Goal: Transaction & Acquisition: Book appointment/travel/reservation

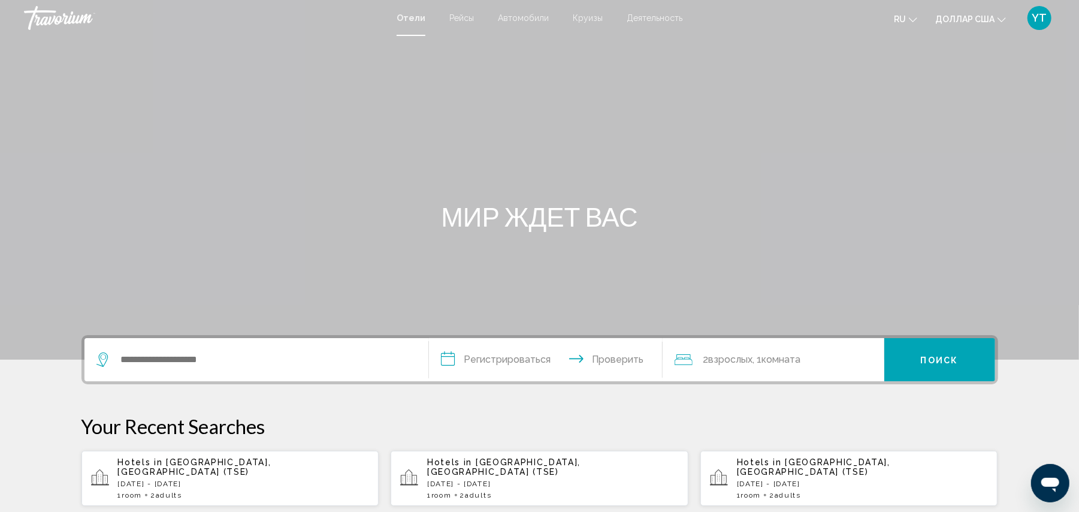
click at [161, 491] on span "2 Adult Adults" at bounding box center [166, 495] width 32 height 8
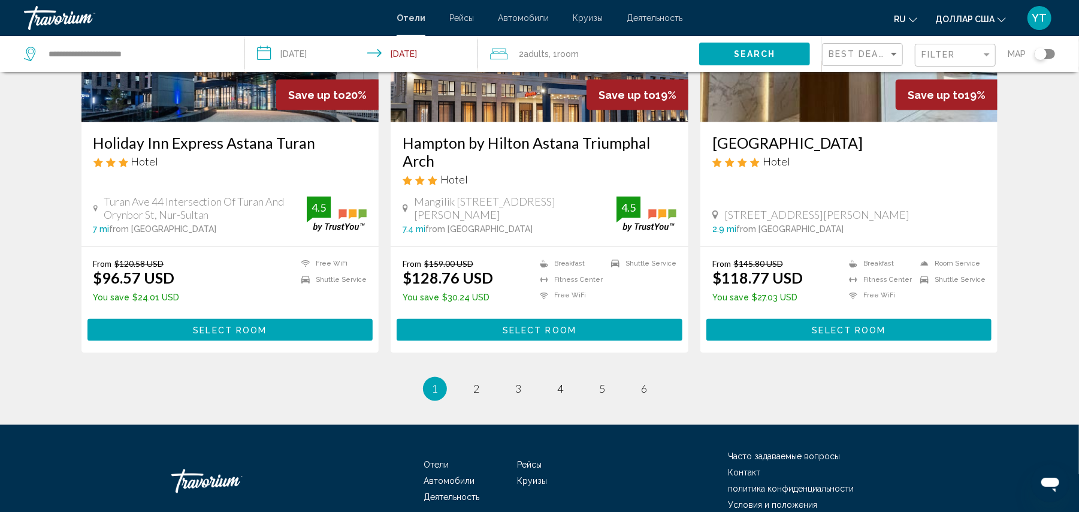
scroll to position [1527, 0]
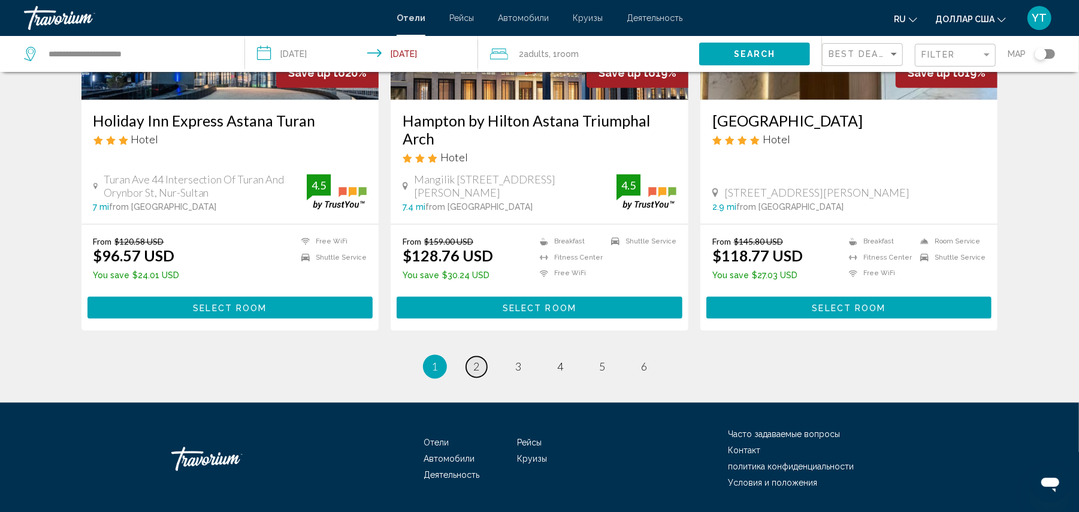
click at [474, 360] on span "2" at bounding box center [477, 366] width 6 height 13
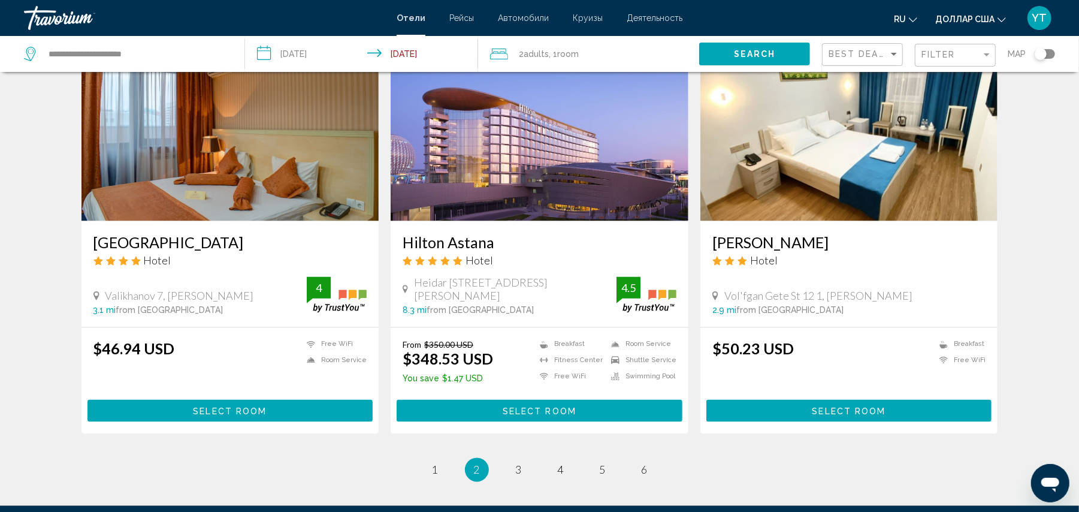
scroll to position [1331, 0]
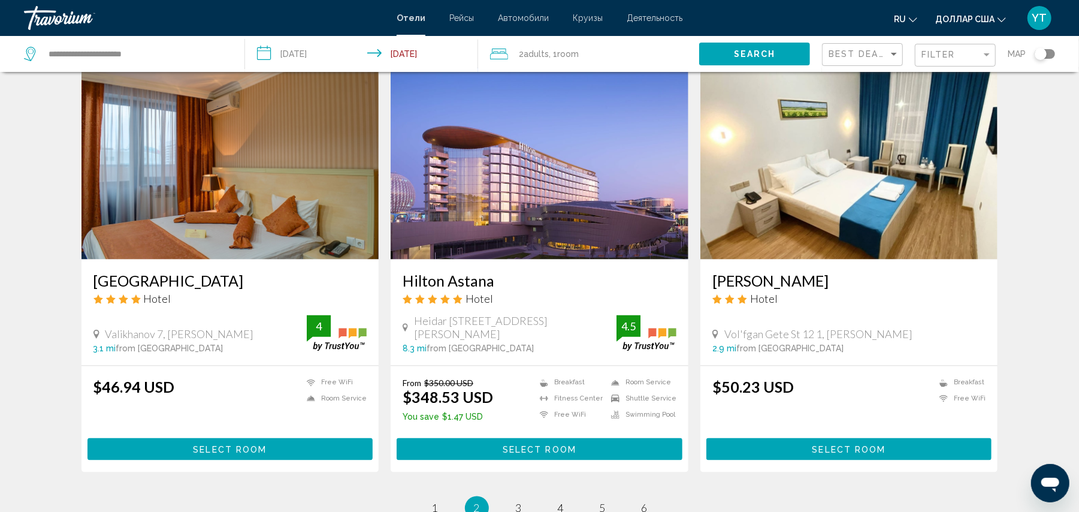
click at [200, 188] on img "Основное содержание" at bounding box center [230, 164] width 298 height 192
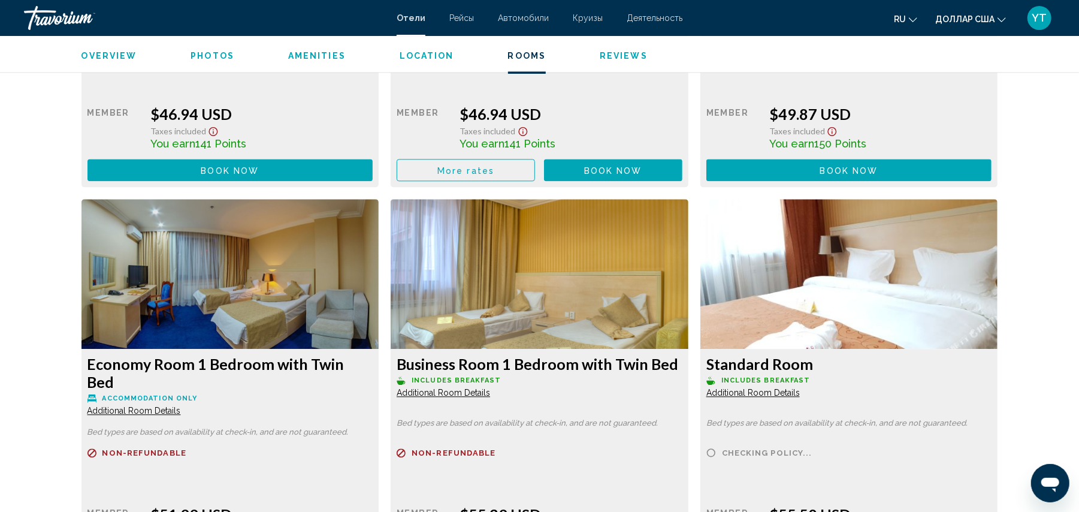
scroll to position [1997, 0]
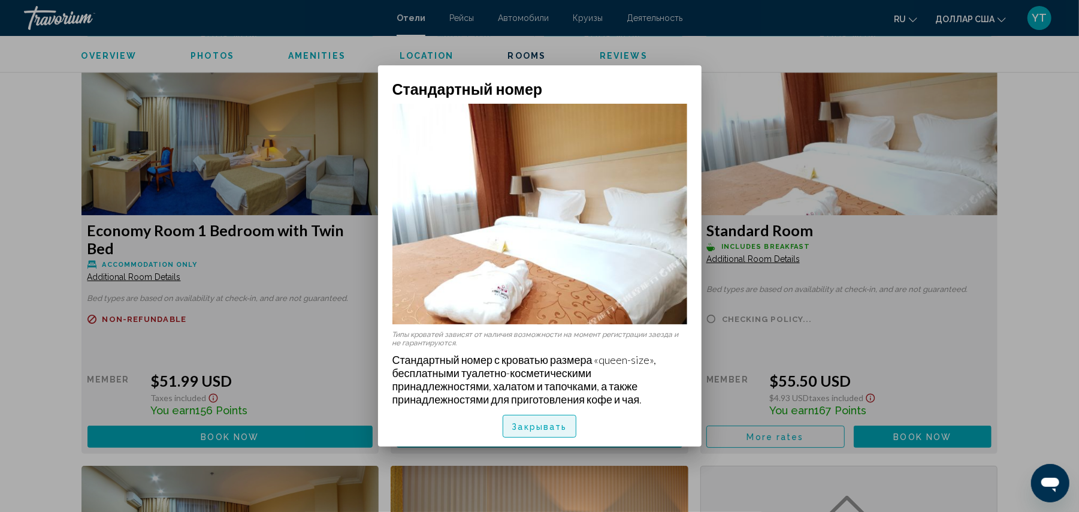
click at [536, 422] on font "Закрывать" at bounding box center [539, 427] width 55 height 10
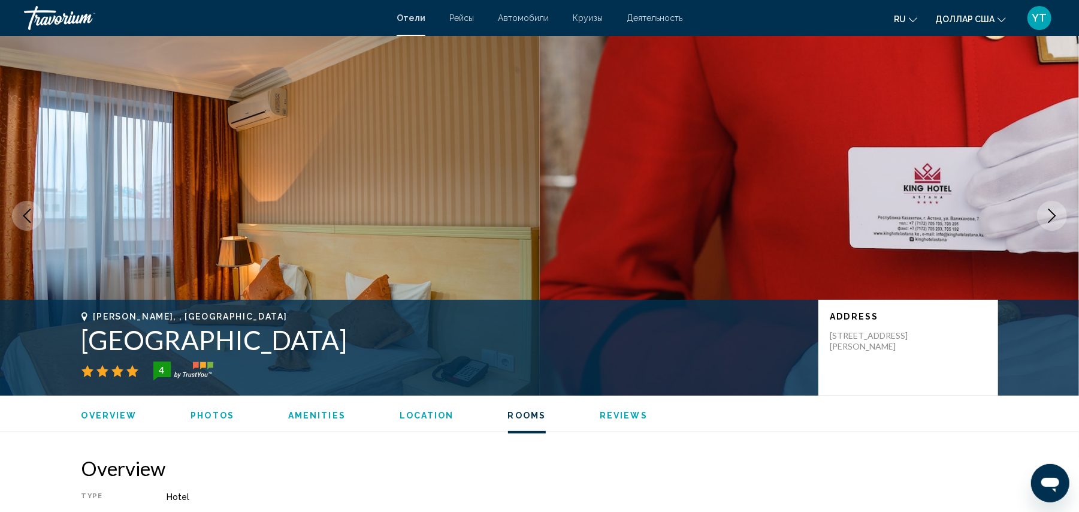
scroll to position [1997, 0]
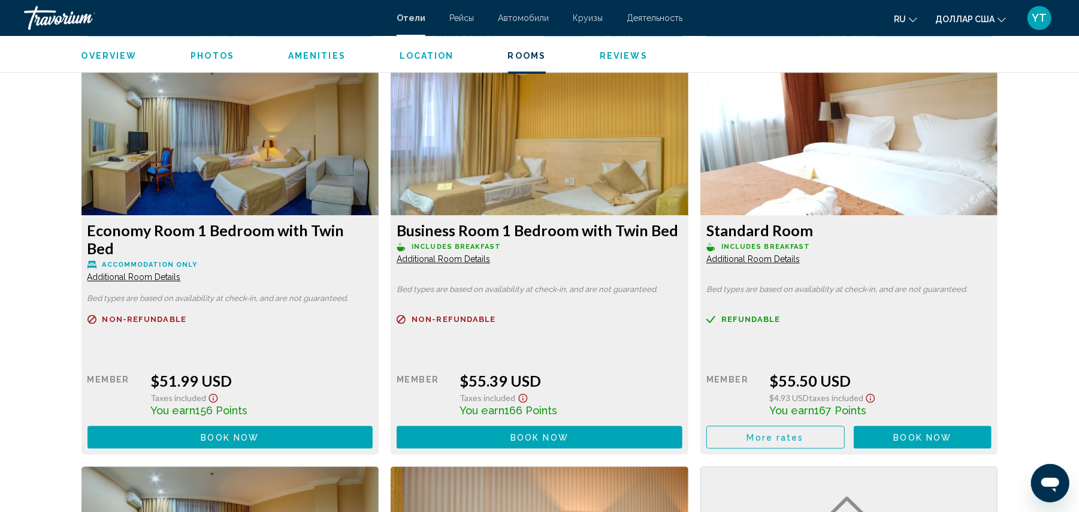
click at [494, 41] on span "More rates" at bounding box center [465, 37] width 57 height 10
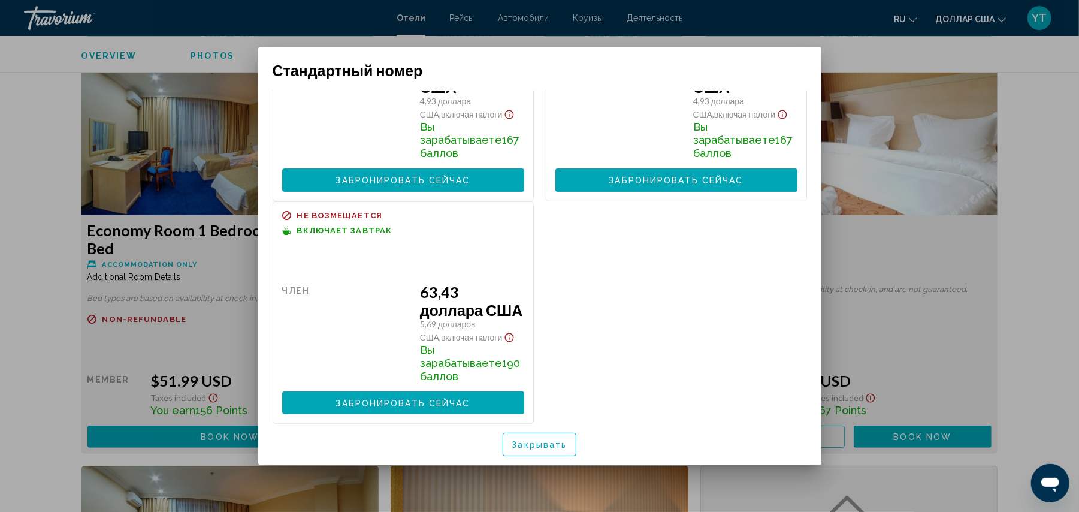
scroll to position [0, 0]
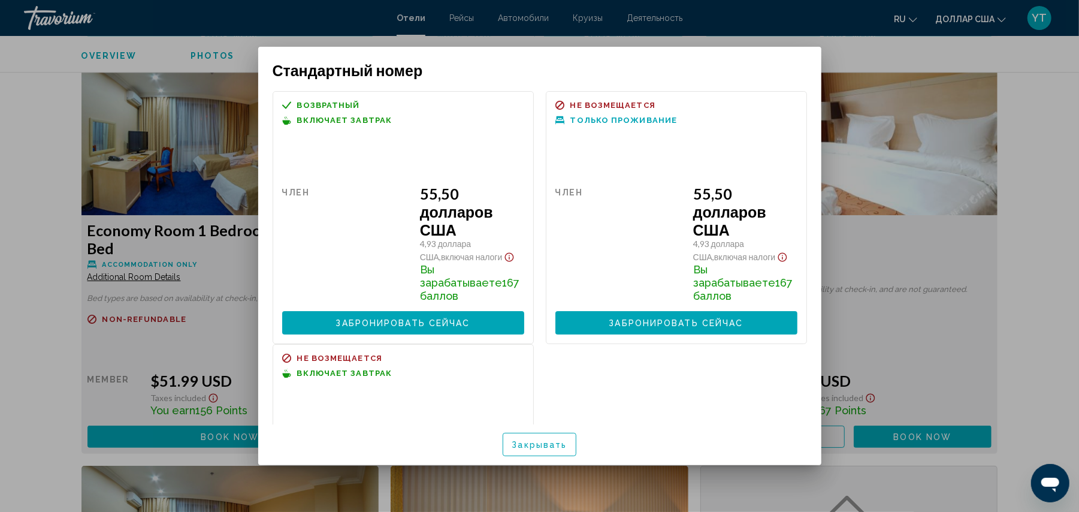
click at [549, 451] on button "Закрывать" at bounding box center [540, 444] width 74 height 23
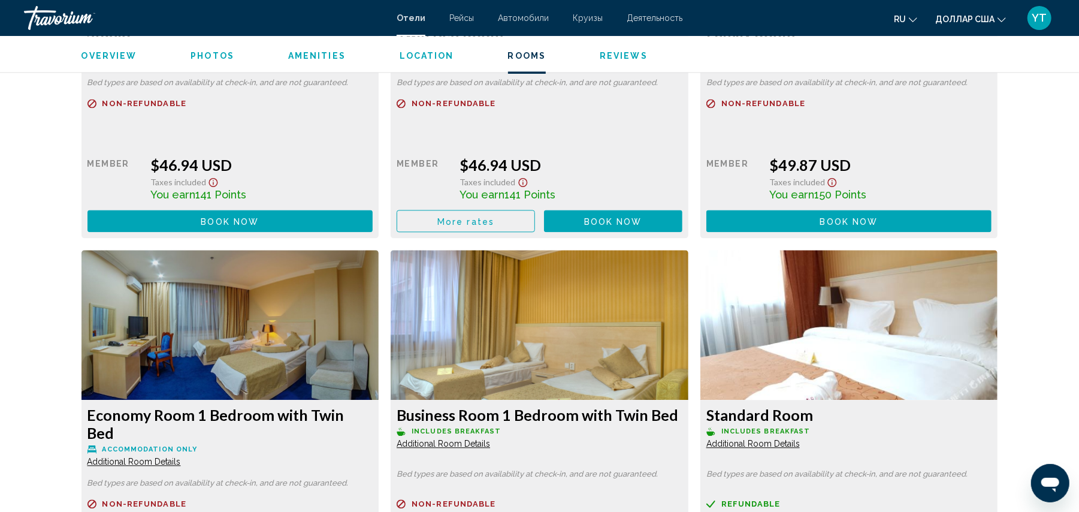
scroll to position [1863, 0]
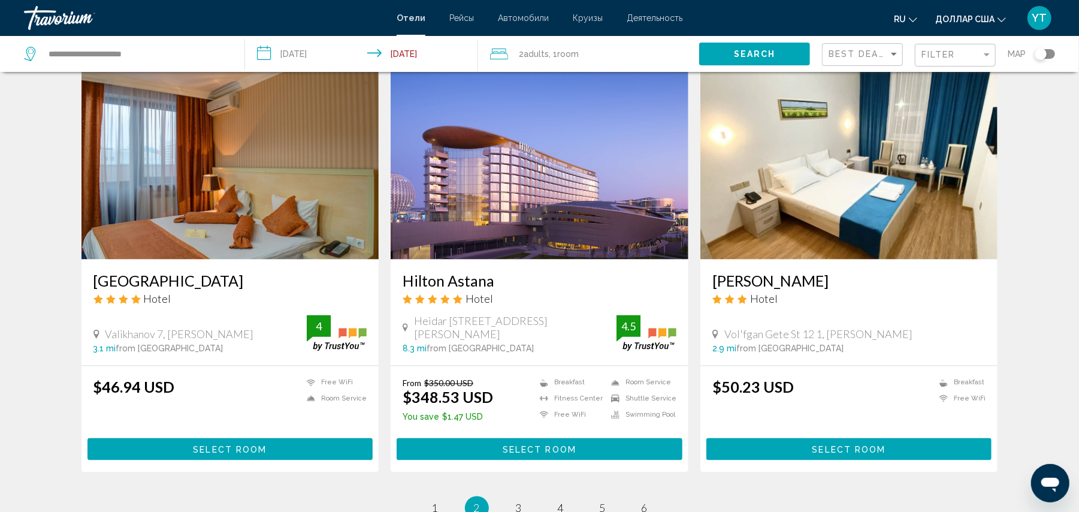
scroll to position [1465, 0]
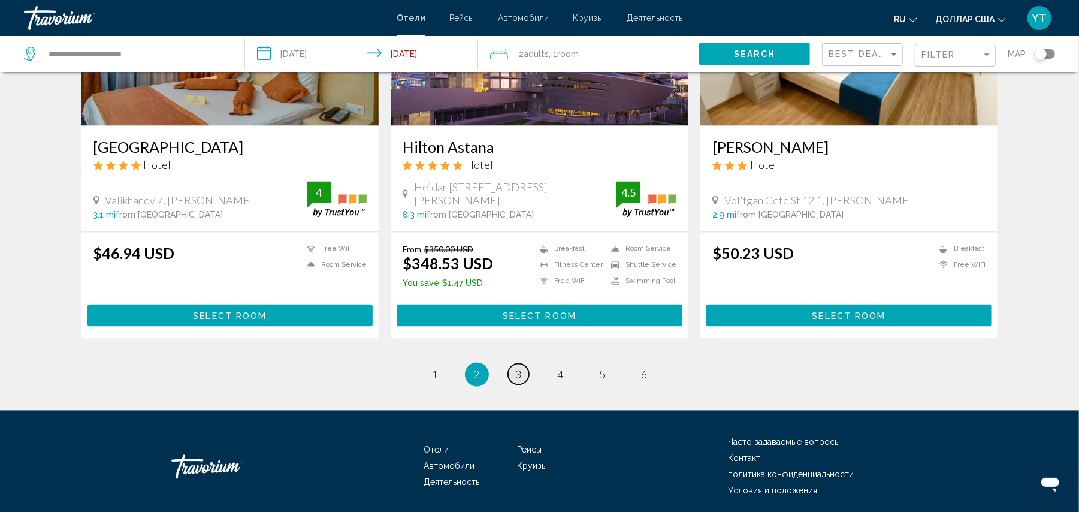
click at [516, 370] on span "3" at bounding box center [519, 374] width 6 height 13
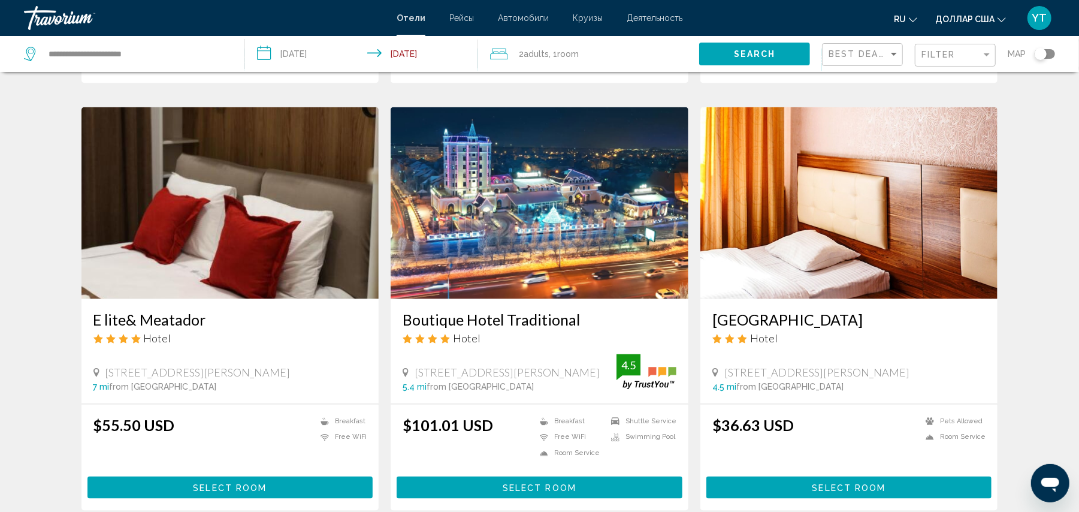
scroll to position [1331, 0]
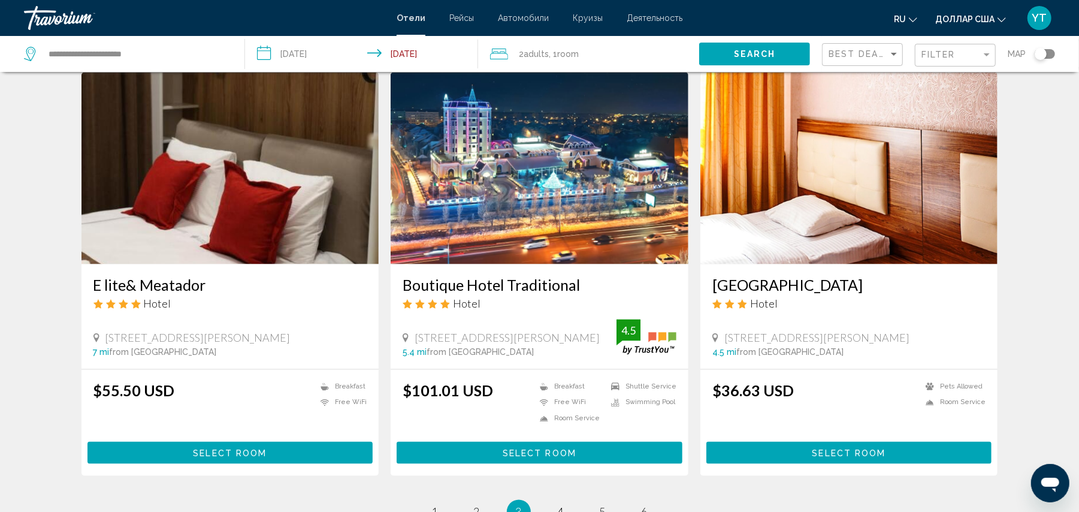
click at [197, 245] on img "Основное содержание" at bounding box center [230, 168] width 298 height 192
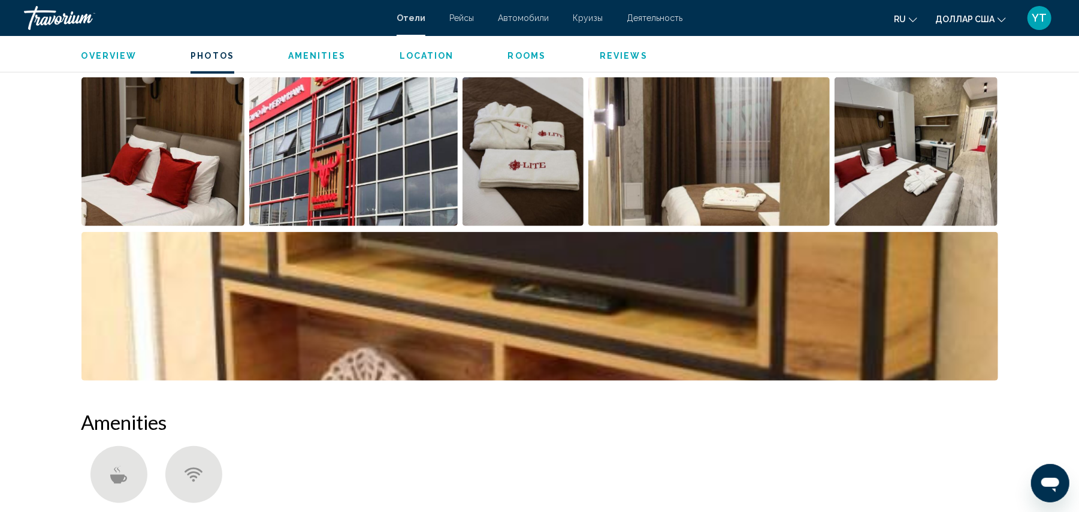
scroll to position [597, 0]
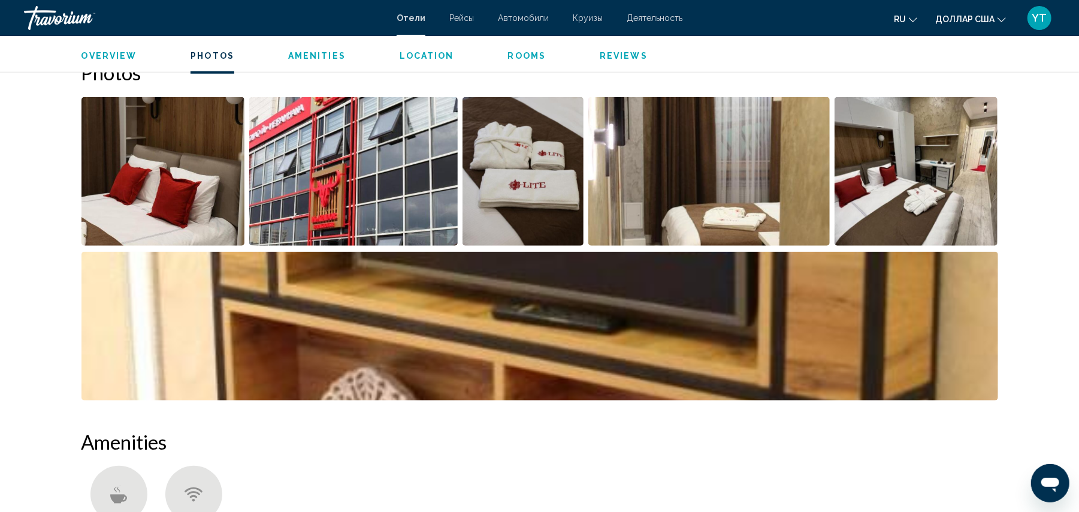
click at [932, 161] on img "Open full-screen image slider" at bounding box center [917, 171] width 164 height 149
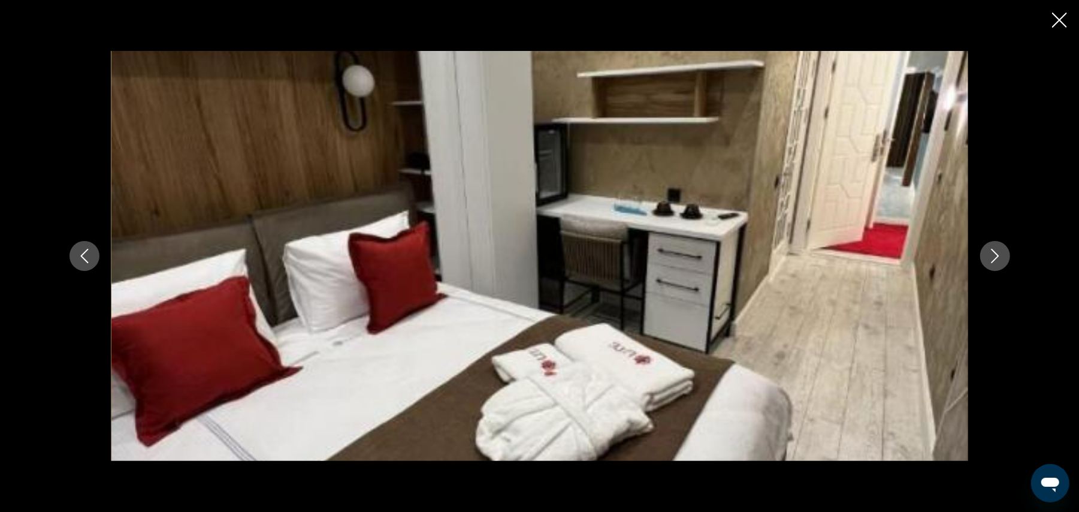
click at [996, 255] on icon "Next image" at bounding box center [995, 256] width 14 height 14
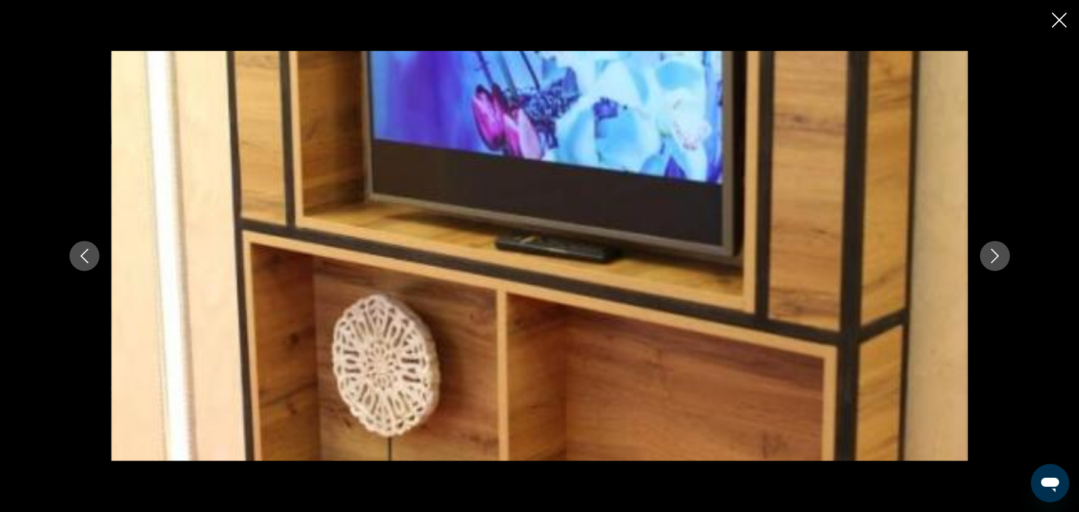
click at [996, 255] on icon "Next image" at bounding box center [995, 256] width 14 height 14
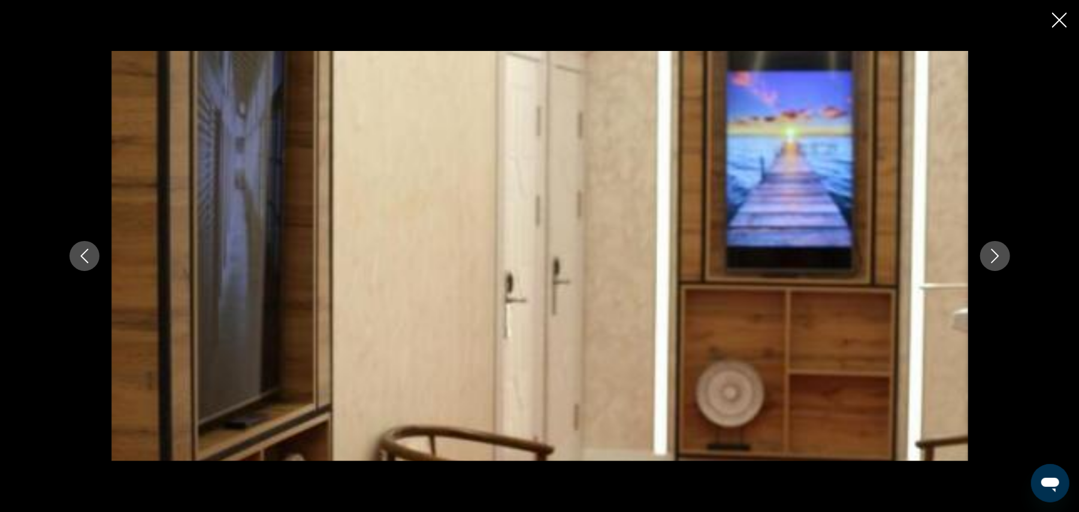
click at [996, 255] on icon "Next image" at bounding box center [995, 256] width 14 height 14
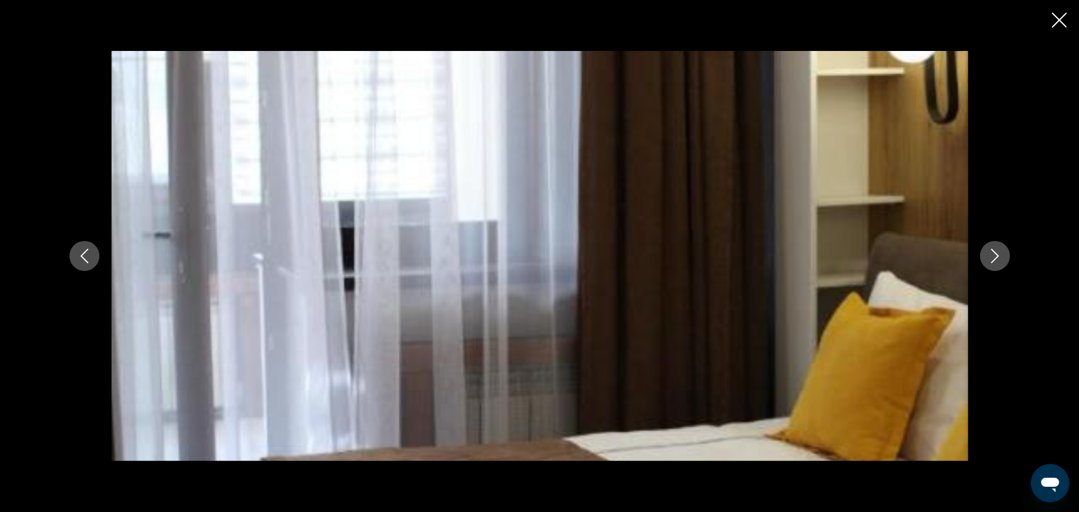
click at [996, 255] on icon "Next image" at bounding box center [995, 256] width 14 height 14
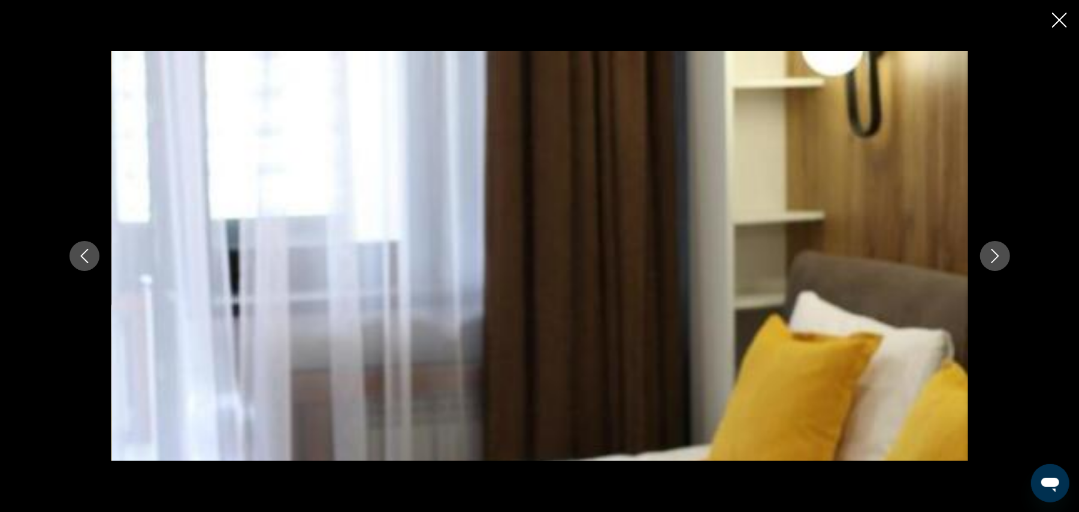
click at [996, 255] on icon "Next image" at bounding box center [995, 256] width 14 height 14
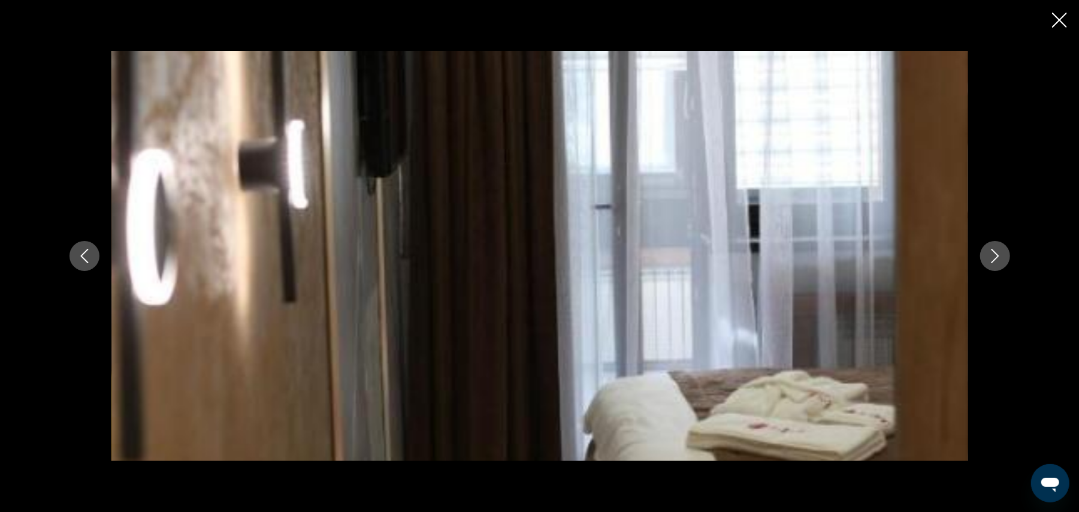
click at [996, 255] on icon "Next image" at bounding box center [995, 256] width 14 height 14
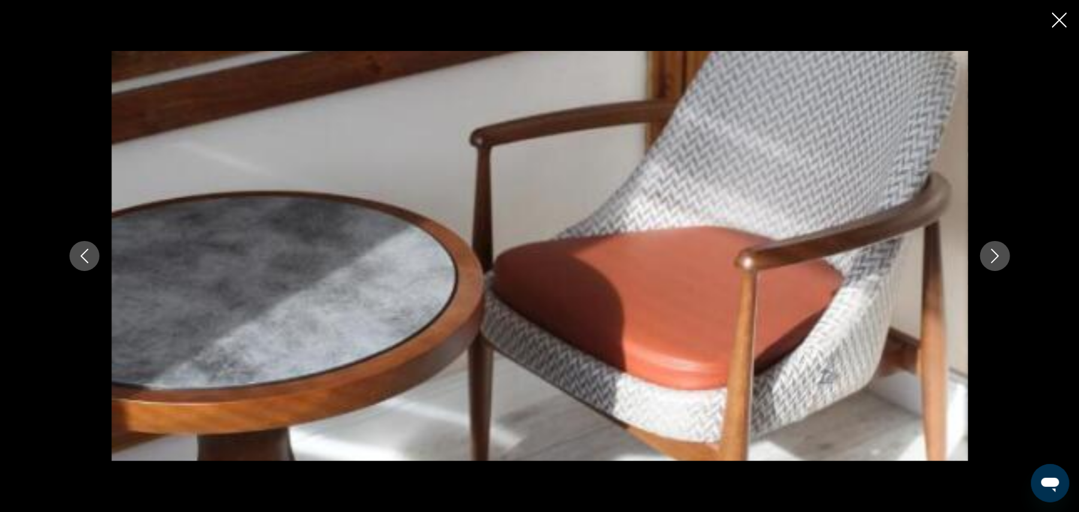
click at [1066, 17] on icon "Close slideshow" at bounding box center [1059, 20] width 15 height 15
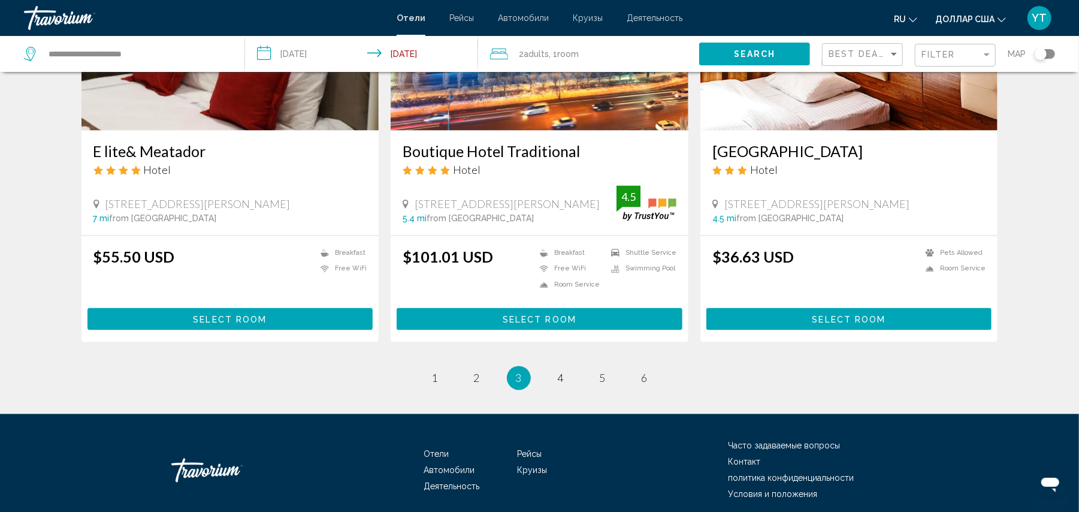
scroll to position [1514, 0]
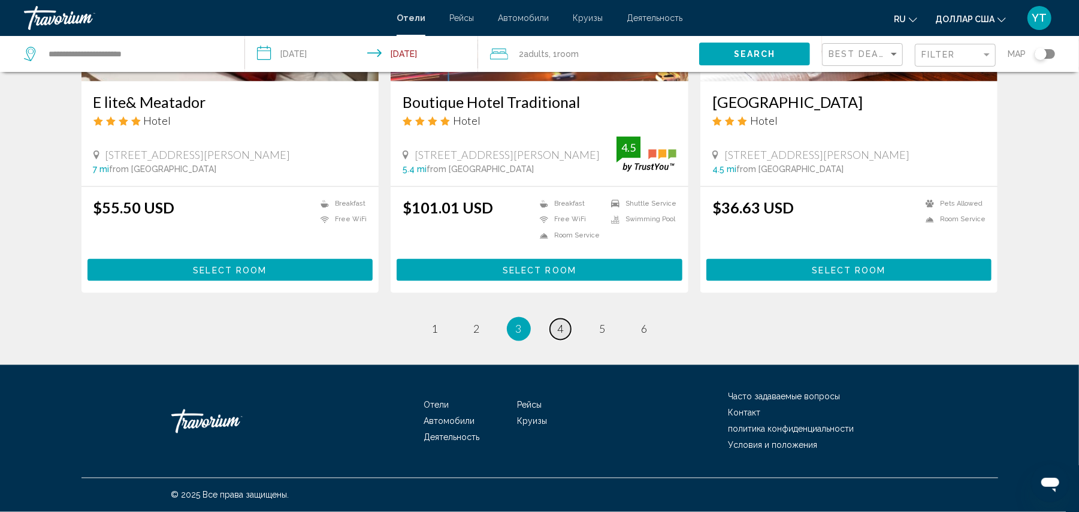
click at [563, 329] on span "4" at bounding box center [561, 328] width 6 height 13
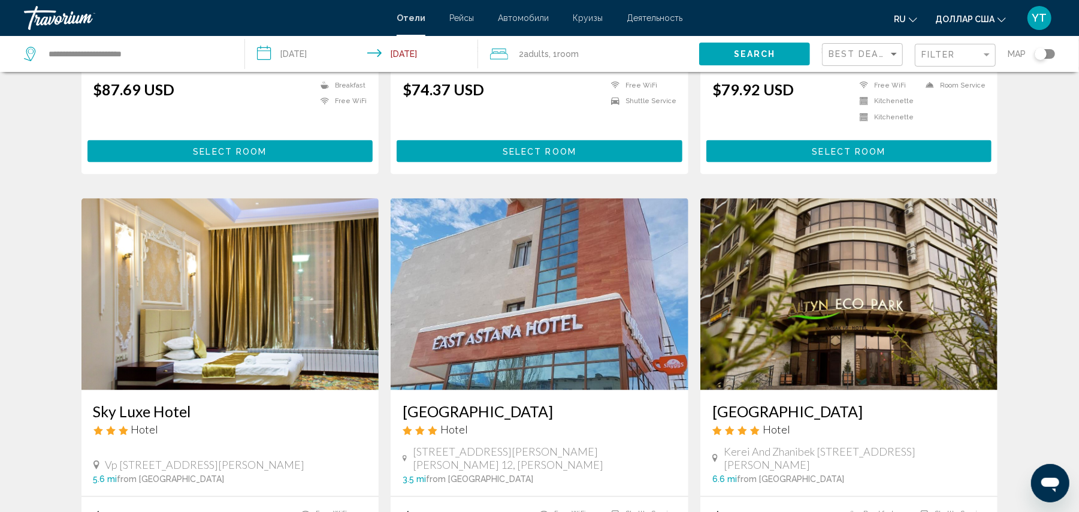
scroll to position [1331, 0]
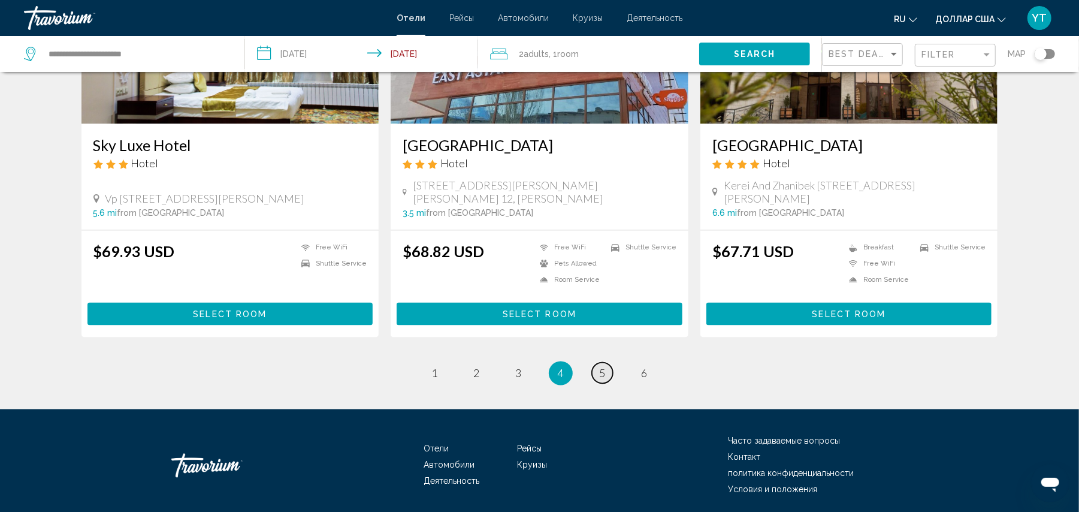
click at [604, 367] on span "5" at bounding box center [603, 373] width 6 height 13
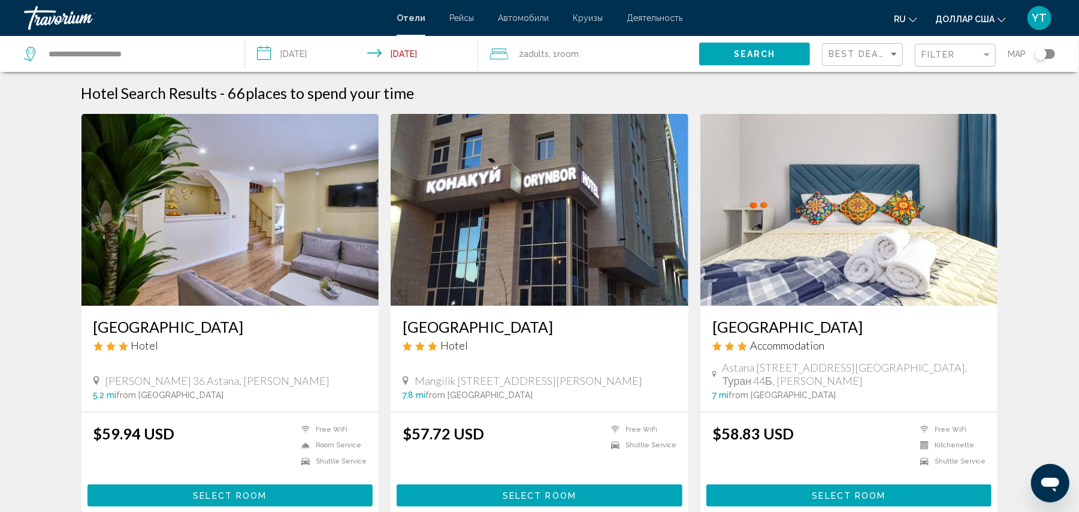
click at [189, 254] on img "Основное содержание" at bounding box center [230, 210] width 298 height 192
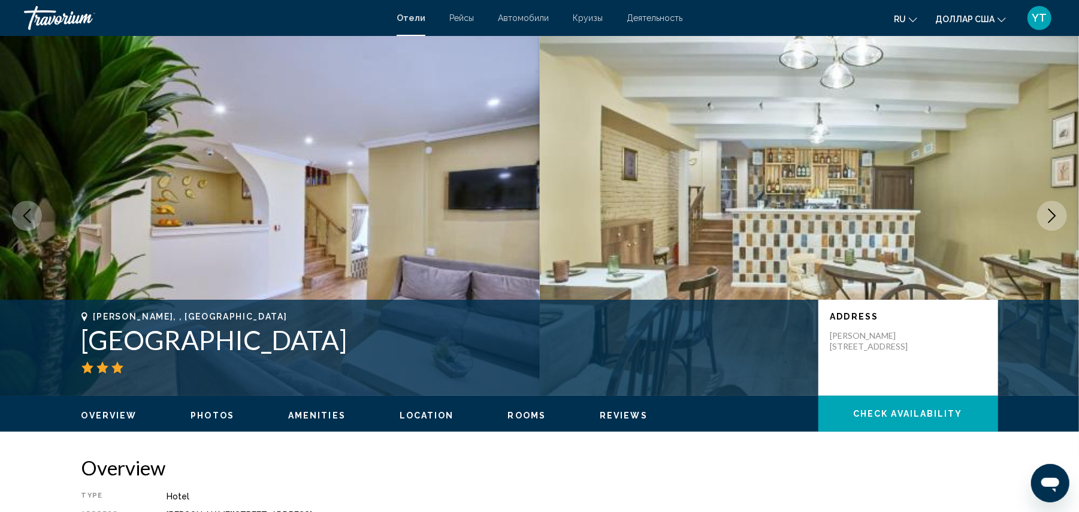
click at [1052, 219] on icon "Next image" at bounding box center [1052, 215] width 8 height 14
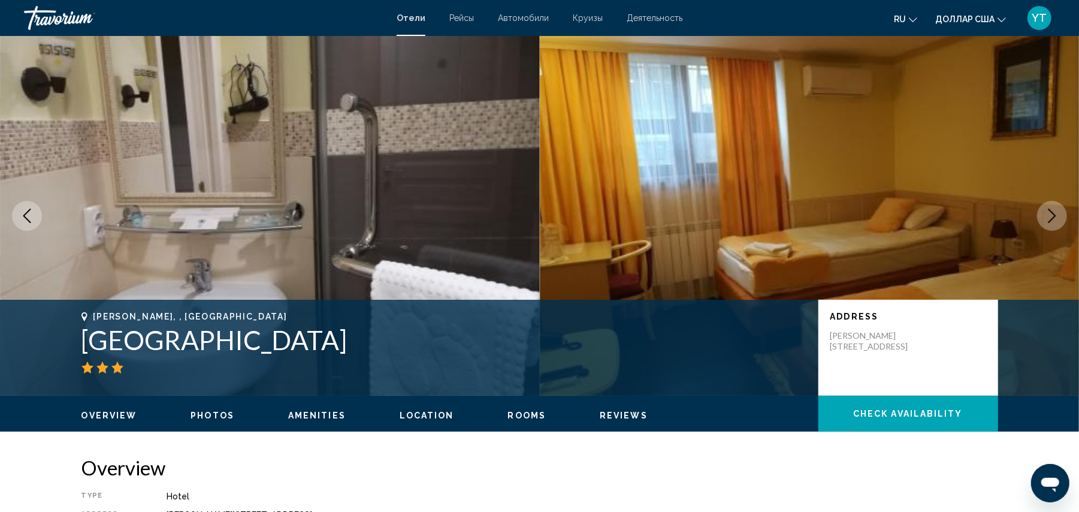
click at [1050, 219] on icon "Next image" at bounding box center [1052, 215] width 14 height 14
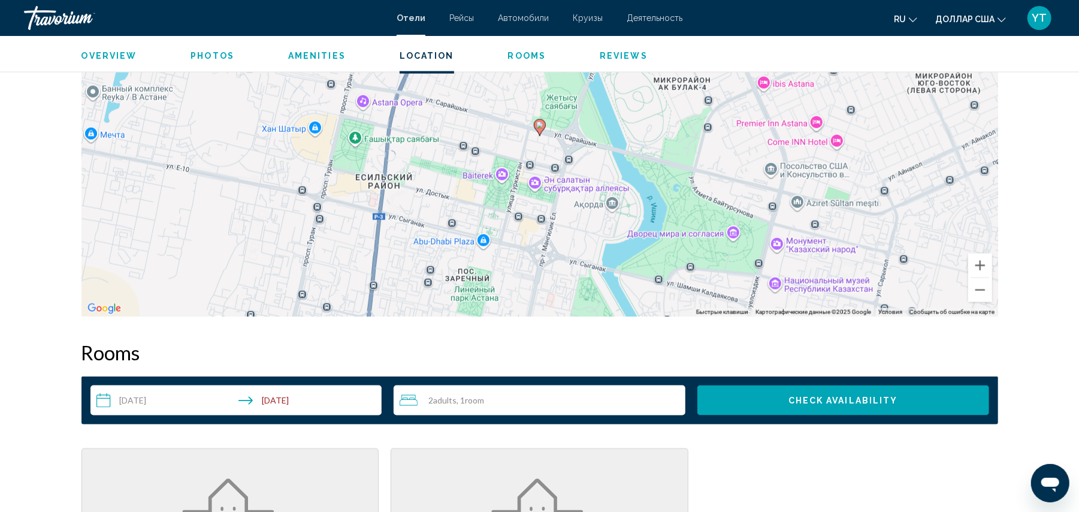
scroll to position [1091, 0]
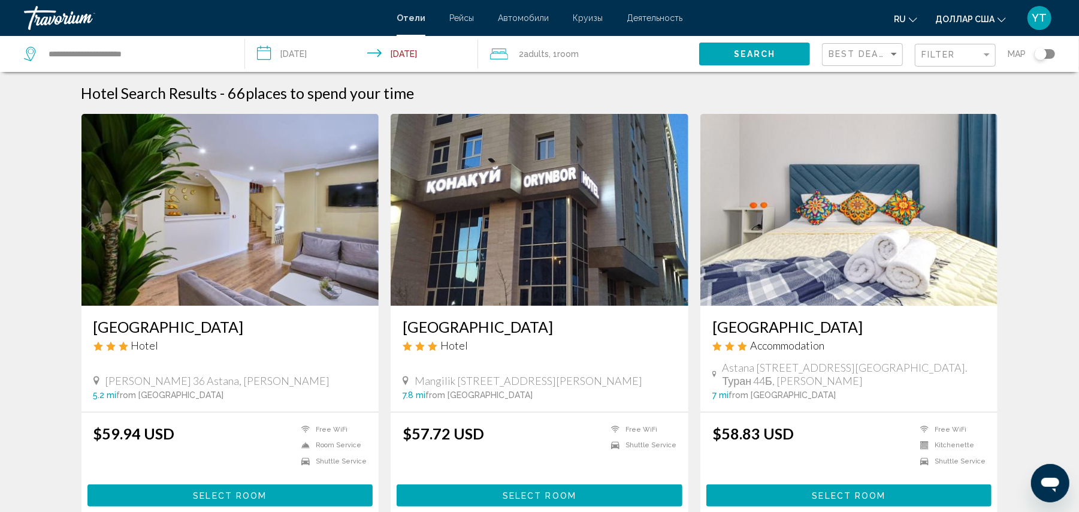
click at [895, 267] on img "Основное содержание" at bounding box center [849, 210] width 298 height 192
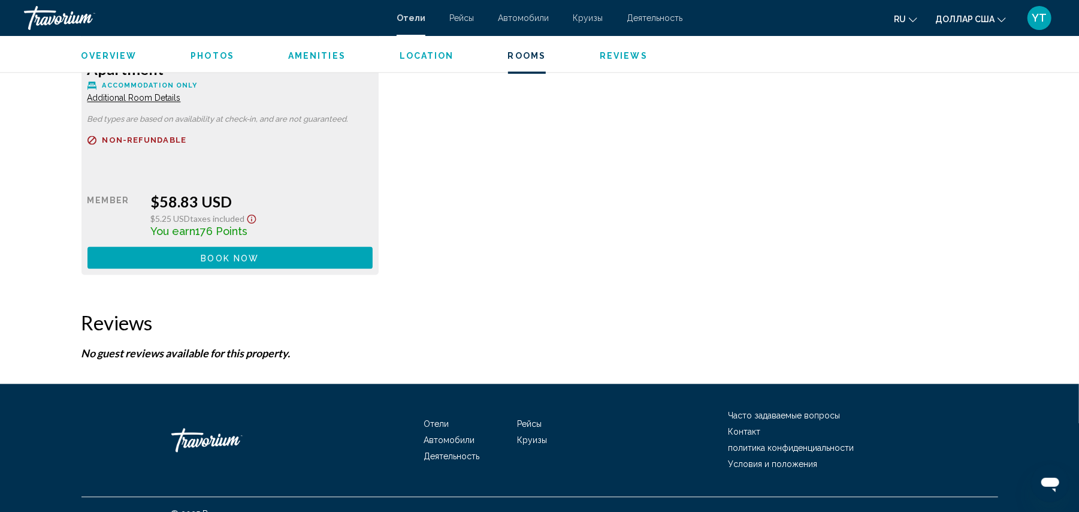
scroll to position [1728, 0]
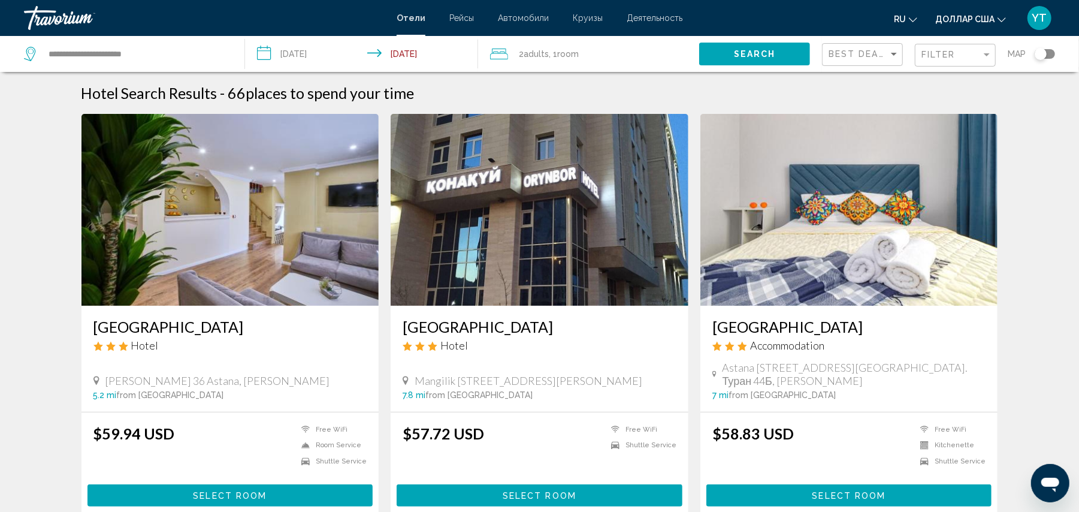
click at [533, 247] on img "Основное содержание" at bounding box center [540, 210] width 298 height 192
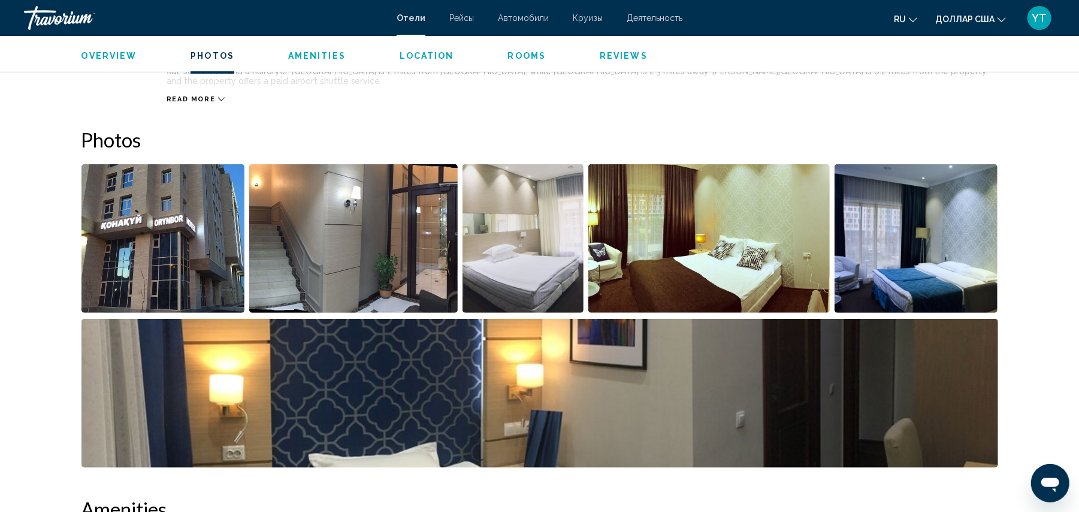
scroll to position [533, 0]
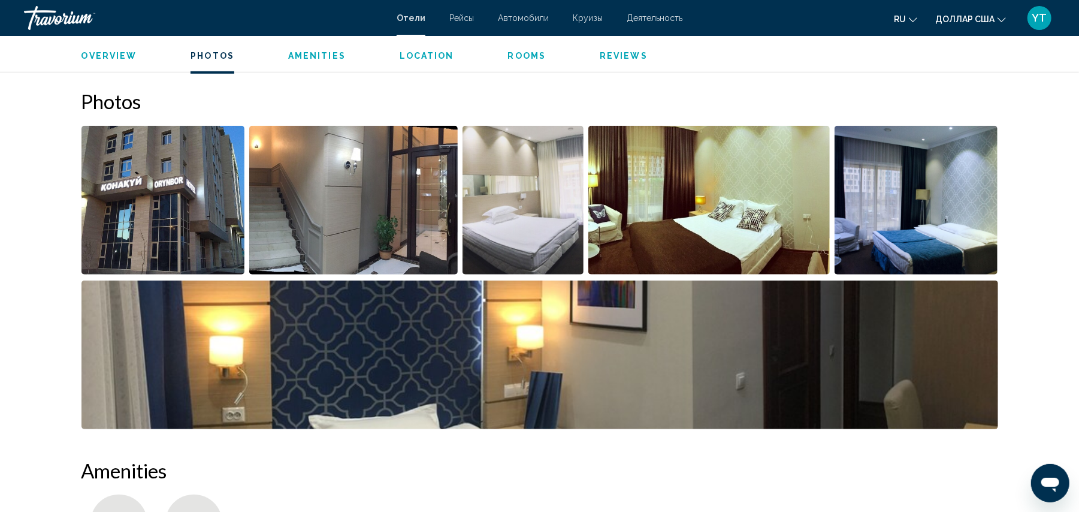
click at [532, 202] on img "Open full-screen image slider" at bounding box center [523, 200] width 122 height 149
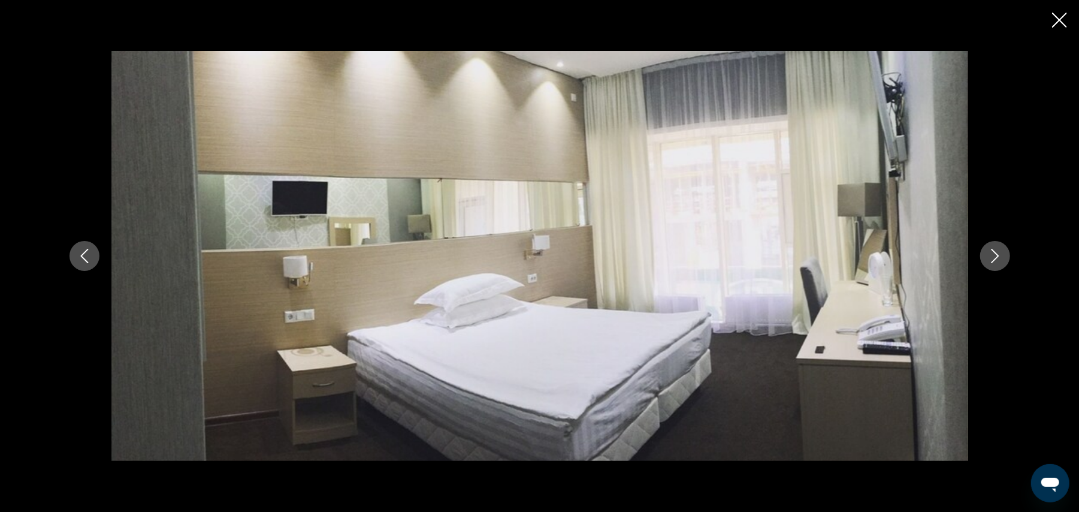
click at [1002, 255] on button "Next image" at bounding box center [995, 256] width 30 height 30
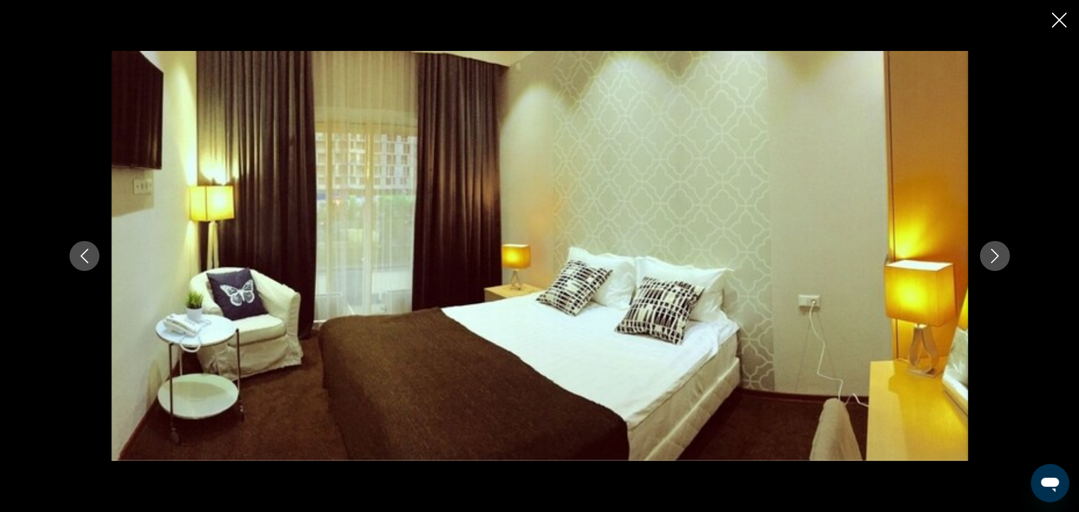
click at [1002, 255] on button "Next image" at bounding box center [995, 256] width 30 height 30
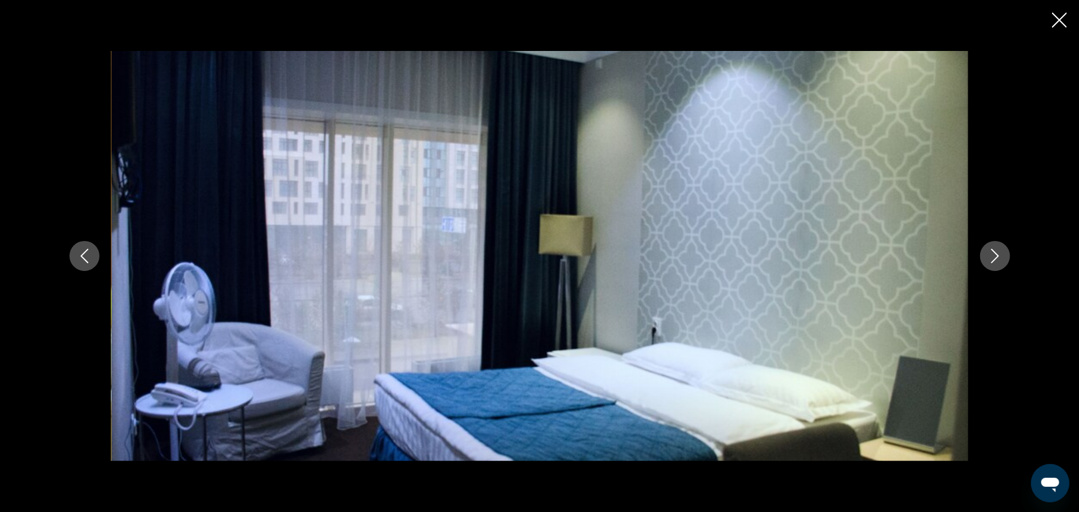
click at [1002, 255] on button "Next image" at bounding box center [995, 256] width 30 height 30
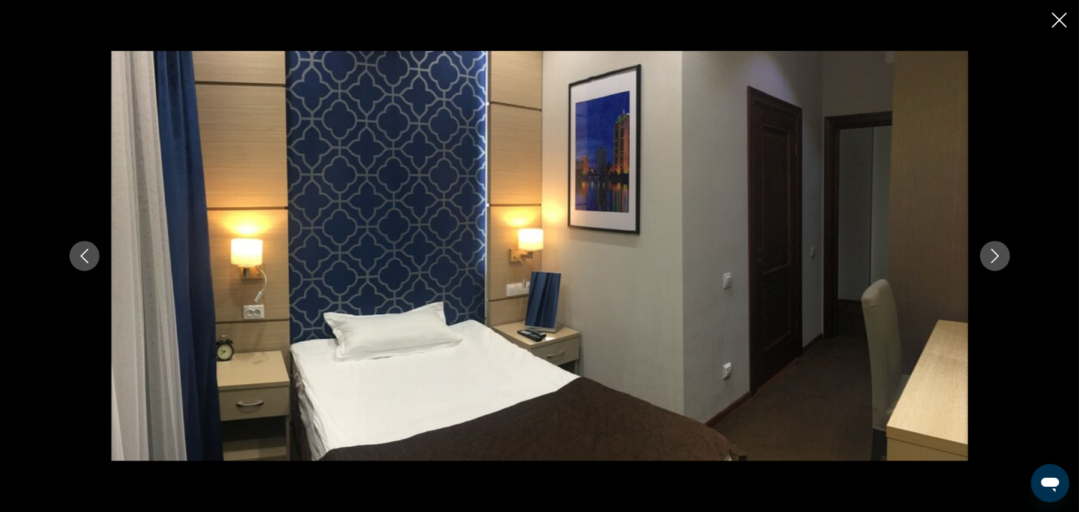
click at [1002, 255] on button "Next image" at bounding box center [995, 256] width 30 height 30
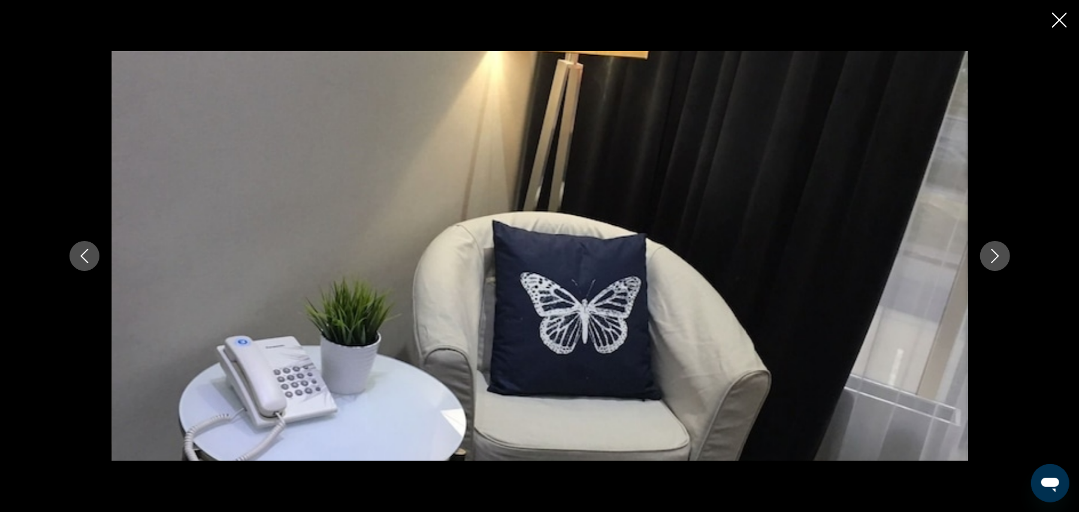
click at [1002, 255] on button "Next image" at bounding box center [995, 256] width 30 height 30
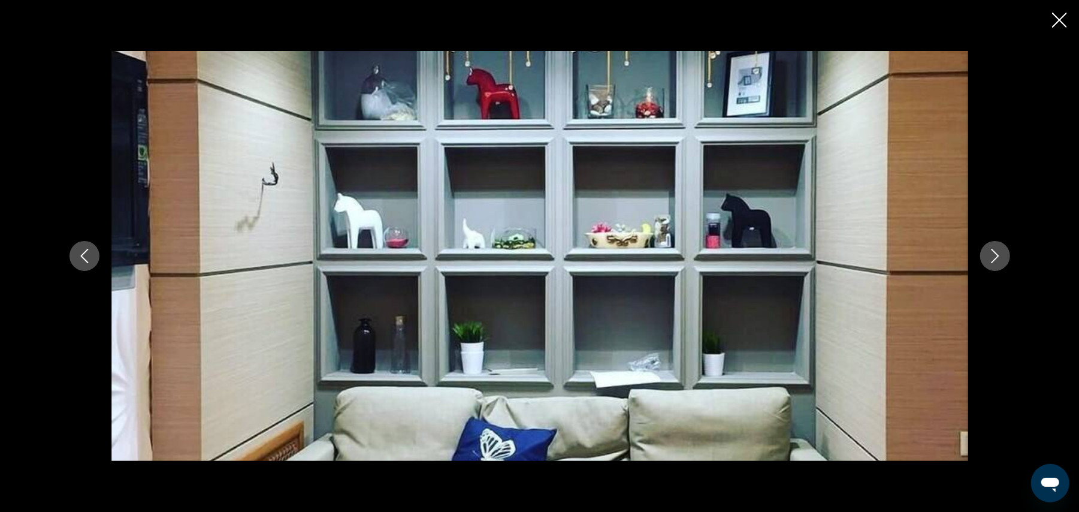
click at [1002, 255] on icon "Next image" at bounding box center [995, 256] width 14 height 14
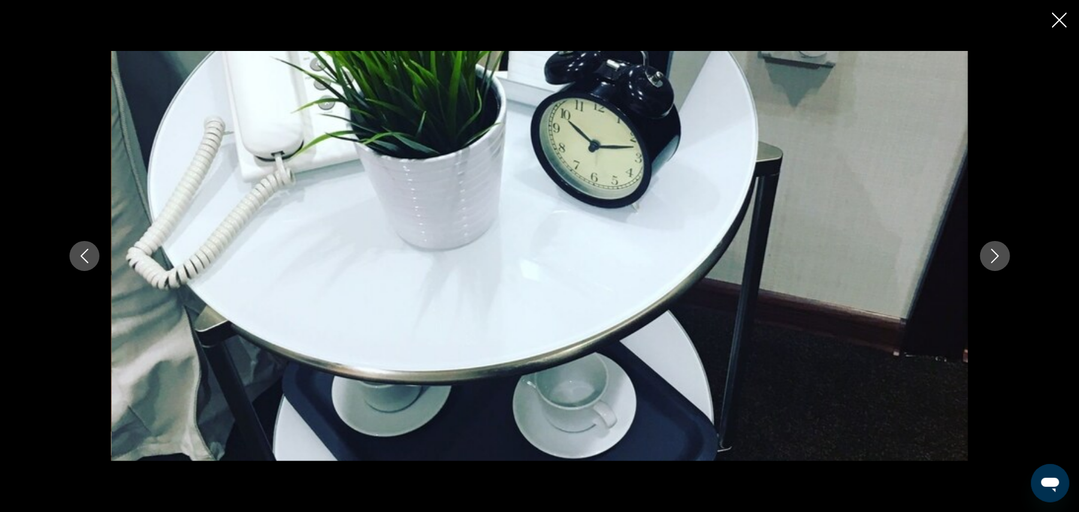
click at [1002, 255] on icon "Next image" at bounding box center [995, 256] width 14 height 14
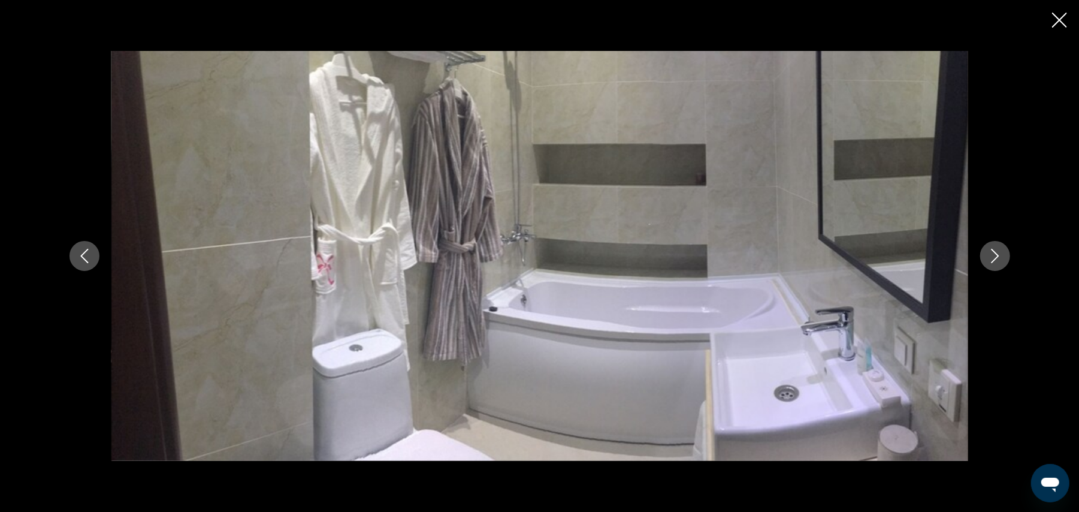
click at [1002, 255] on icon "Next image" at bounding box center [995, 256] width 14 height 14
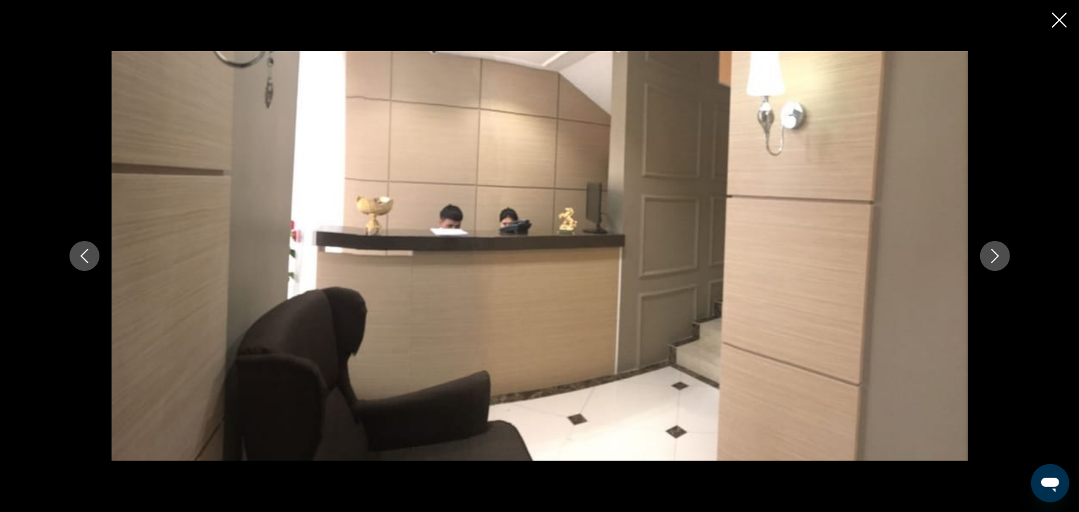
click at [1002, 255] on icon "Next image" at bounding box center [995, 256] width 14 height 14
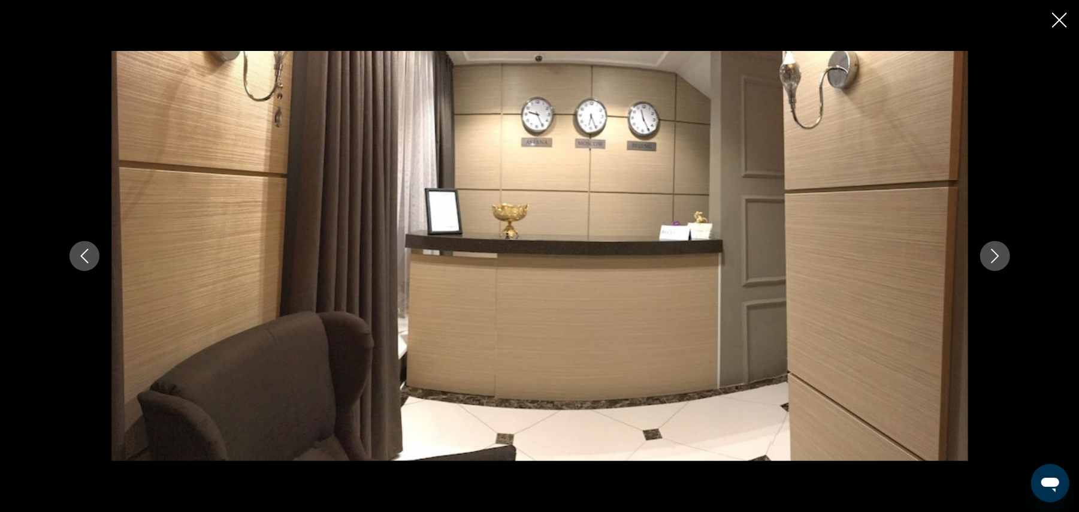
click at [1002, 255] on icon "Next image" at bounding box center [995, 256] width 14 height 14
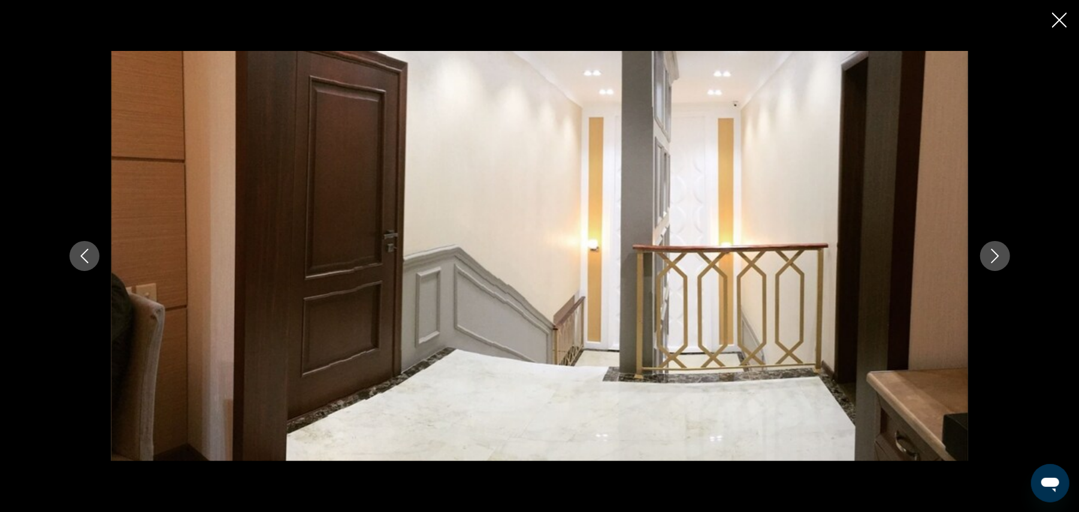
click at [1002, 255] on icon "Next image" at bounding box center [995, 256] width 14 height 14
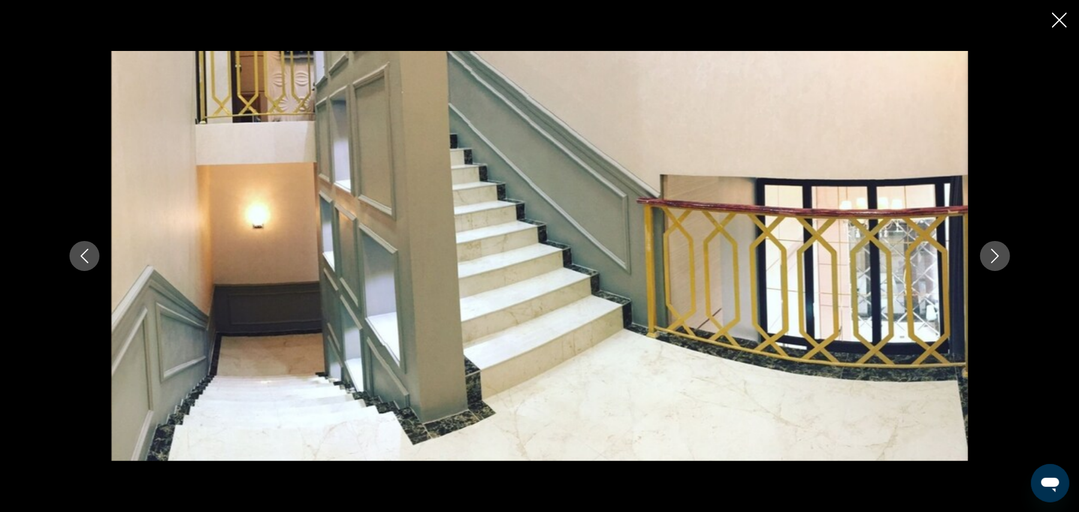
click at [1002, 255] on icon "Next image" at bounding box center [995, 256] width 14 height 14
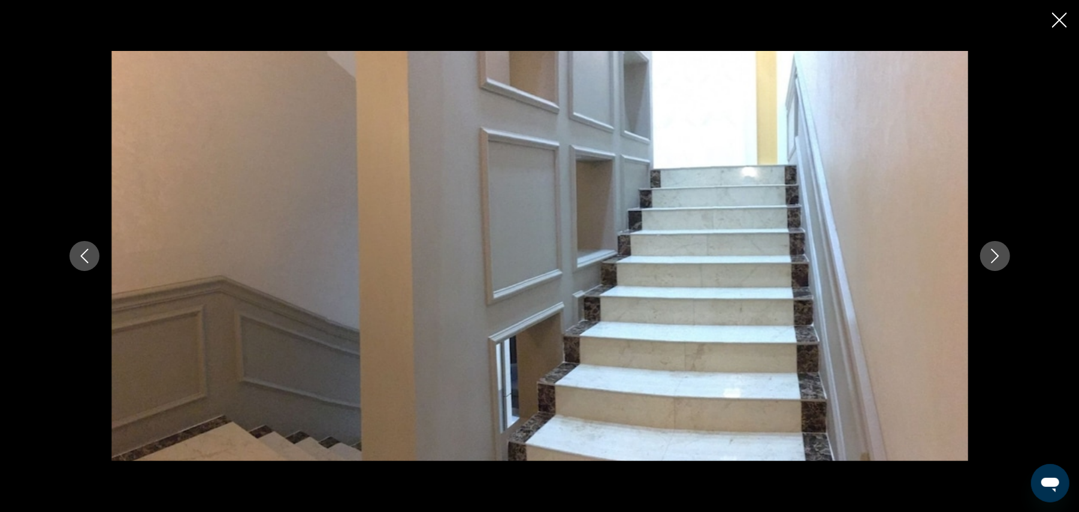
click at [1002, 255] on icon "Next image" at bounding box center [995, 256] width 14 height 14
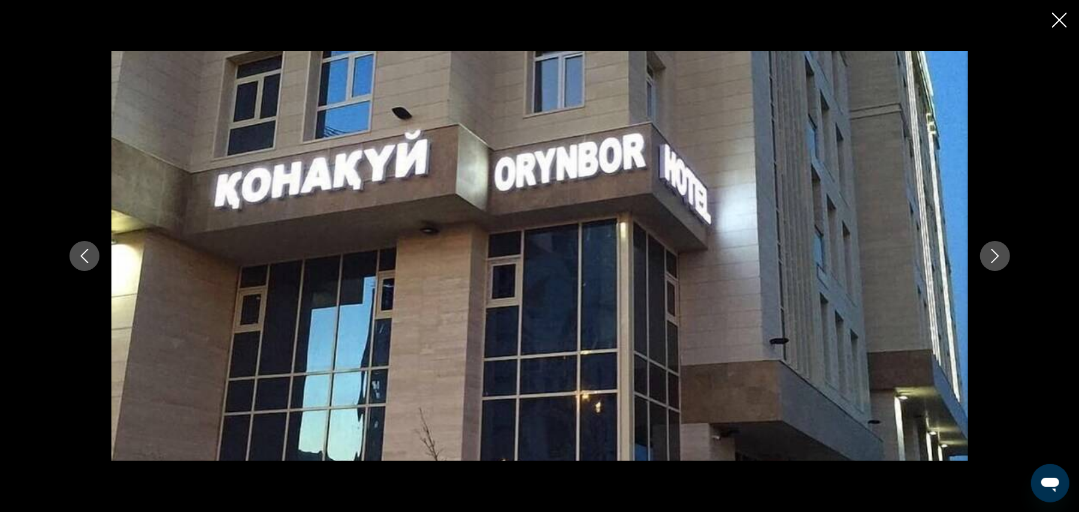
click at [1057, 25] on icon "Close slideshow" at bounding box center [1059, 20] width 15 height 15
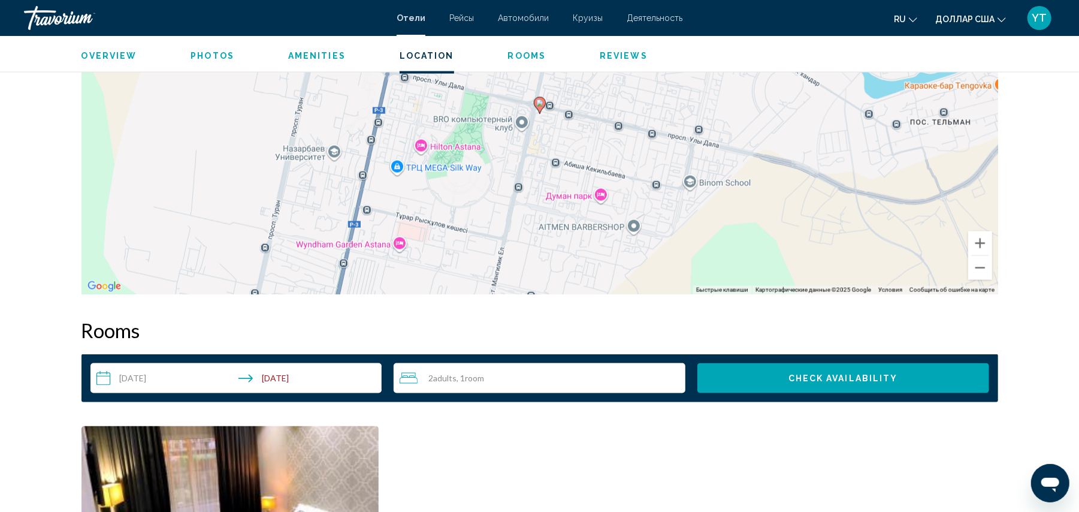
scroll to position [1233, 0]
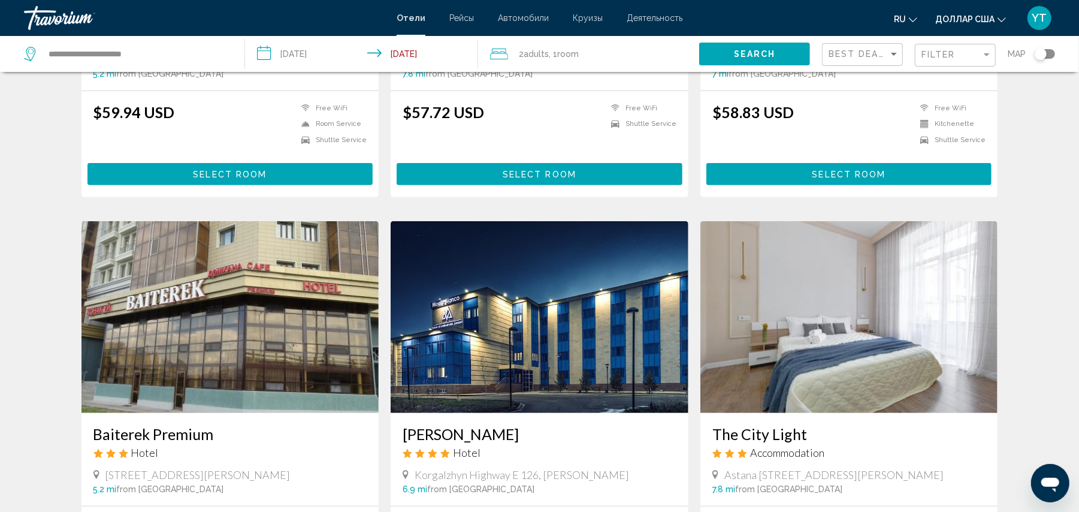
scroll to position [399, 0]
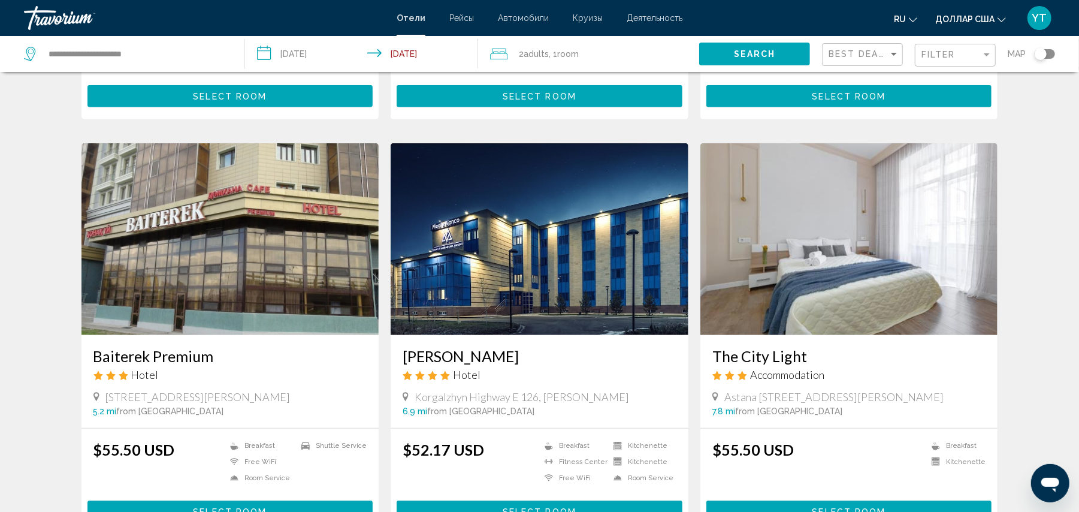
click at [216, 273] on img "Основное содержание" at bounding box center [230, 239] width 298 height 192
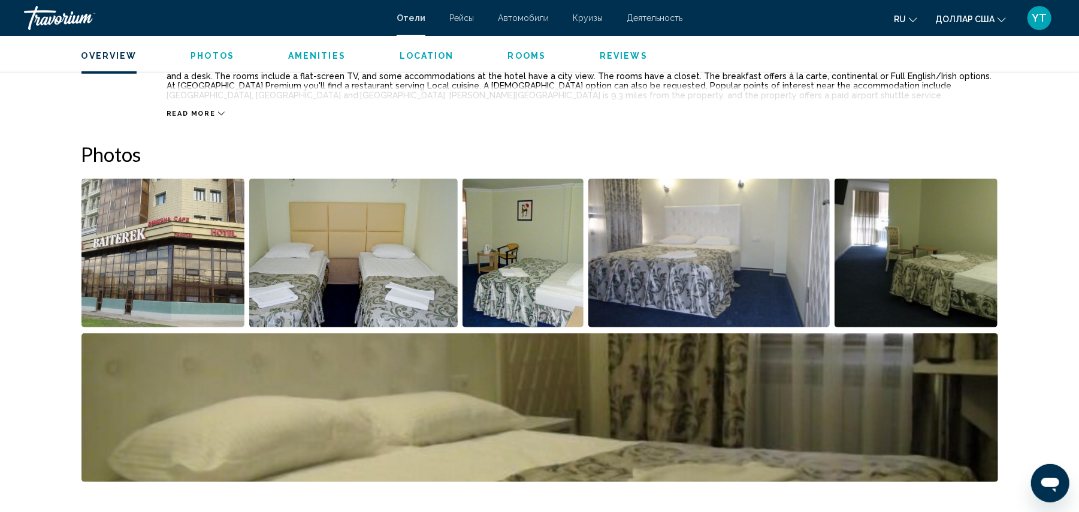
scroll to position [533, 0]
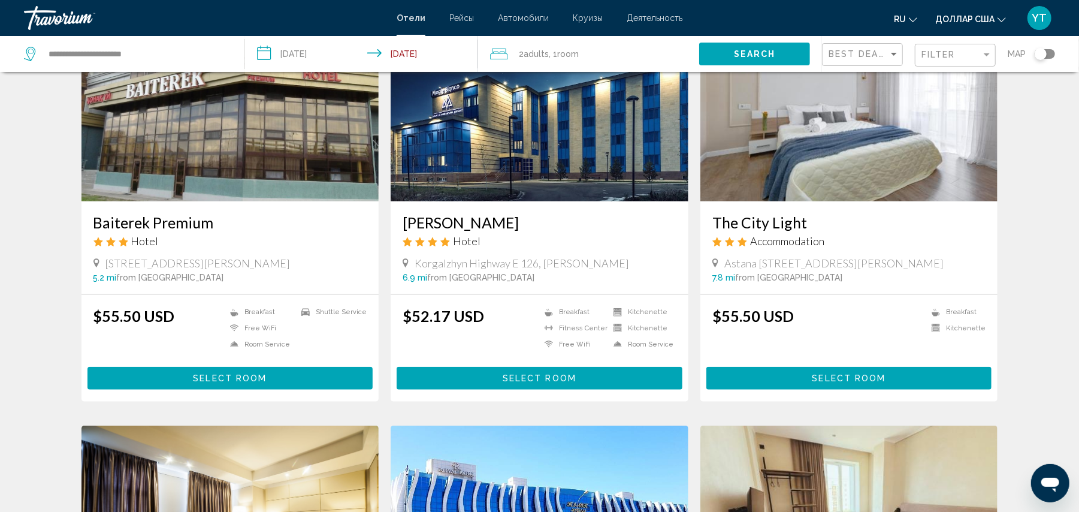
scroll to position [399, 0]
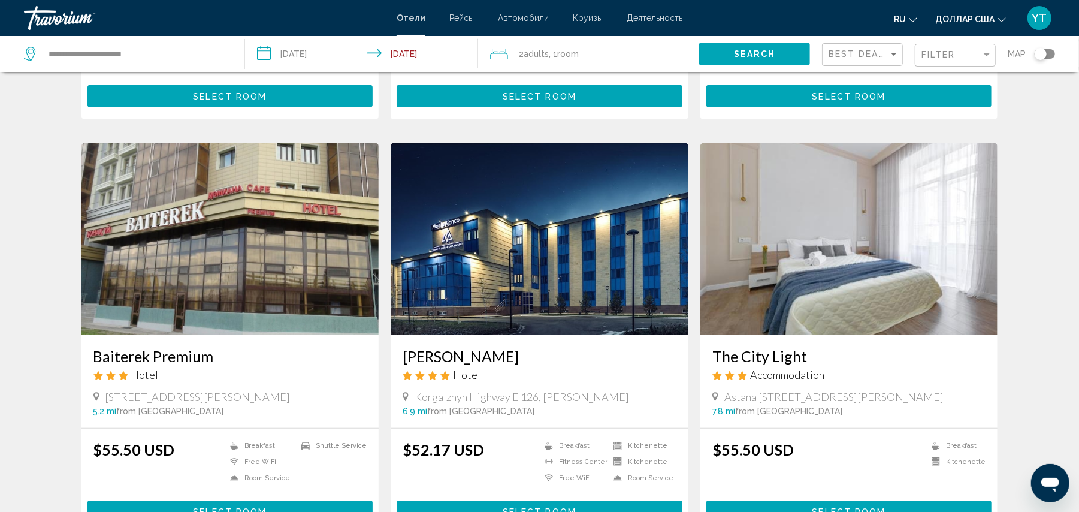
click at [573, 249] on img "Основное содержание" at bounding box center [540, 239] width 298 height 192
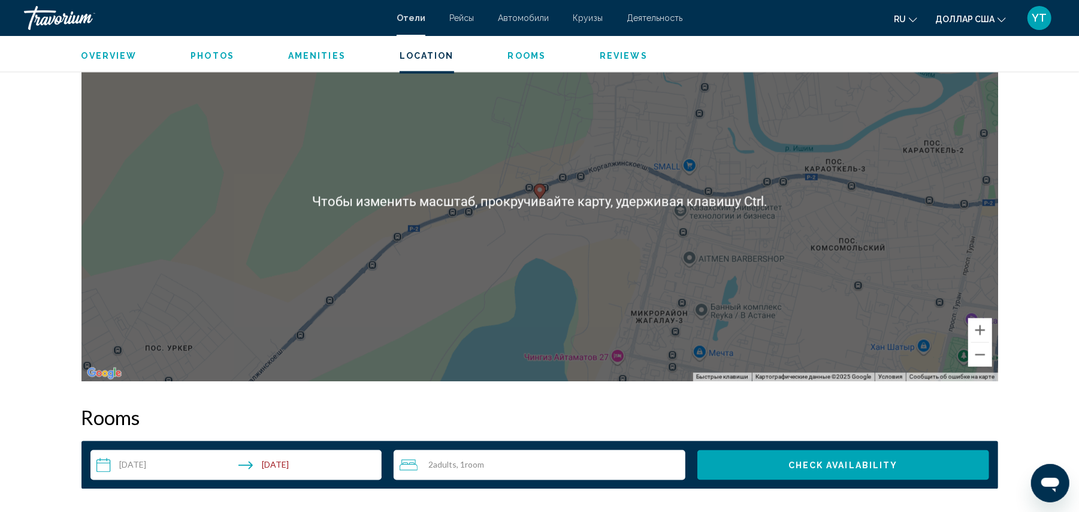
scroll to position [1198, 0]
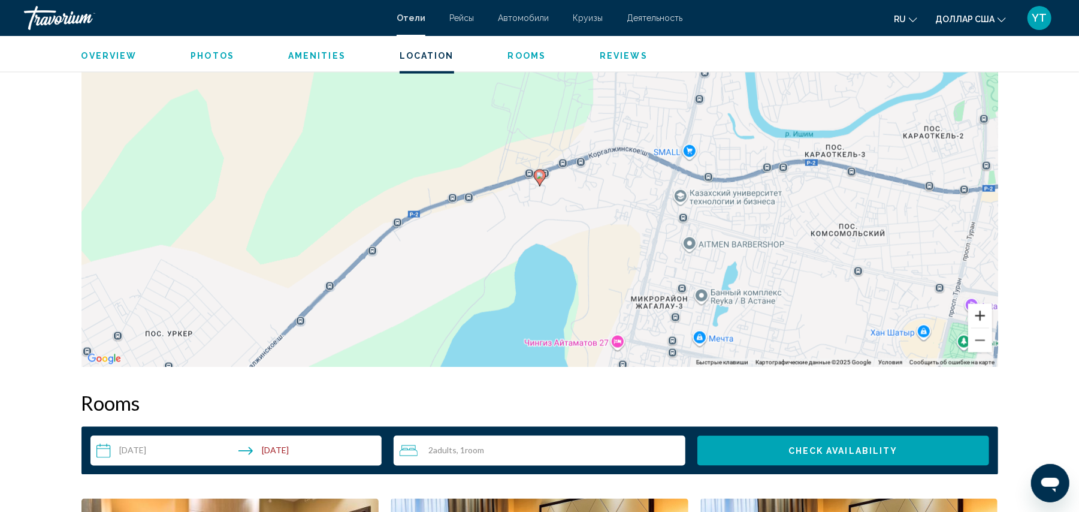
click at [988, 316] on button "Увеличить" at bounding box center [980, 316] width 24 height 24
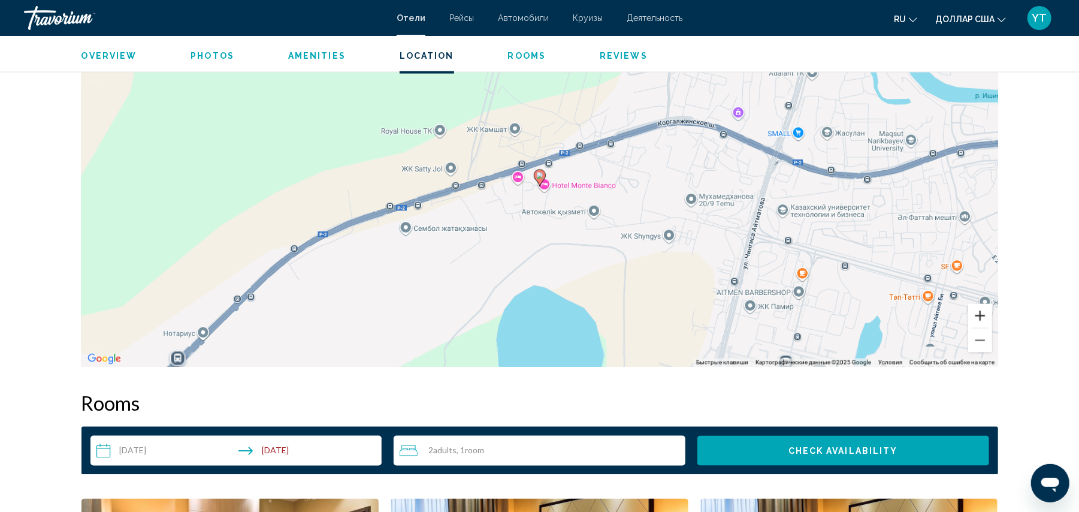
click at [988, 316] on button "Увеличить" at bounding box center [980, 316] width 24 height 24
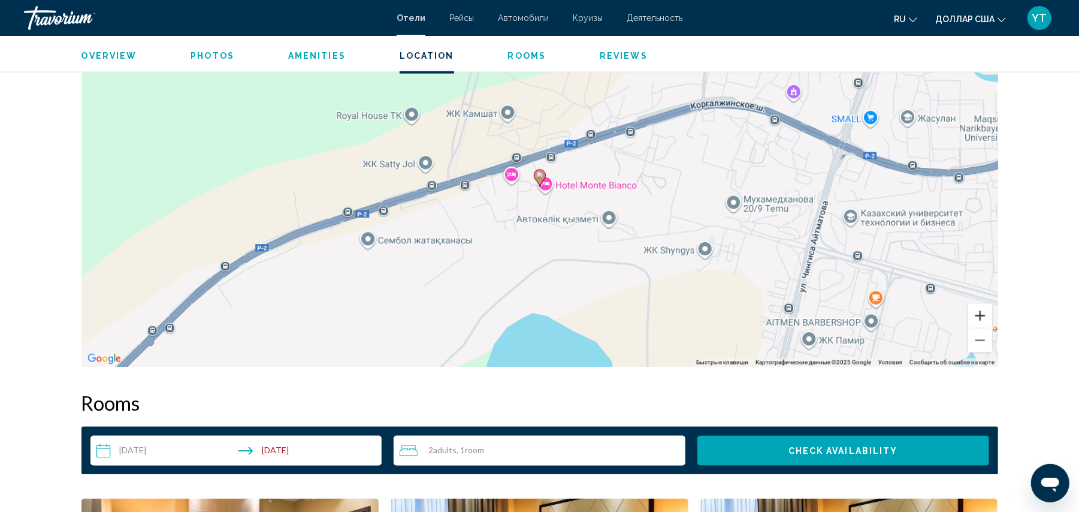
click at [988, 316] on button "Увеличить" at bounding box center [980, 316] width 24 height 24
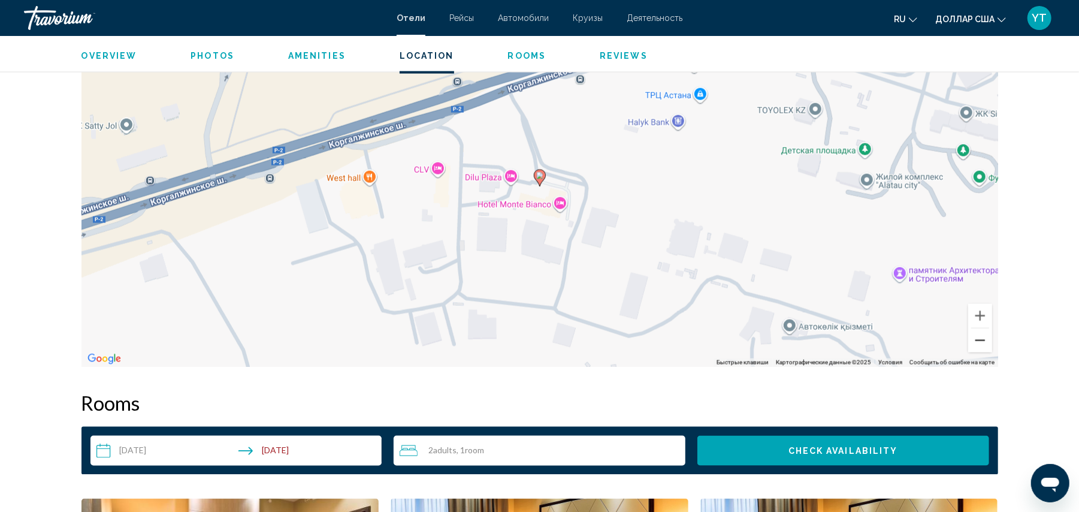
click at [983, 341] on button "Уменьшить" at bounding box center [980, 340] width 24 height 24
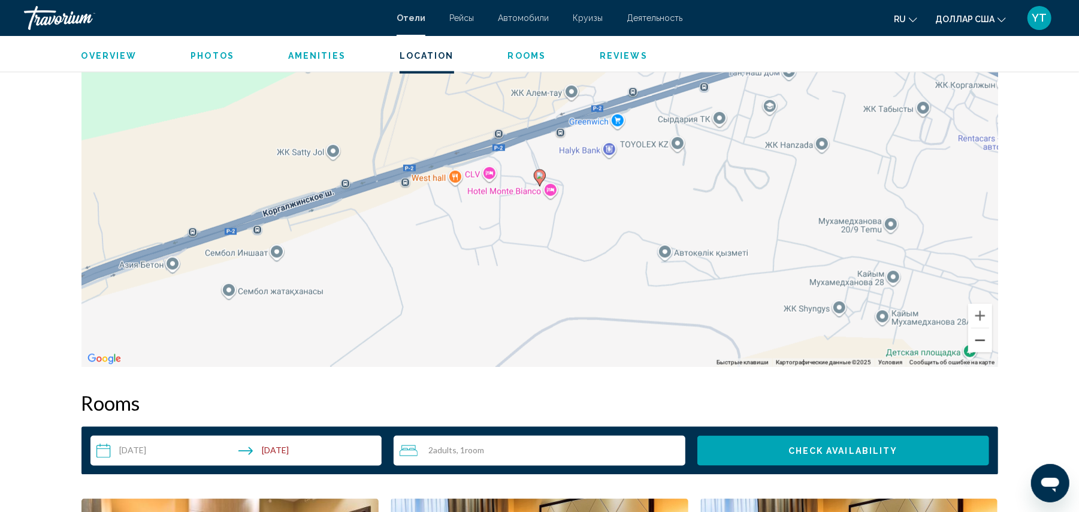
click at [983, 341] on button "Уменьшить" at bounding box center [980, 340] width 24 height 24
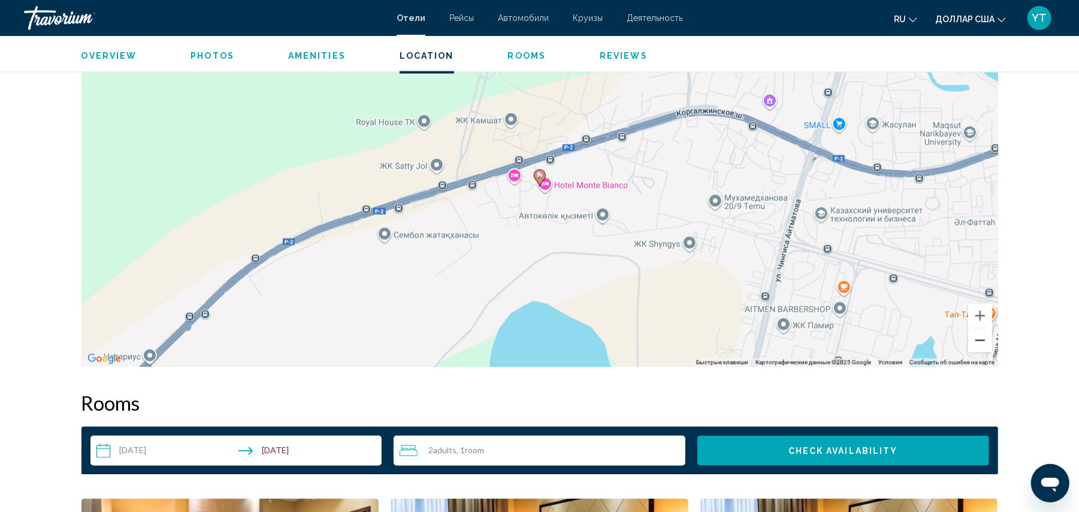
click at [983, 341] on button "Уменьшить" at bounding box center [980, 340] width 24 height 24
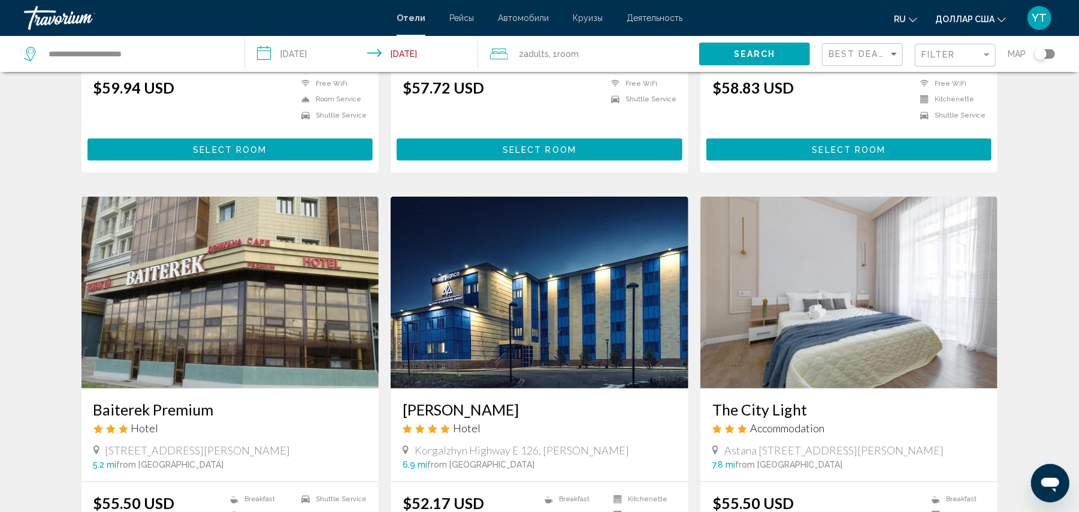
scroll to position [399, 0]
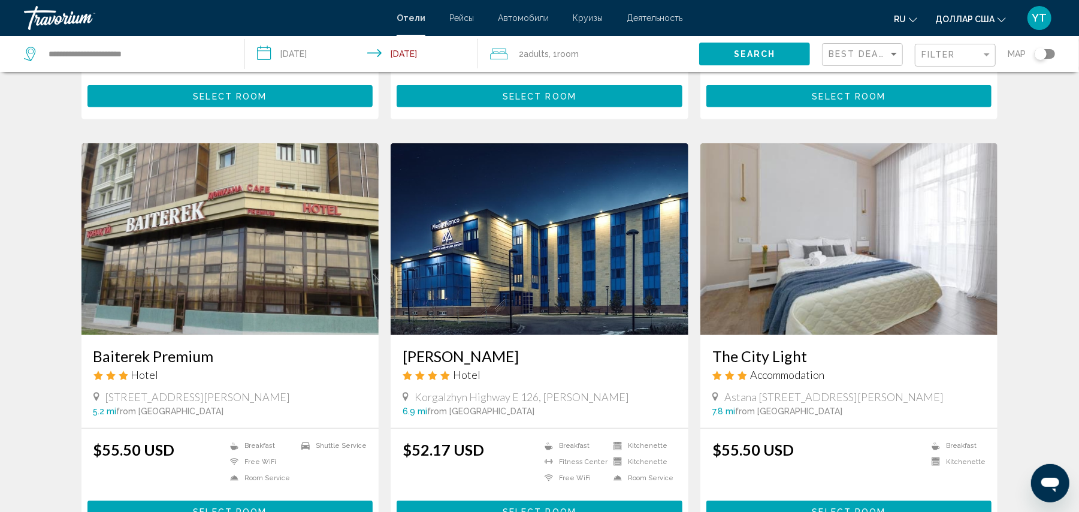
click at [904, 245] on img "Основное содержание" at bounding box center [849, 239] width 298 height 192
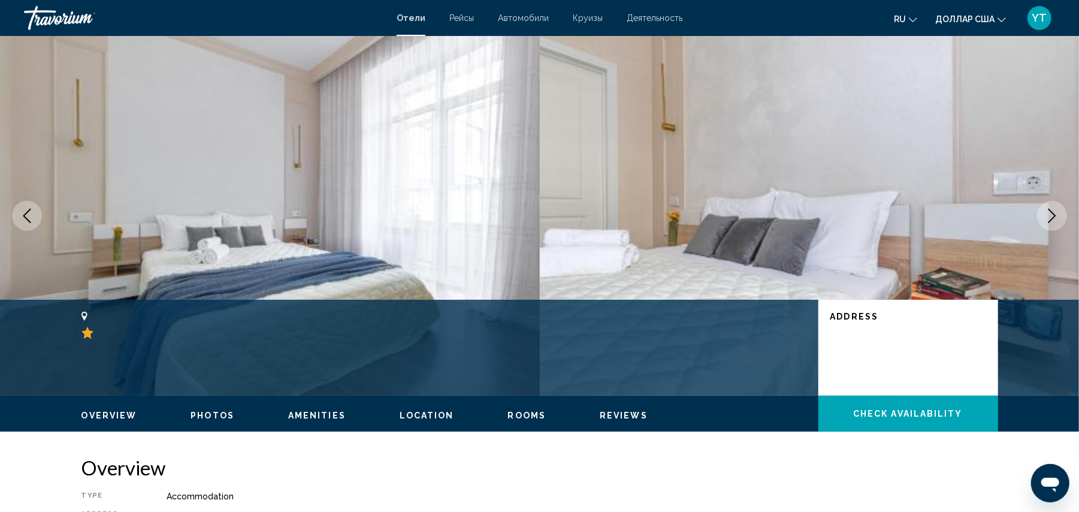
click at [1056, 211] on icon "Next image" at bounding box center [1052, 215] width 14 height 14
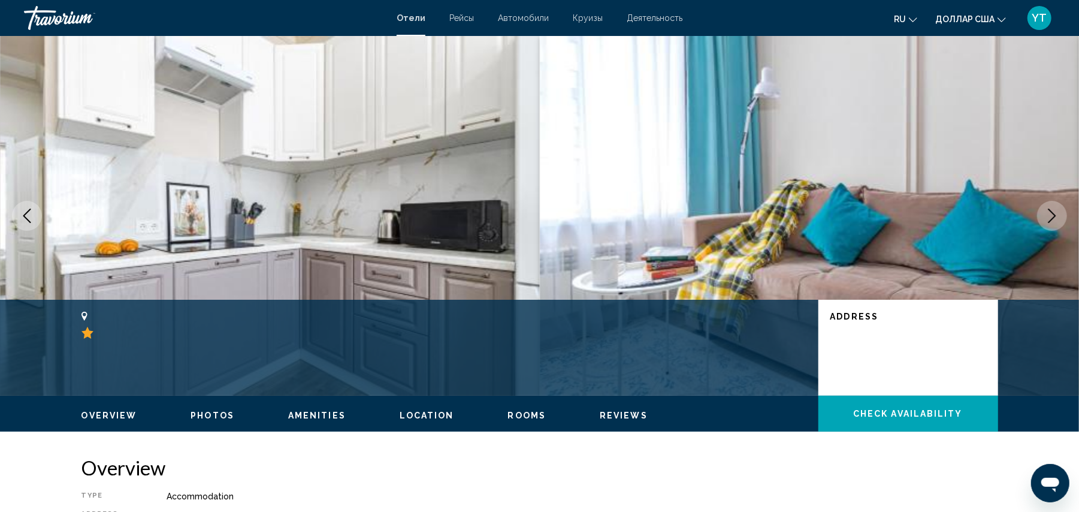
click at [1056, 211] on icon "Next image" at bounding box center [1052, 215] width 14 height 14
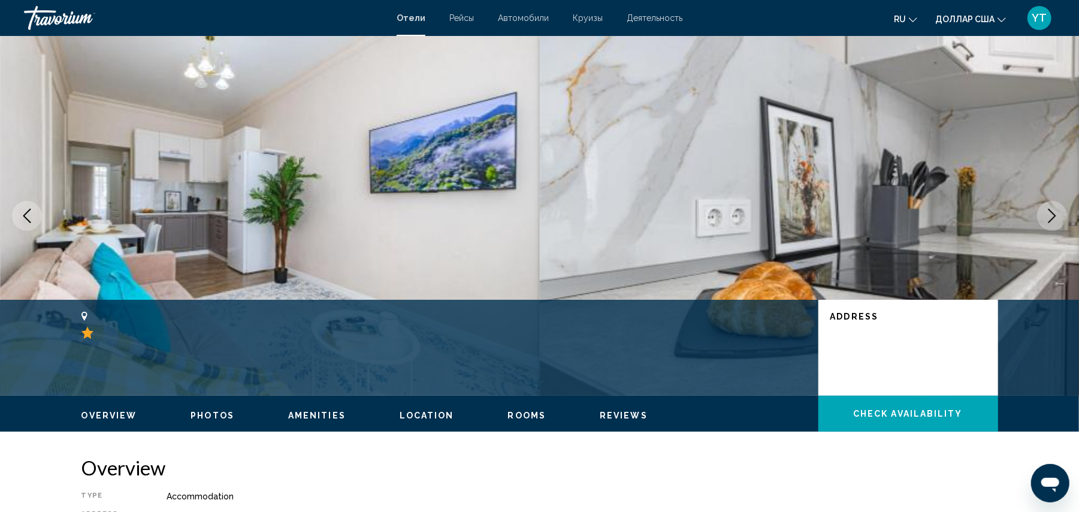
click at [1056, 211] on icon "Next image" at bounding box center [1052, 215] width 14 height 14
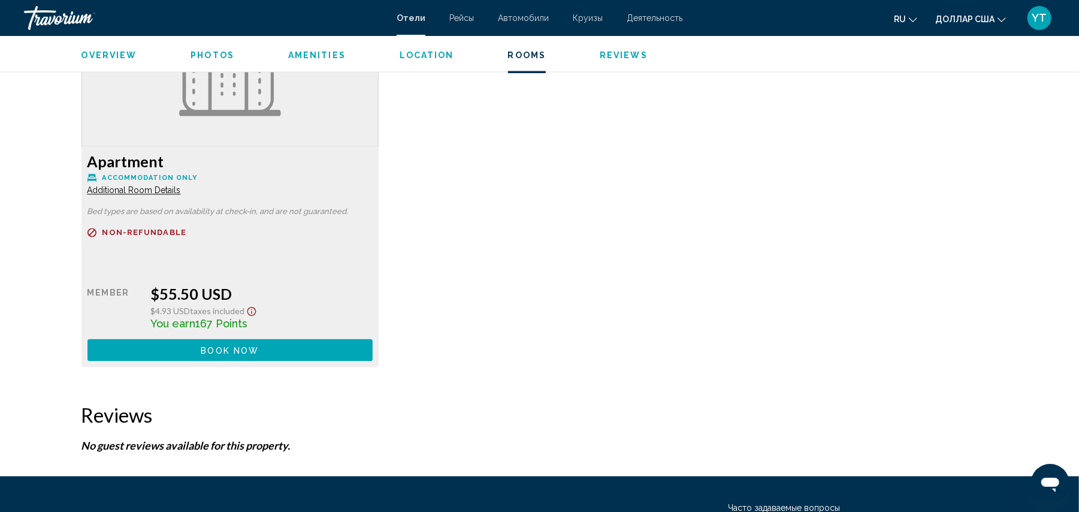
scroll to position [1462, 0]
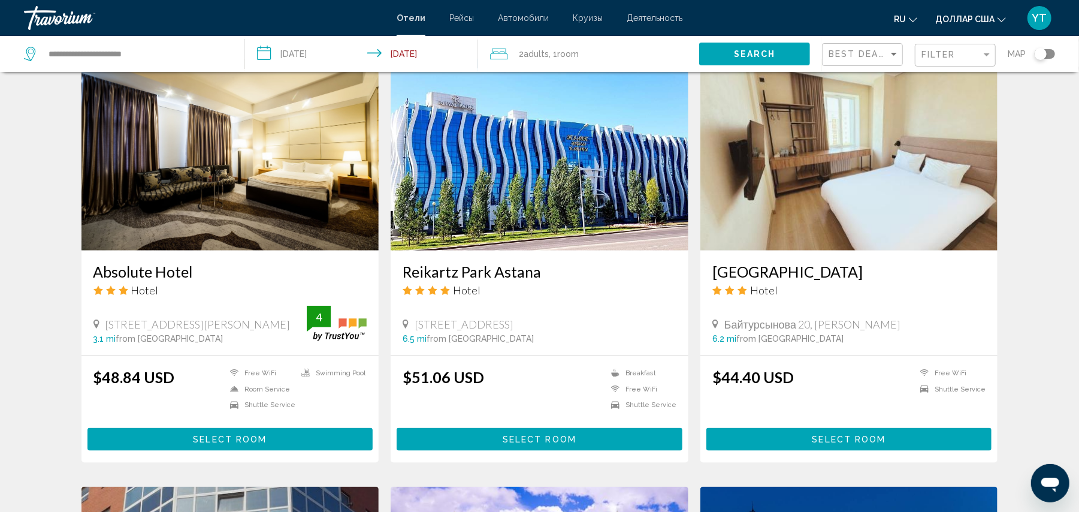
scroll to position [932, 0]
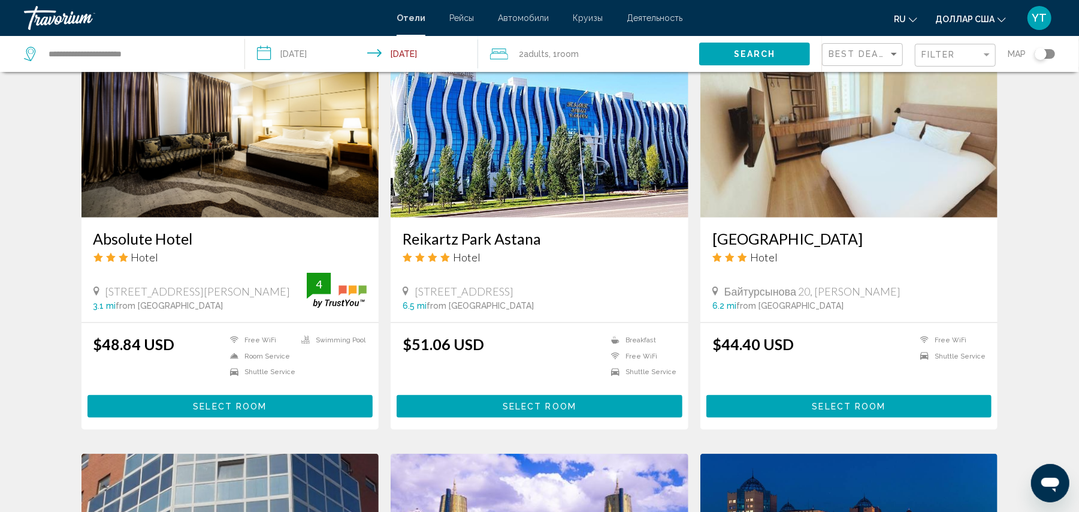
click at [249, 140] on img "Основное содержание" at bounding box center [230, 122] width 298 height 192
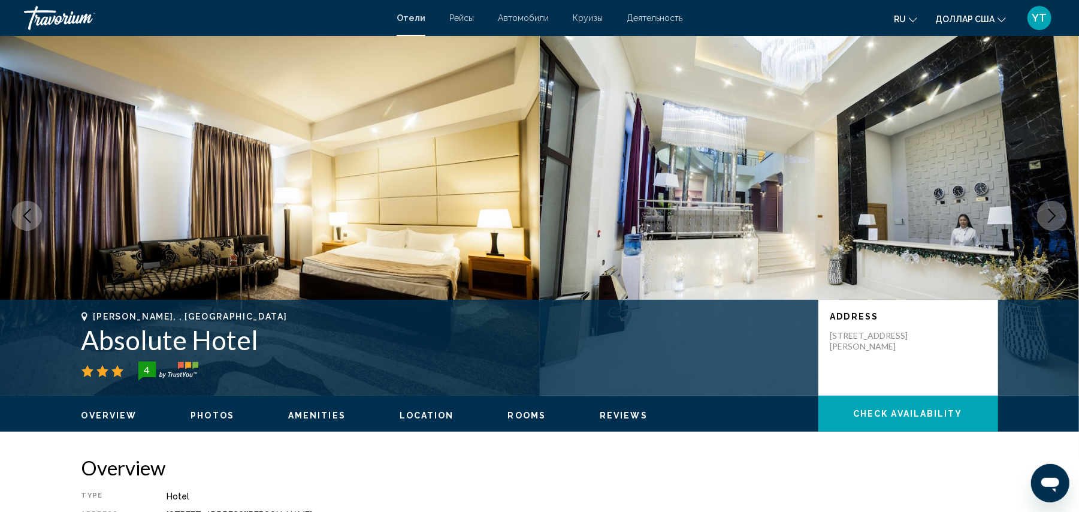
click at [1054, 216] on icon "Next image" at bounding box center [1052, 215] width 8 height 14
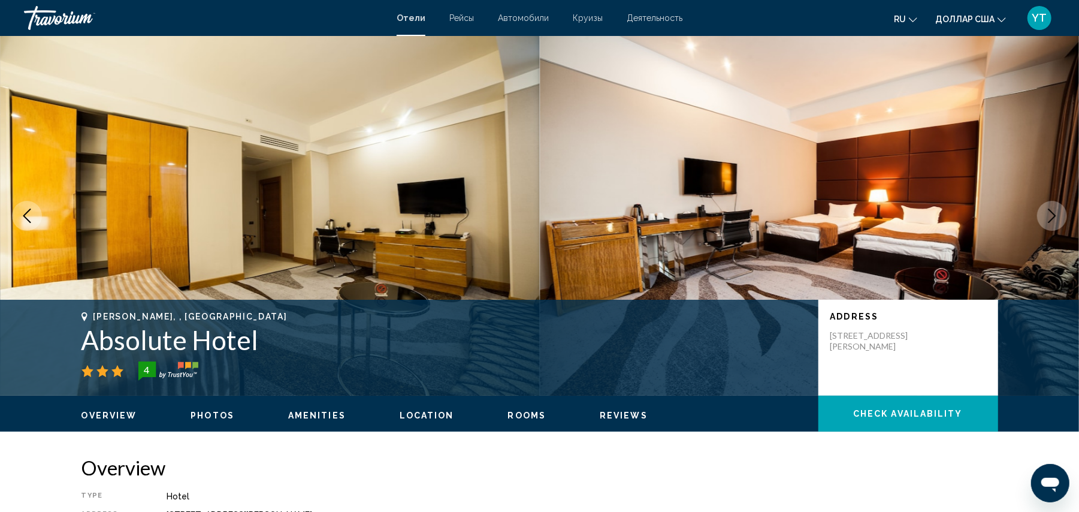
click at [1054, 216] on icon "Next image" at bounding box center [1052, 215] width 8 height 14
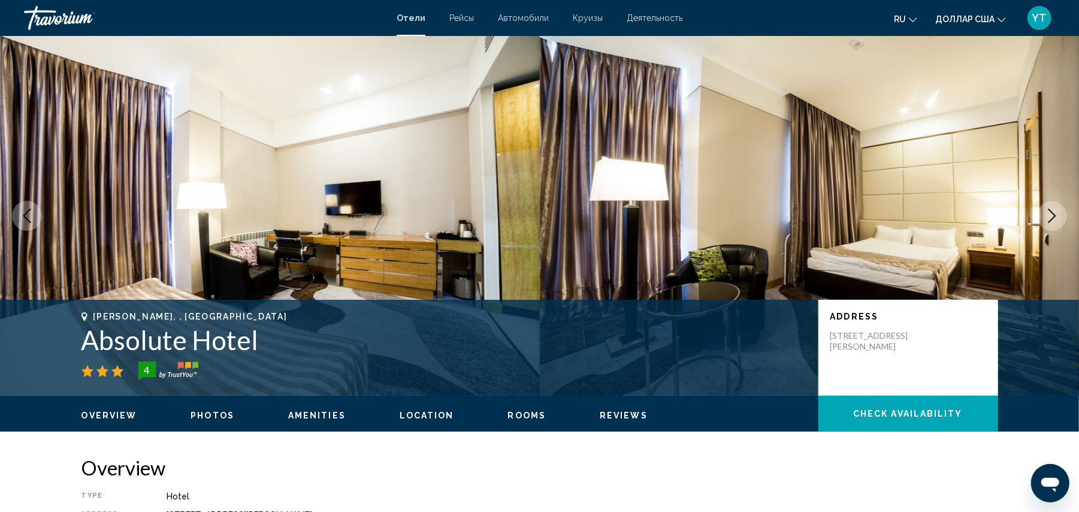
click at [1054, 216] on icon "Next image" at bounding box center [1052, 215] width 8 height 14
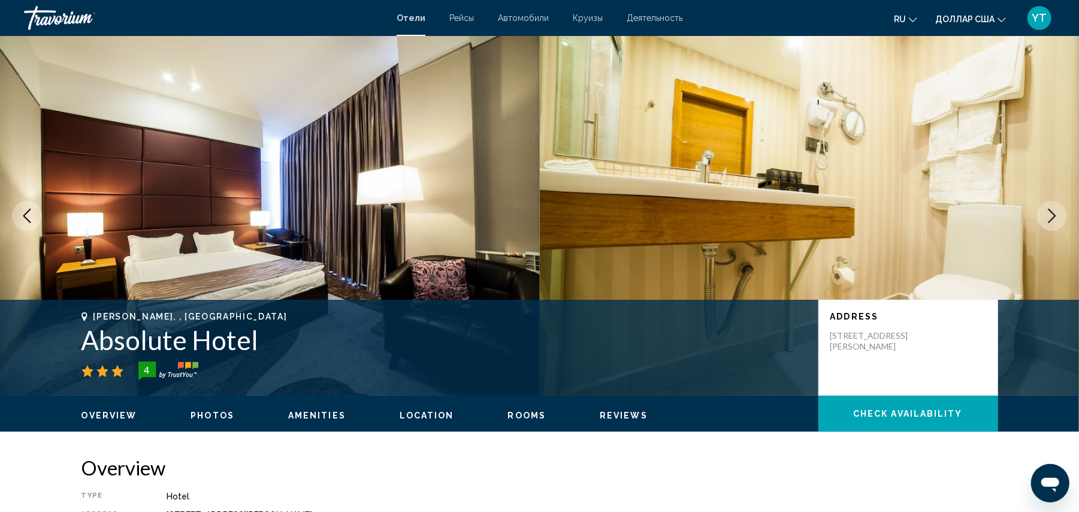
click at [1054, 216] on icon "Next image" at bounding box center [1052, 215] width 8 height 14
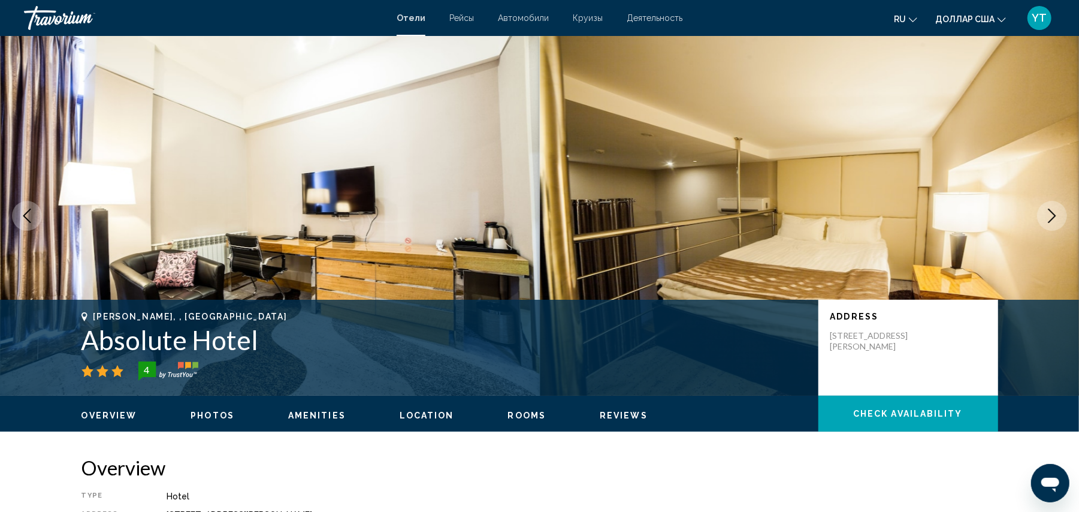
click at [1054, 216] on icon "Next image" at bounding box center [1052, 215] width 8 height 14
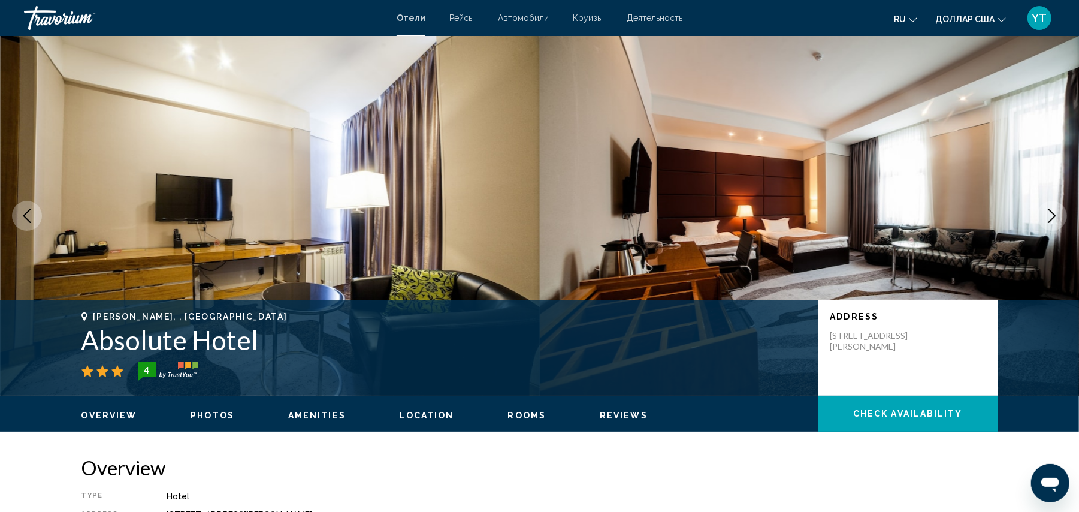
click at [1054, 216] on icon "Next image" at bounding box center [1052, 215] width 8 height 14
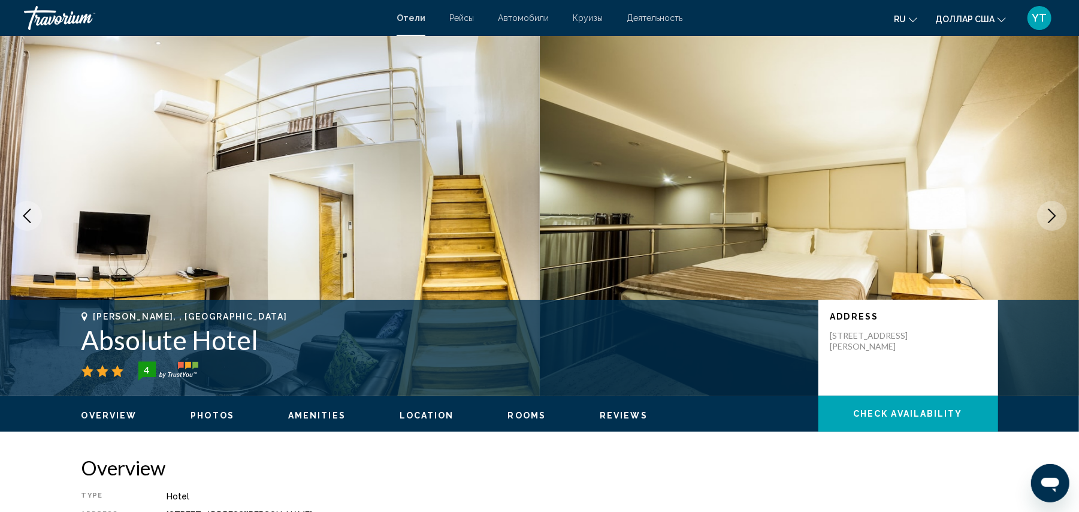
click at [1054, 216] on icon "Next image" at bounding box center [1052, 215] width 8 height 14
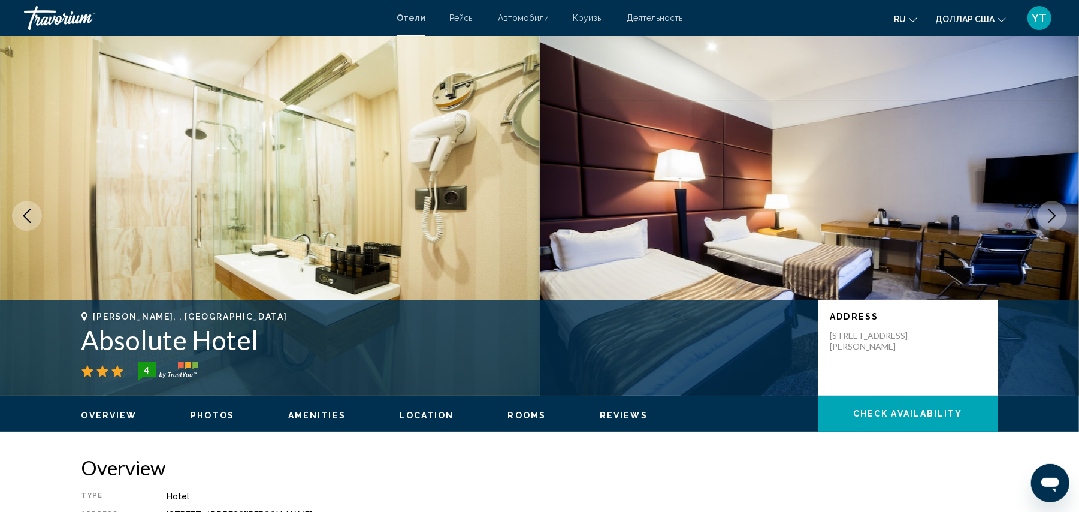
click at [1054, 216] on icon "Next image" at bounding box center [1052, 215] width 8 height 14
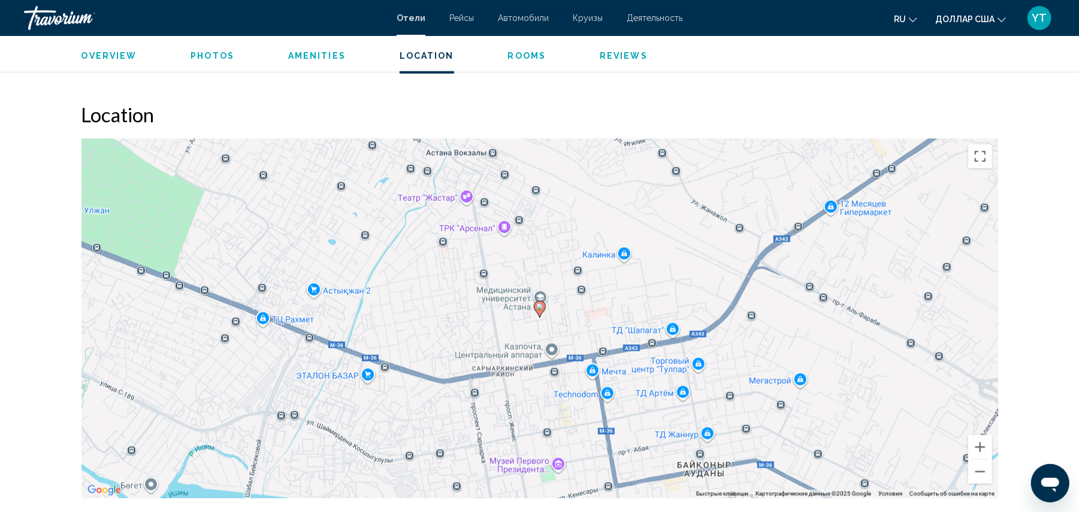
scroll to position [1065, 0]
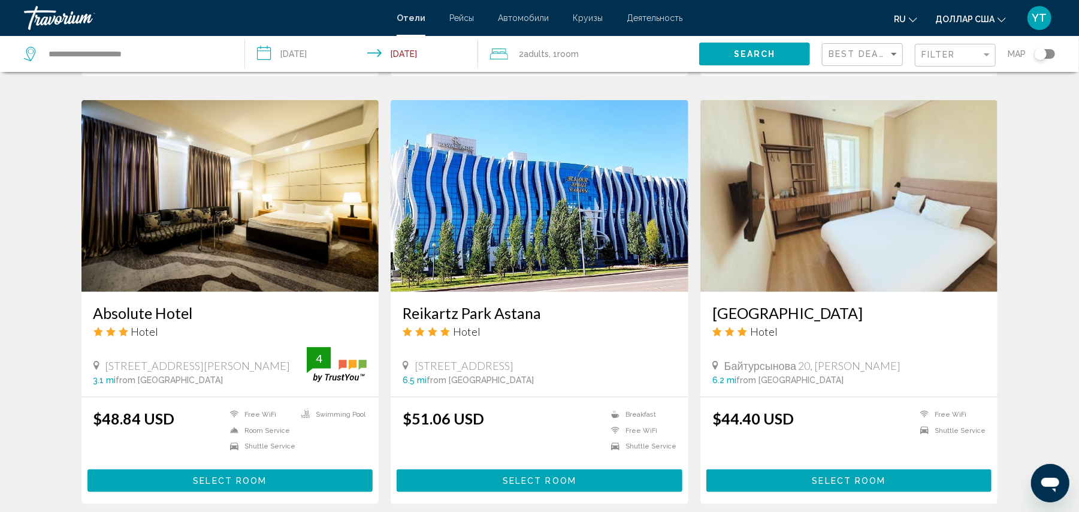
scroll to position [799, 0]
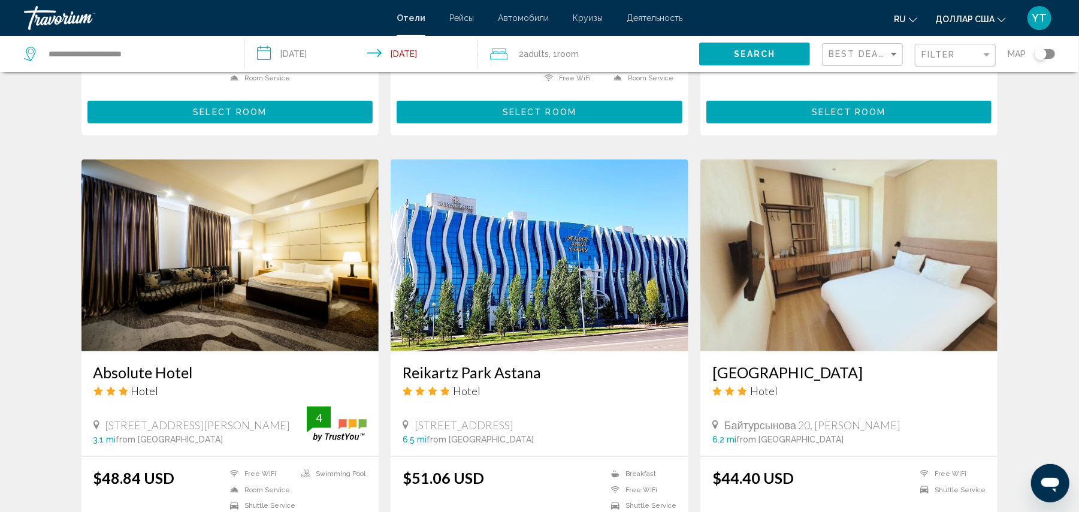
click at [609, 276] on img "Основное содержание" at bounding box center [540, 255] width 298 height 192
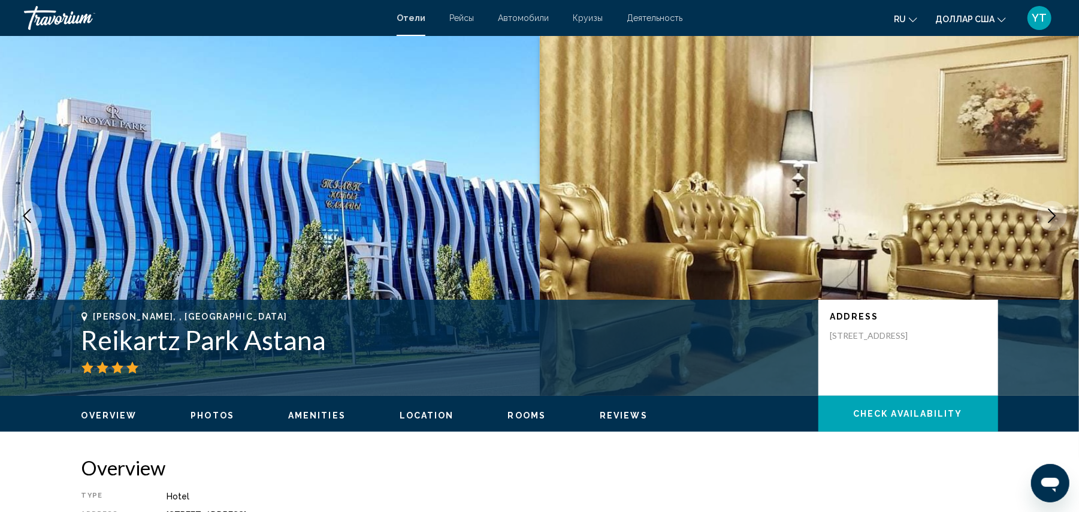
click at [1054, 216] on icon "Next image" at bounding box center [1052, 215] width 8 height 14
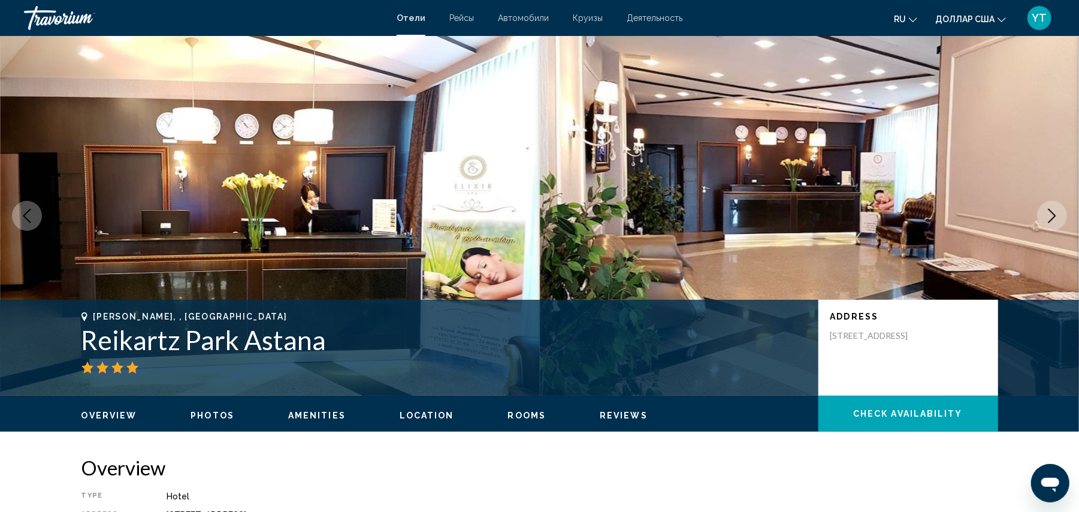
click at [1054, 216] on icon "Next image" at bounding box center [1052, 215] width 8 height 14
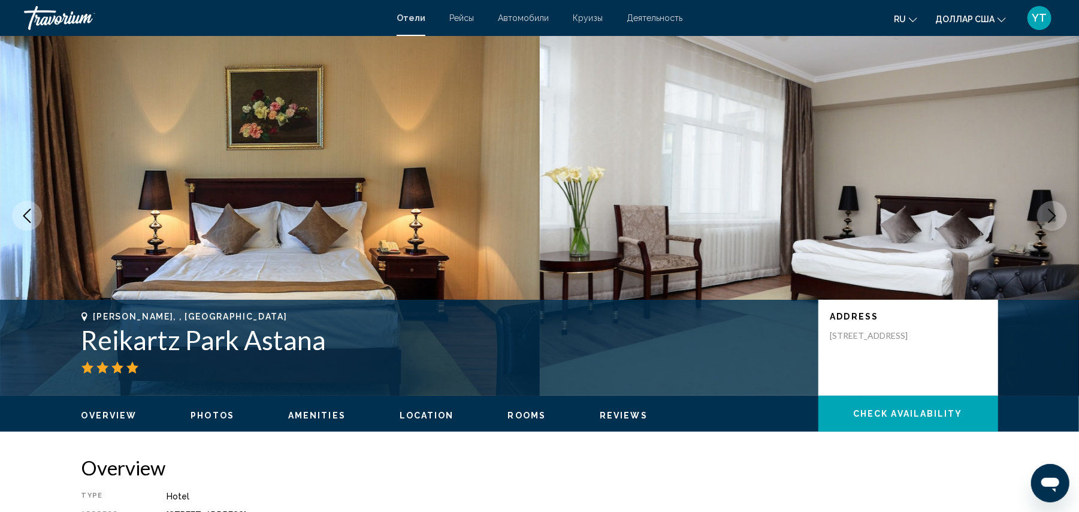
click at [1054, 217] on icon "Next image" at bounding box center [1052, 215] width 8 height 14
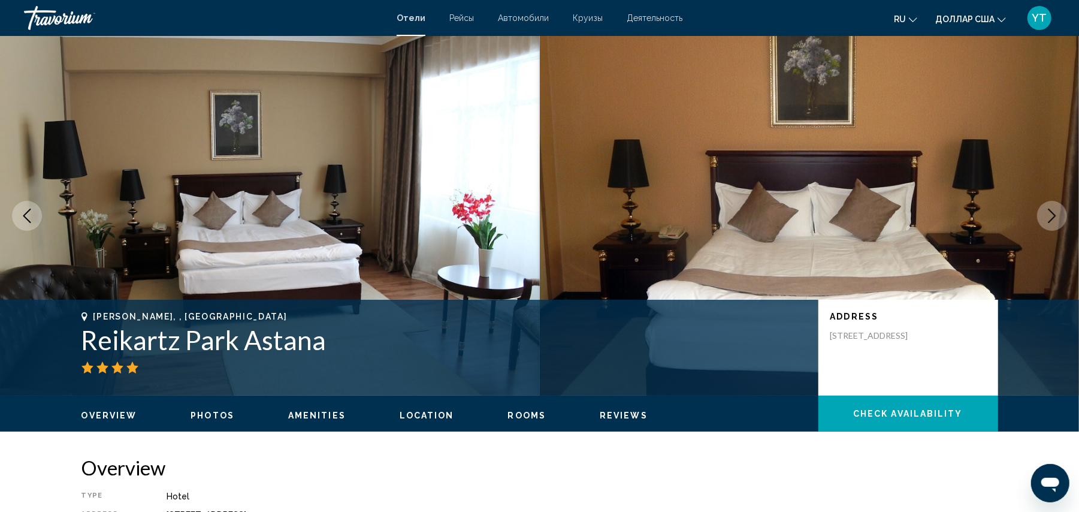
click at [1054, 217] on icon "Next image" at bounding box center [1052, 215] width 8 height 14
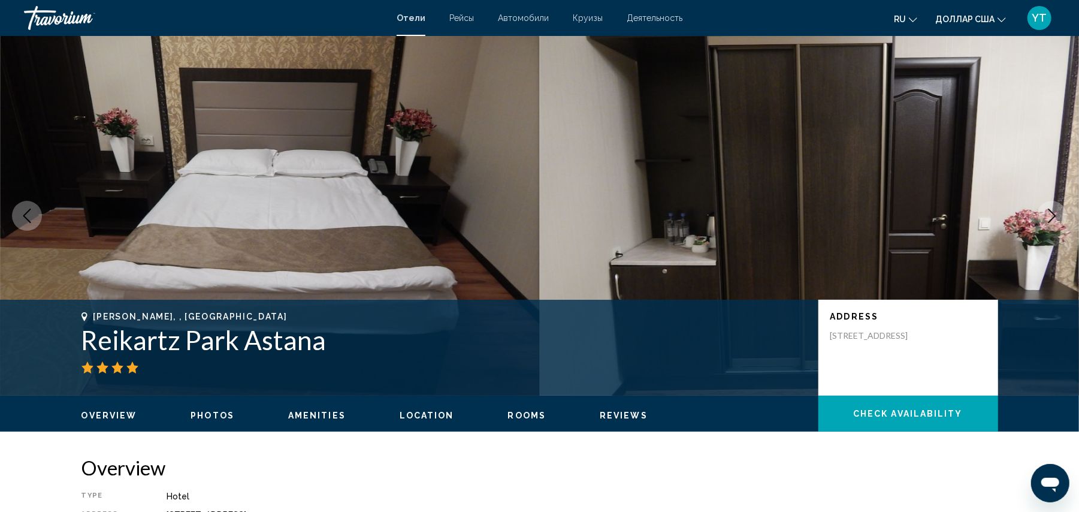
click at [1054, 217] on icon "Next image" at bounding box center [1052, 215] width 8 height 14
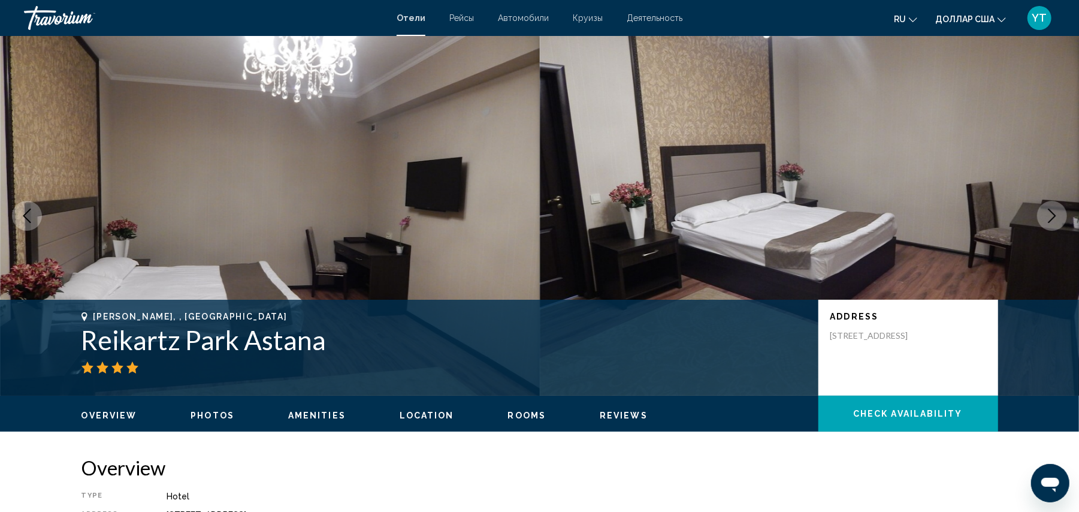
click at [1054, 217] on icon "Next image" at bounding box center [1052, 215] width 8 height 14
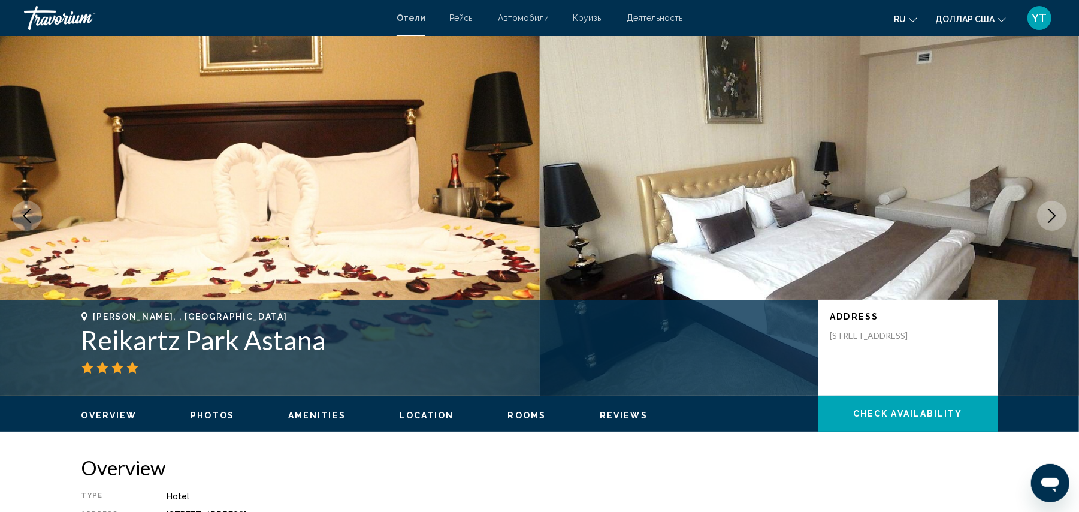
drag, startPoint x: 84, startPoint y: 346, endPoint x: 322, endPoint y: 348, distance: 237.3
click at [322, 348] on h1 "Reikartz Park Astana" at bounding box center [443, 339] width 725 height 31
copy h1 "Reikartz Park Astana"
click at [401, 347] on h1 "Reikartz Park Astana" at bounding box center [443, 339] width 725 height 31
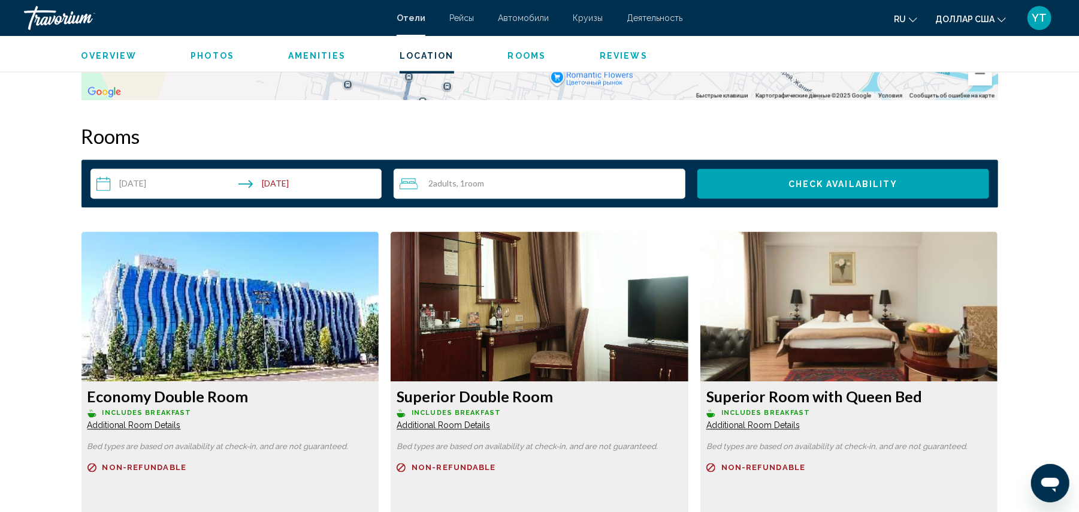
scroll to position [1597, 0]
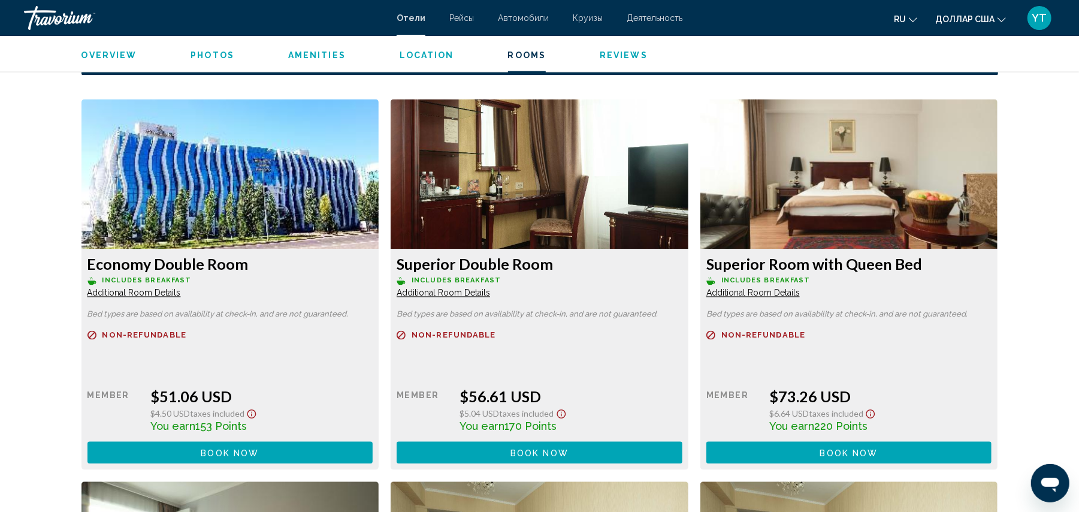
click at [181, 289] on span "Additional Room Details" at bounding box center [133, 293] width 93 height 10
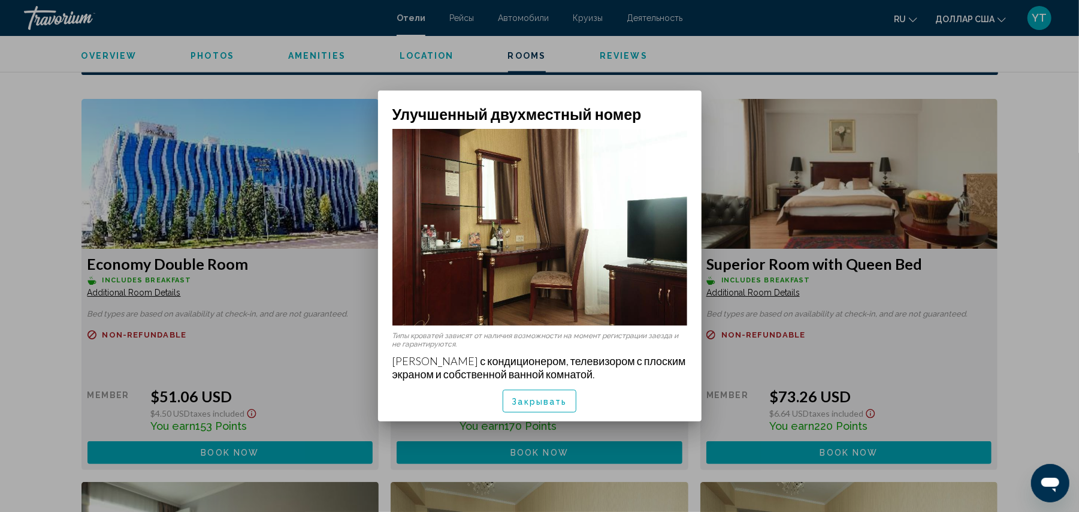
click at [554, 401] on font "Закрывать" at bounding box center [539, 402] width 55 height 10
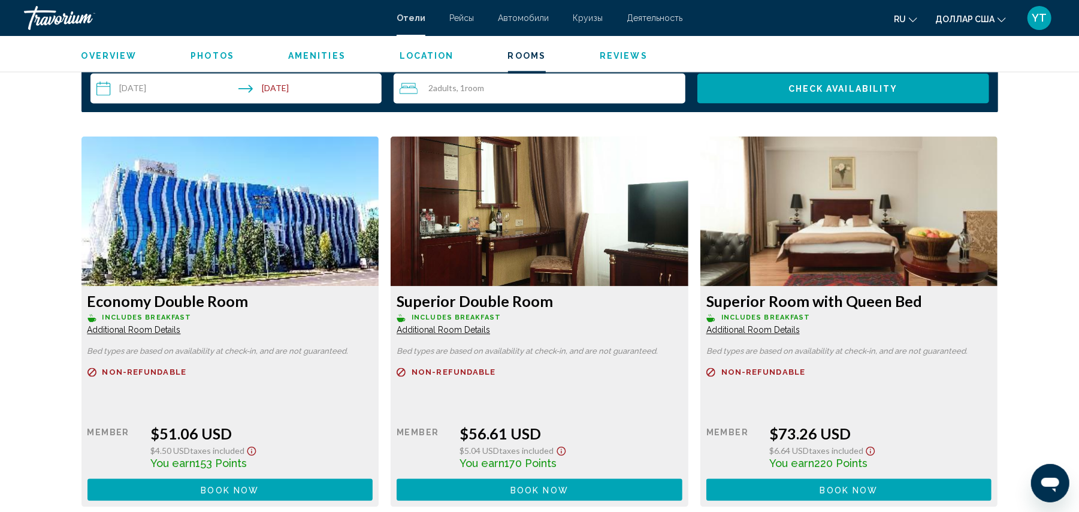
scroll to position [1597, 0]
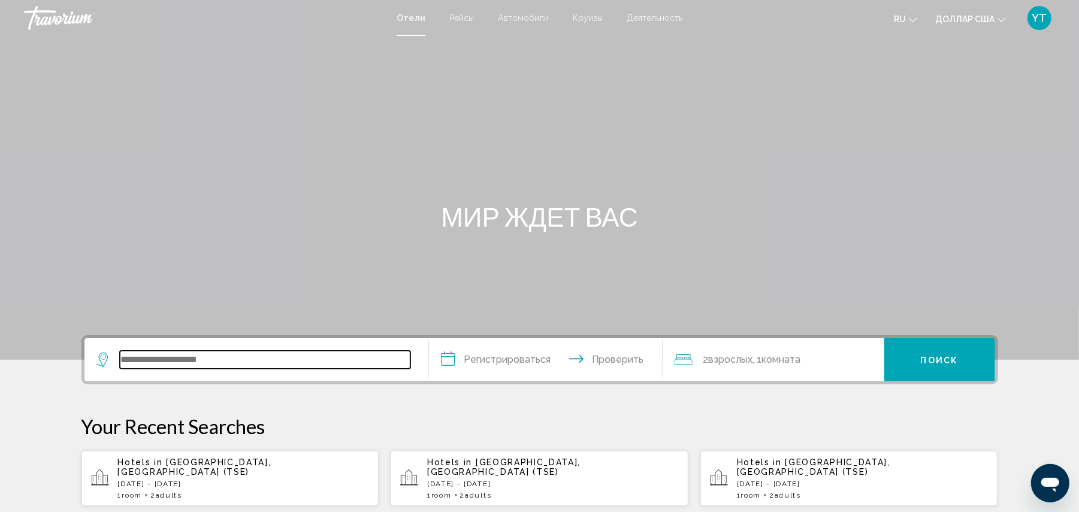
click at [173, 362] on input "Виджет поиска" at bounding box center [265, 359] width 291 height 18
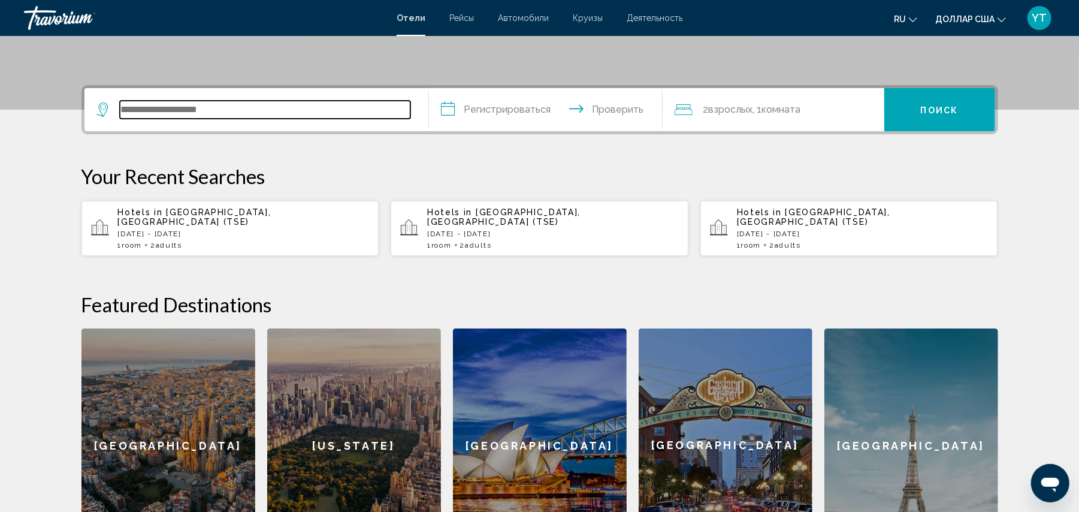
scroll to position [295, 0]
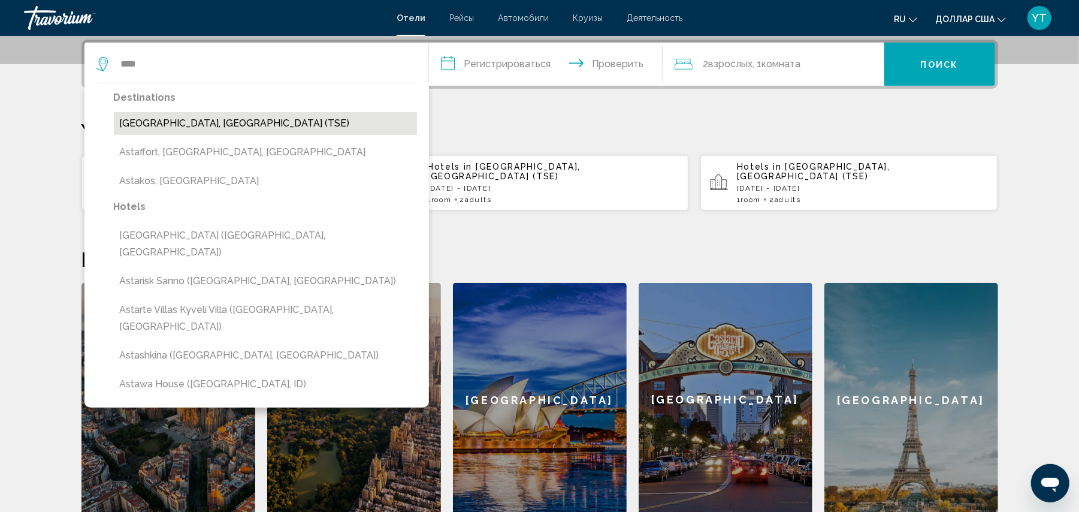
click at [201, 121] on button "[GEOGRAPHIC_DATA], [GEOGRAPHIC_DATA] (TSE)" at bounding box center [265, 123] width 303 height 23
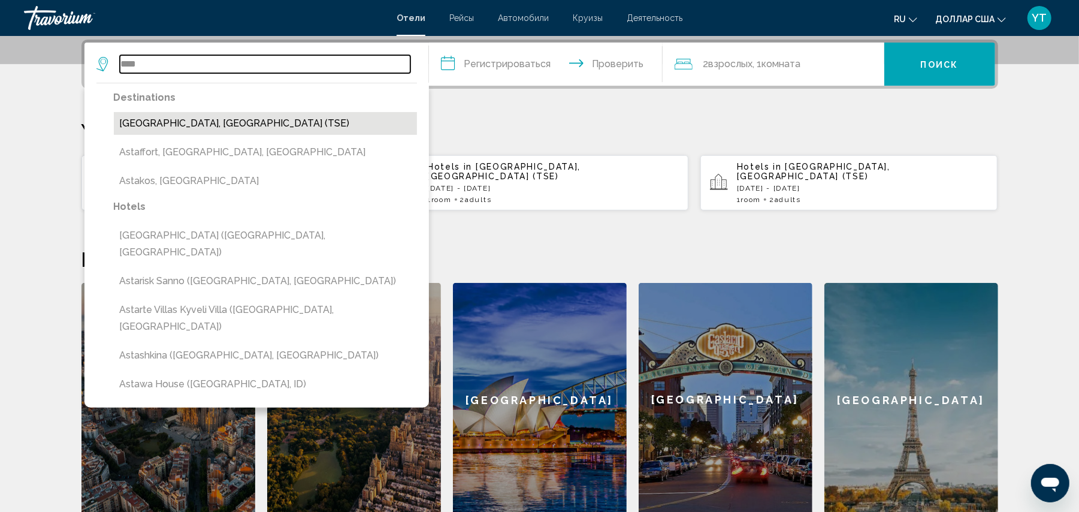
type input "**********"
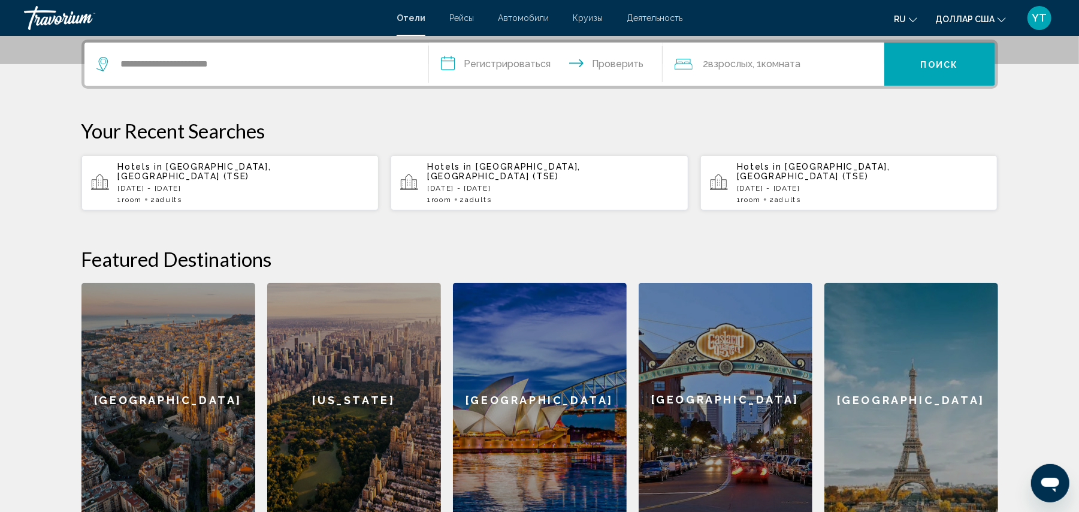
click at [508, 65] on input "**********" at bounding box center [548, 66] width 238 height 47
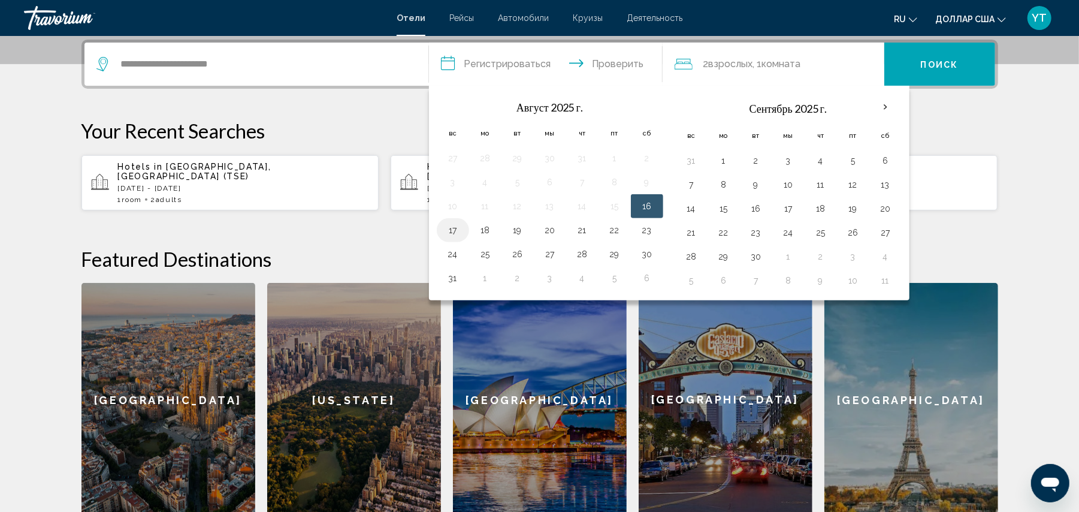
click at [451, 231] on button "17" at bounding box center [452, 230] width 19 height 17
click at [486, 233] on button "18" at bounding box center [485, 230] width 19 height 17
type input "**********"
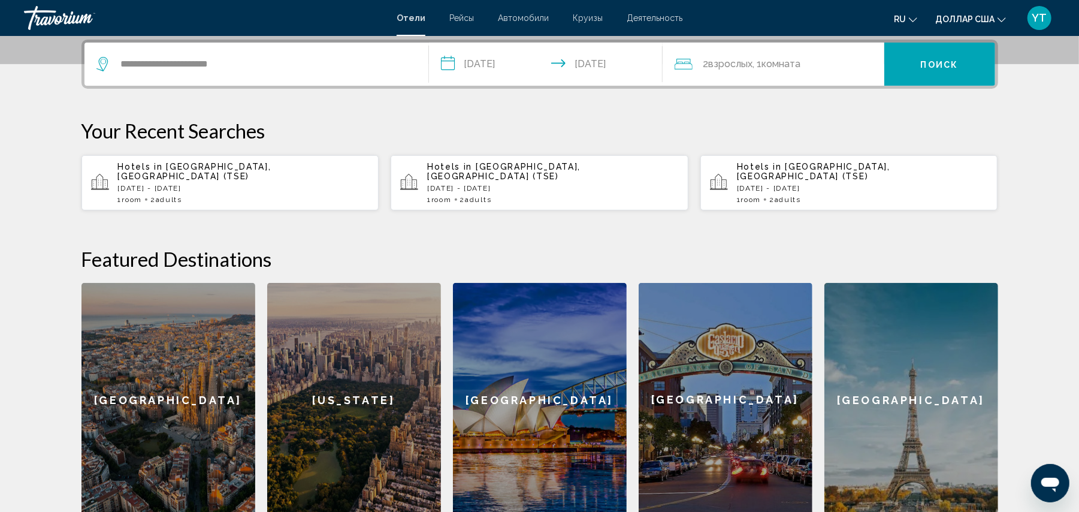
click at [762, 67] on font ", 1" at bounding box center [757, 63] width 9 height 11
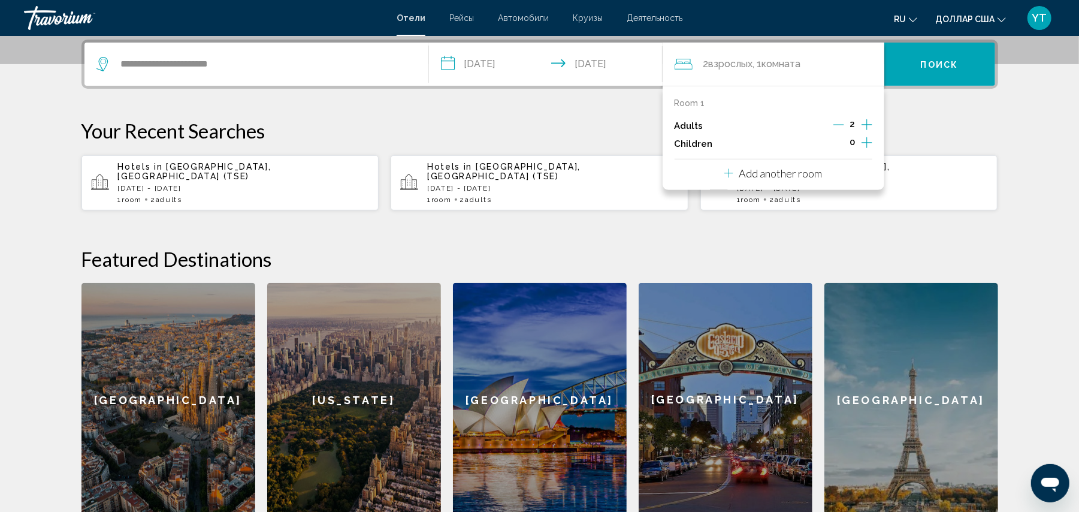
click at [872, 145] on icon "Increment children" at bounding box center [866, 142] width 11 height 14
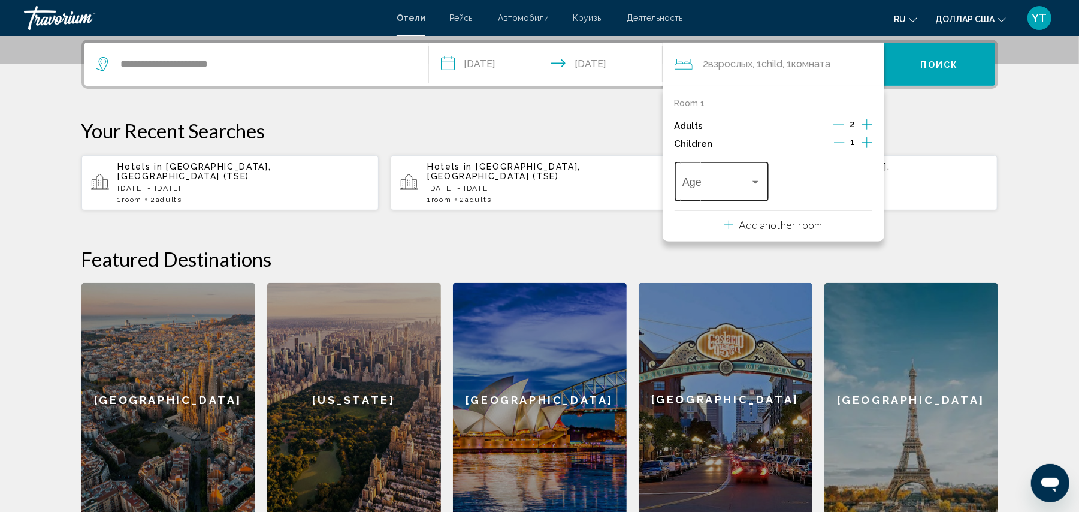
click at [756, 183] on div "Travelers: 2 adults, 1 child" at bounding box center [755, 182] width 6 height 3
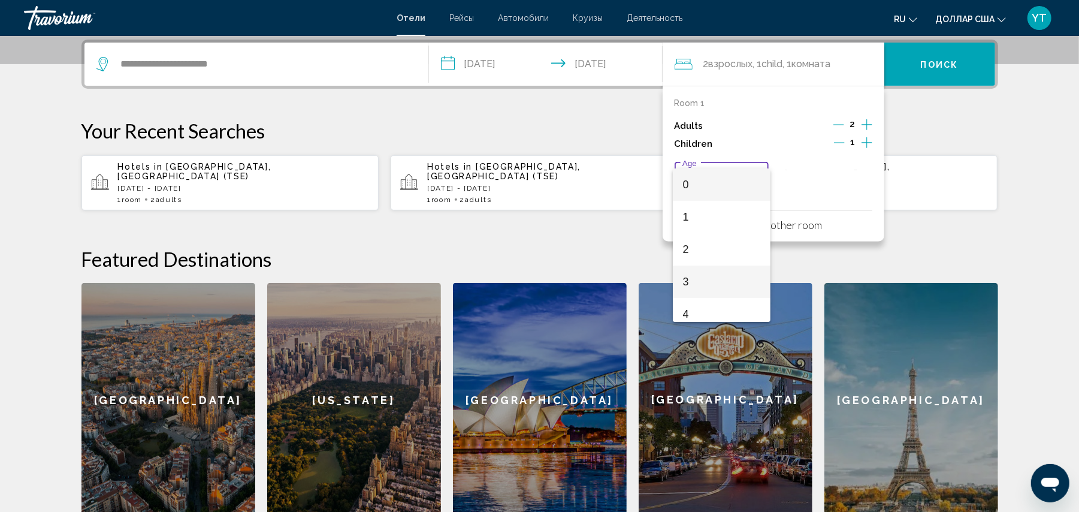
scroll to position [133, 0]
click at [699, 301] on span "8" at bounding box center [721, 310] width 78 height 32
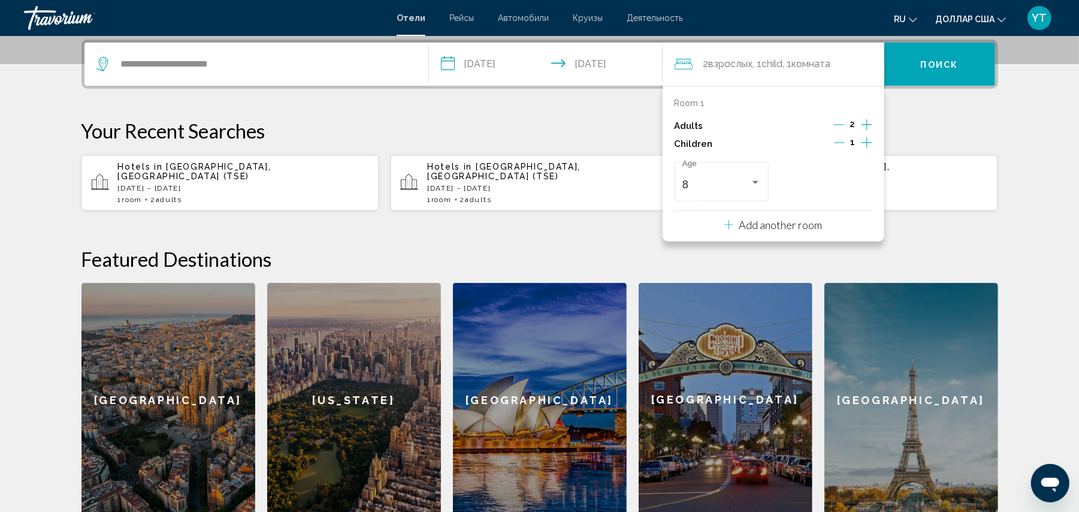
click at [960, 130] on p "Your Recent Searches" at bounding box center [539, 131] width 917 height 24
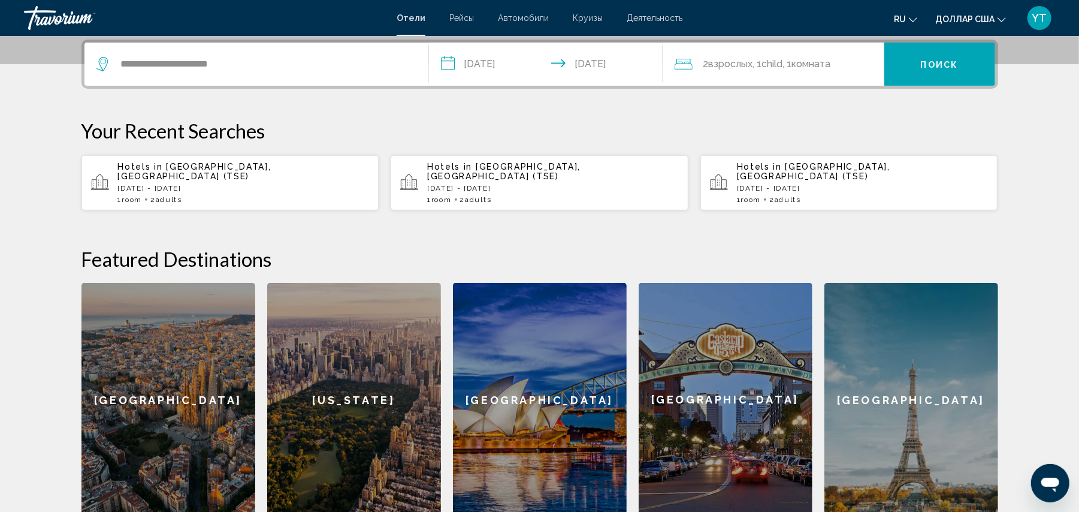
click at [919, 67] on button "Поиск" at bounding box center [939, 64] width 111 height 43
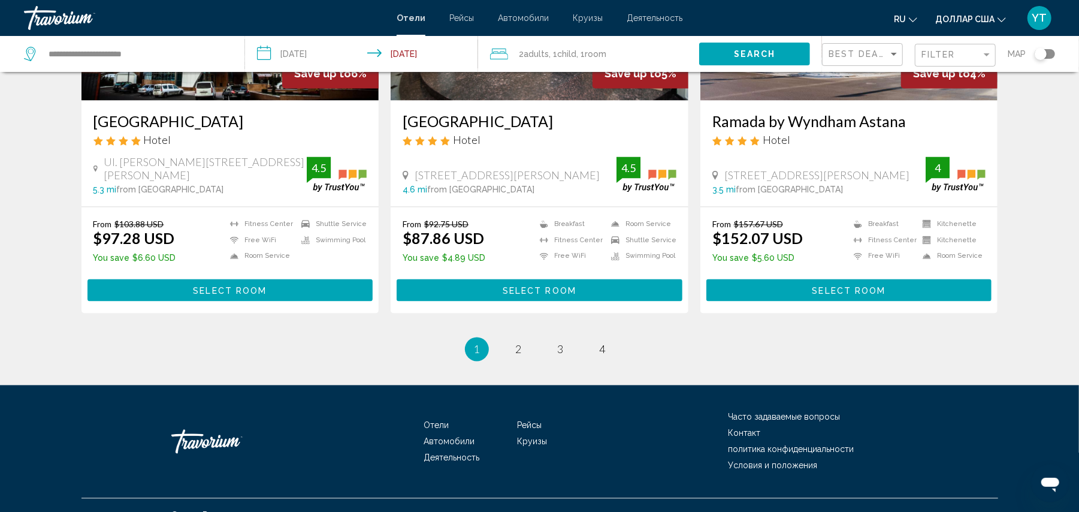
scroll to position [1527, 0]
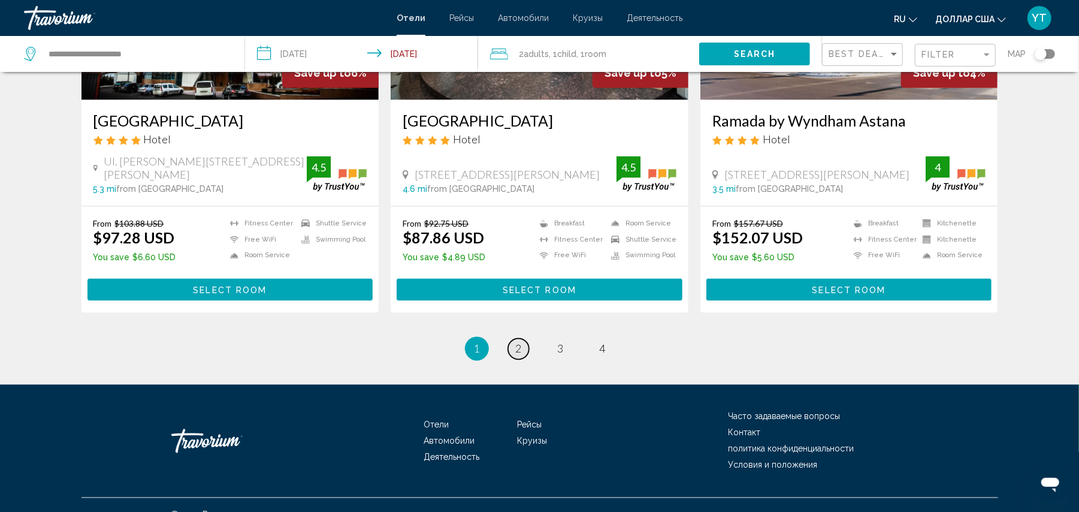
click at [513, 338] on link "page 2" at bounding box center [518, 348] width 21 height 21
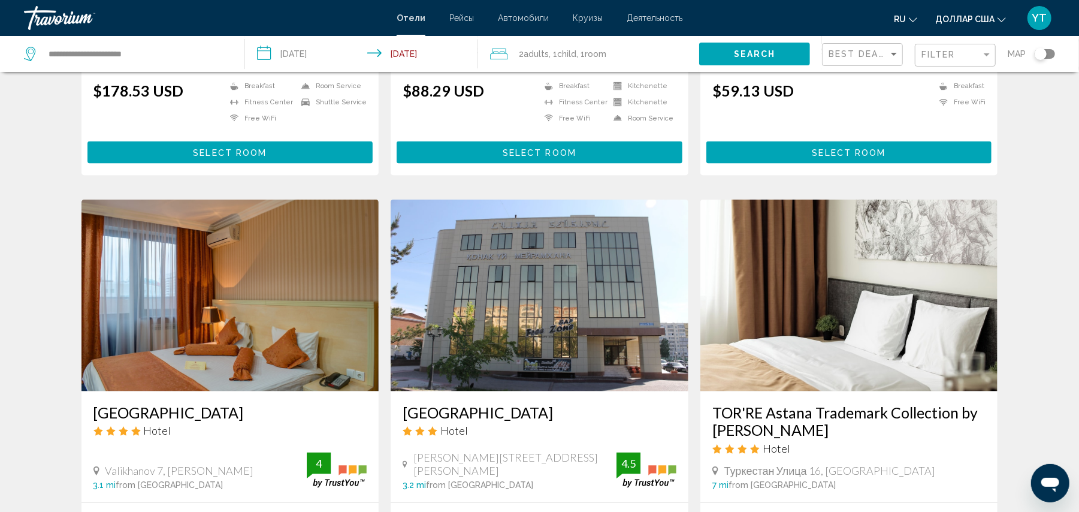
scroll to position [1331, 0]
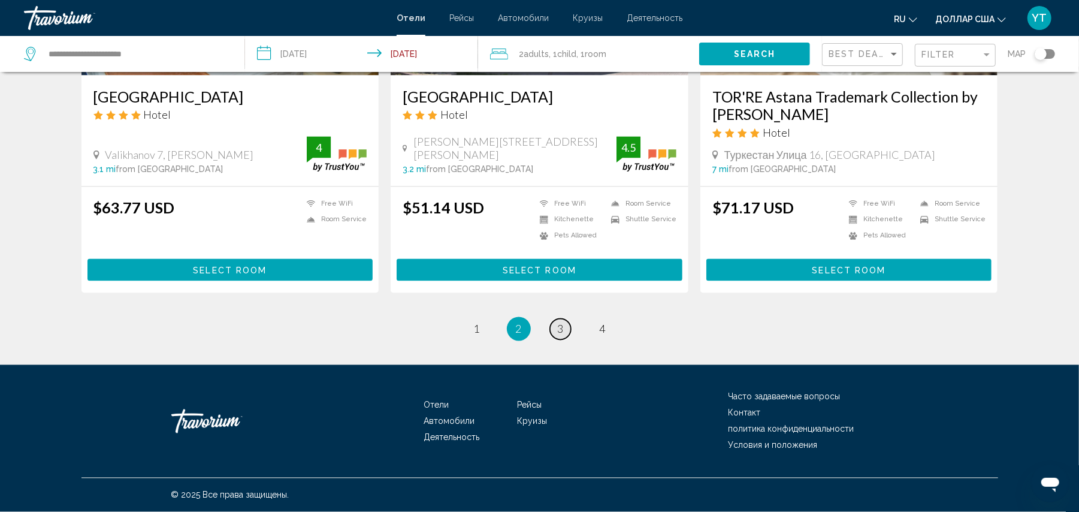
click at [561, 328] on span "3" at bounding box center [561, 328] width 6 height 13
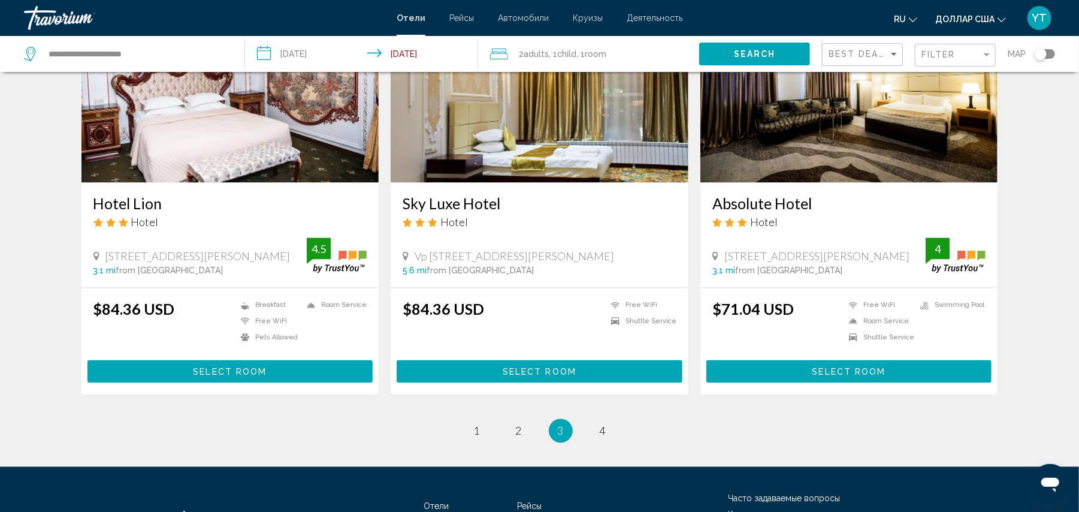
scroll to position [1464, 0]
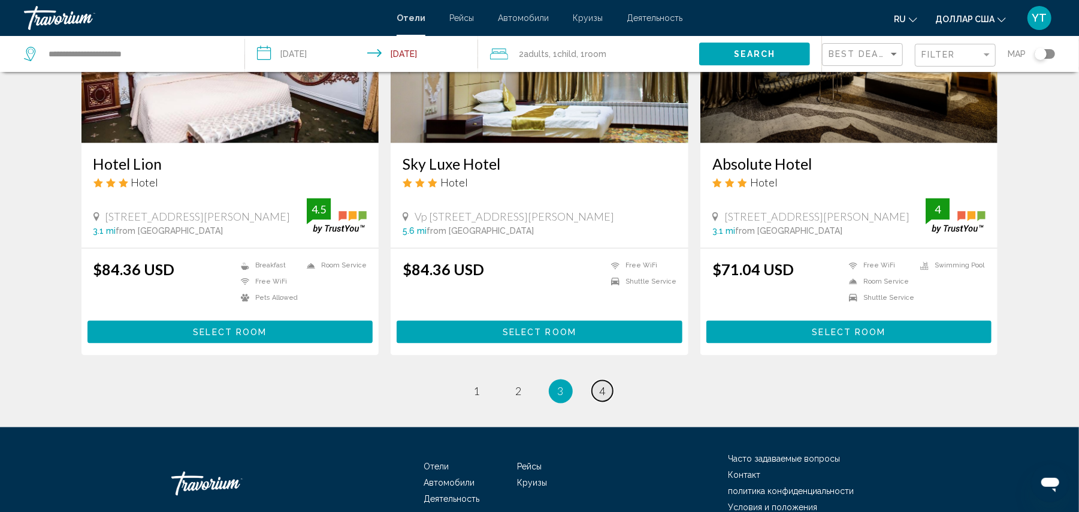
click at [600, 385] on span "4" at bounding box center [603, 391] width 6 height 13
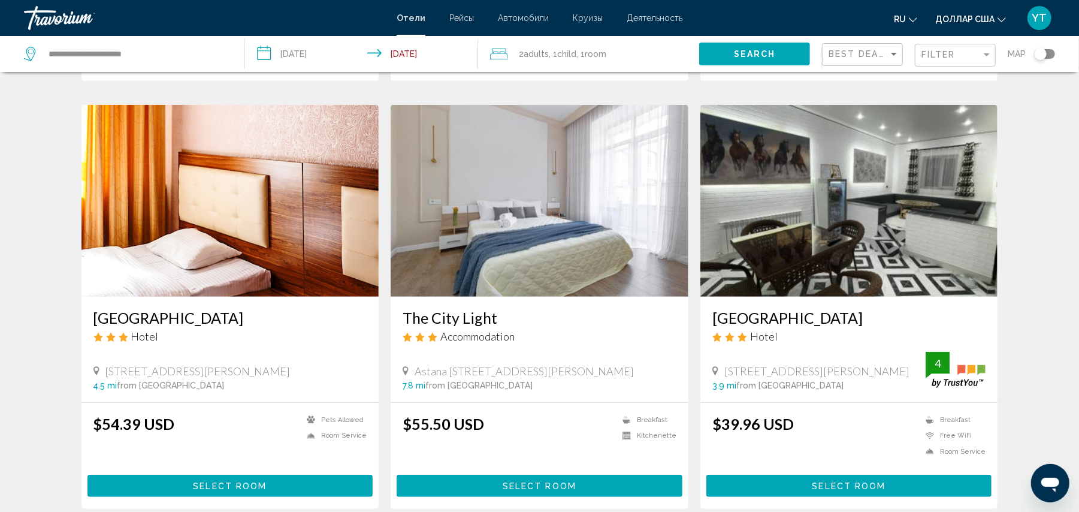
scroll to position [399, 0]
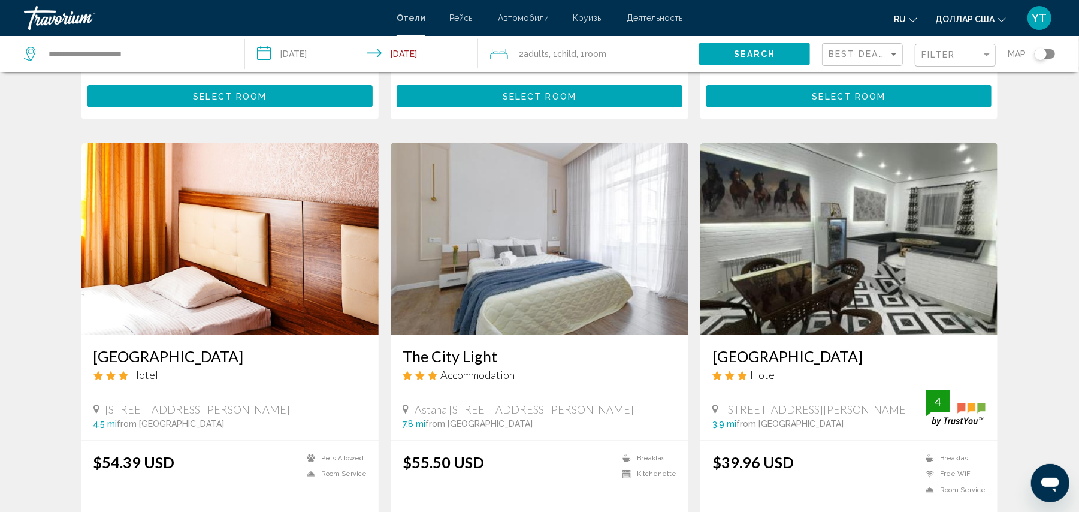
click at [544, 291] on img "Основное содержание" at bounding box center [540, 239] width 298 height 192
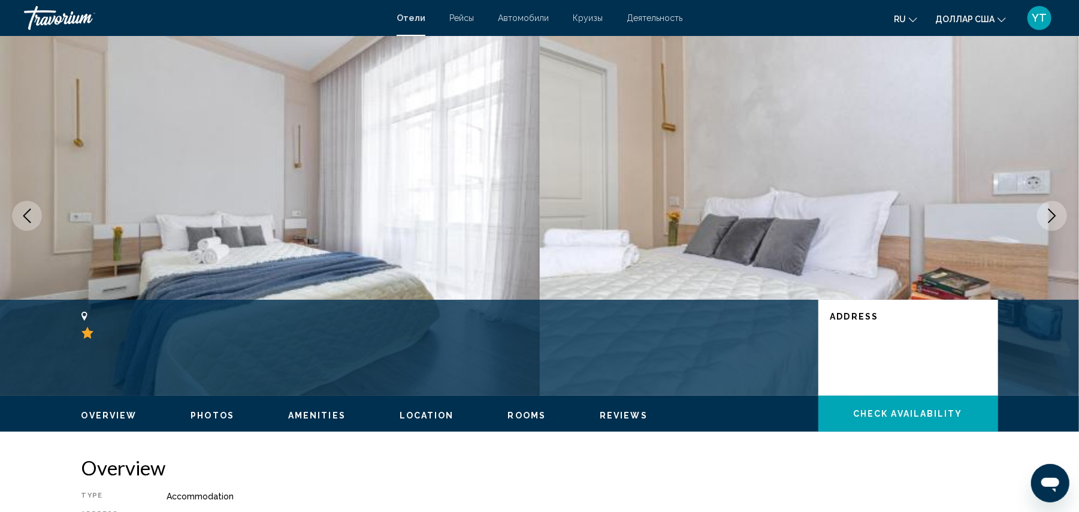
click at [1057, 216] on icon "Next image" at bounding box center [1052, 215] width 14 height 14
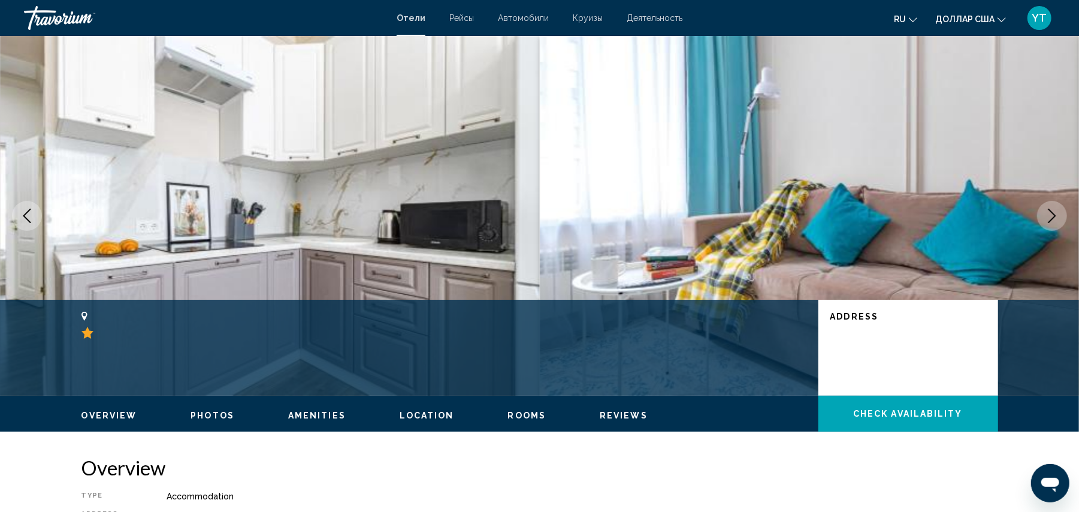
click at [1057, 216] on icon "Next image" at bounding box center [1052, 215] width 14 height 14
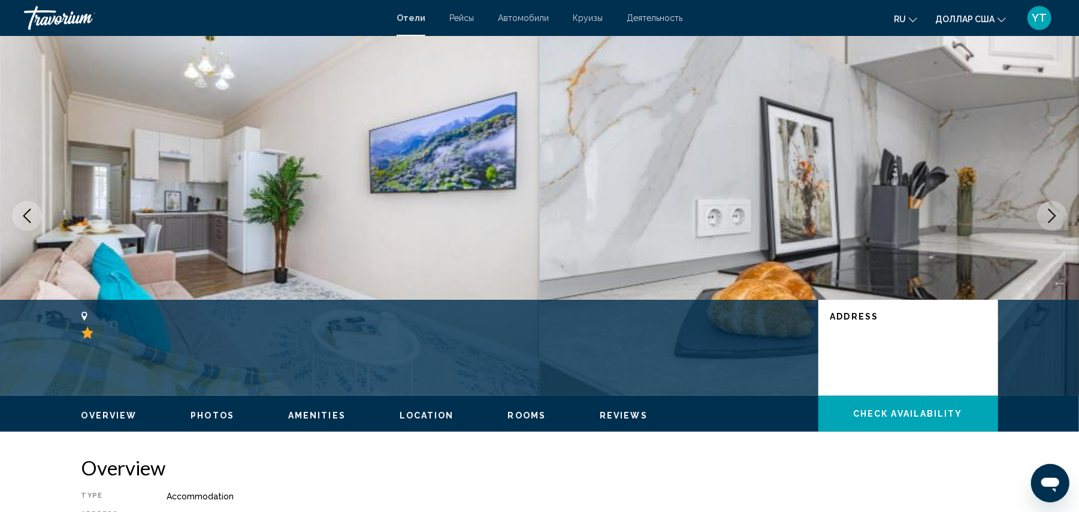
click at [1057, 216] on icon "Next image" at bounding box center [1052, 215] width 14 height 14
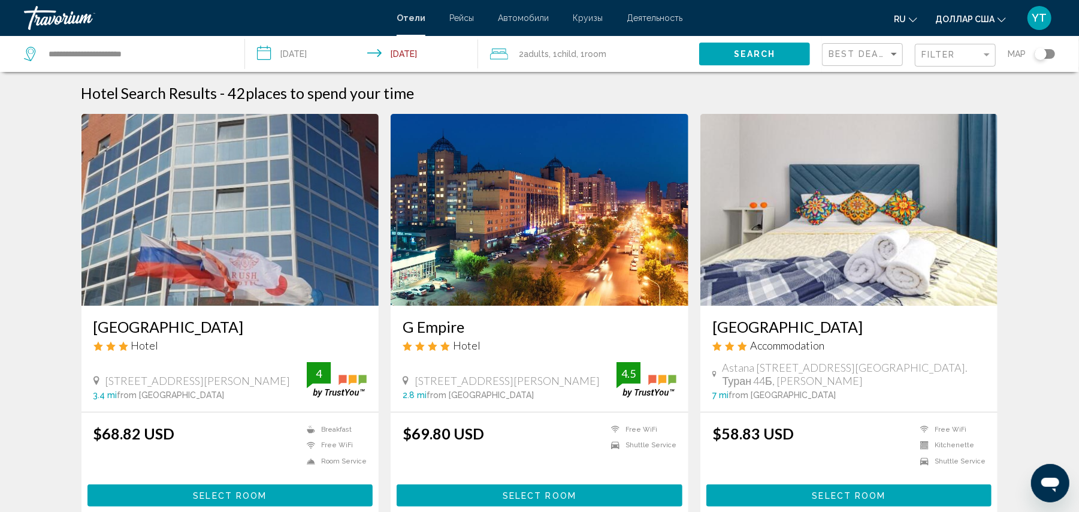
click at [494, 219] on img "Основное содержание" at bounding box center [540, 210] width 298 height 192
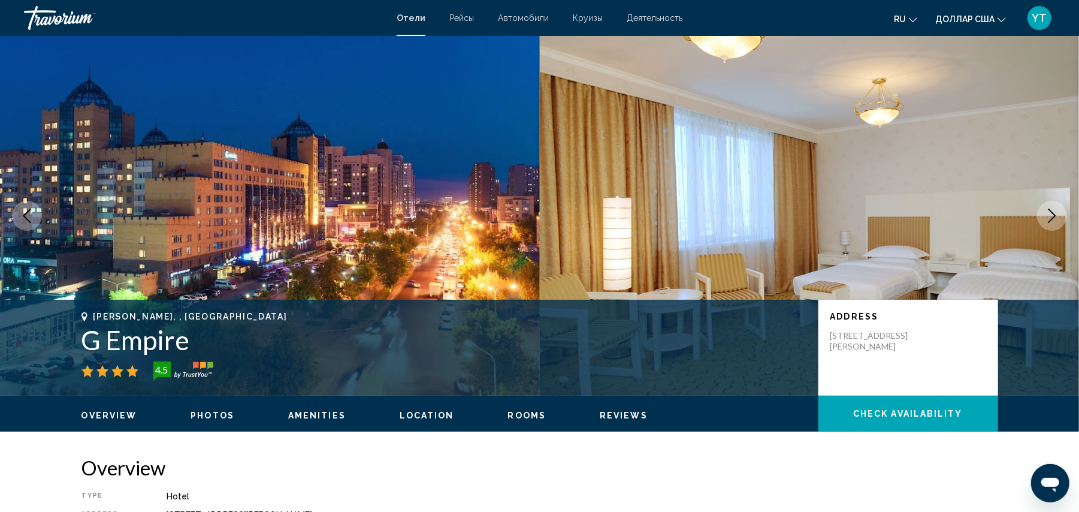
click at [1065, 219] on button "Next image" at bounding box center [1052, 216] width 30 height 30
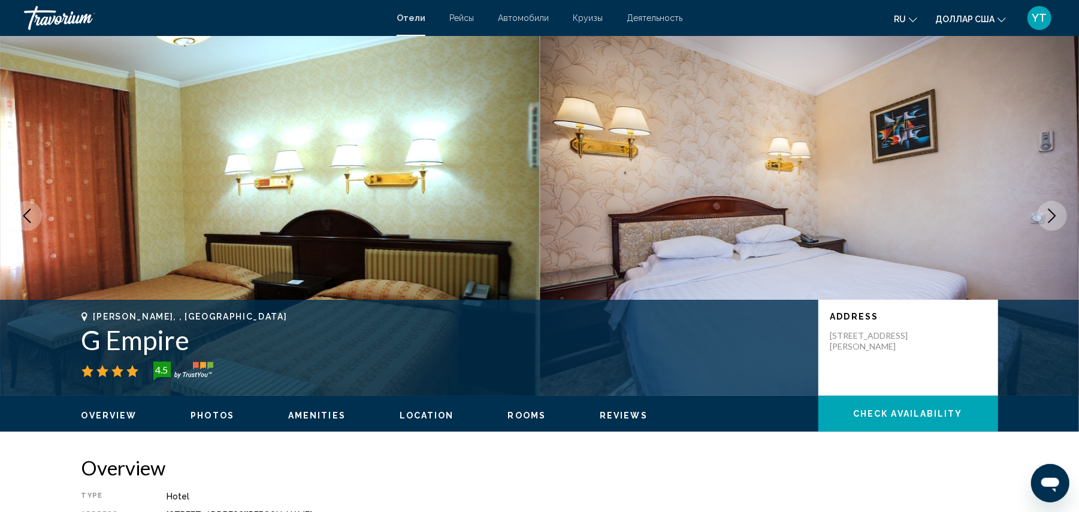
click at [1065, 219] on button "Next image" at bounding box center [1052, 216] width 30 height 30
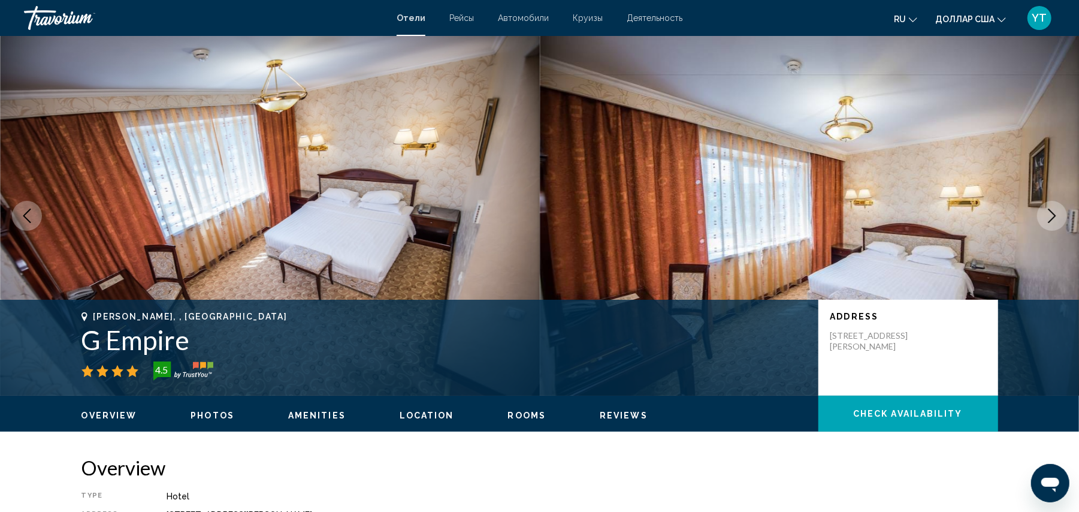
click at [1065, 219] on button "Next image" at bounding box center [1052, 216] width 30 height 30
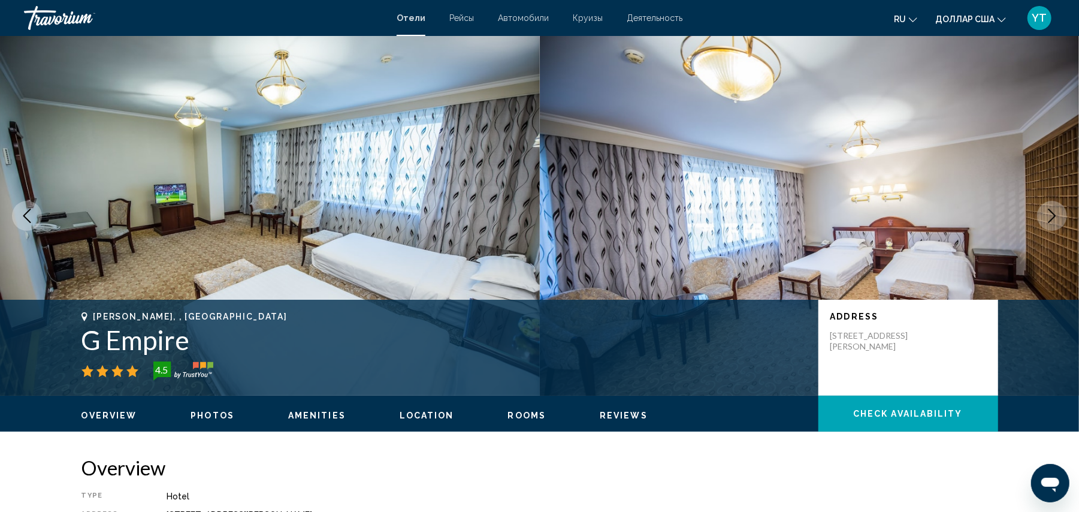
click at [1065, 219] on button "Next image" at bounding box center [1052, 216] width 30 height 30
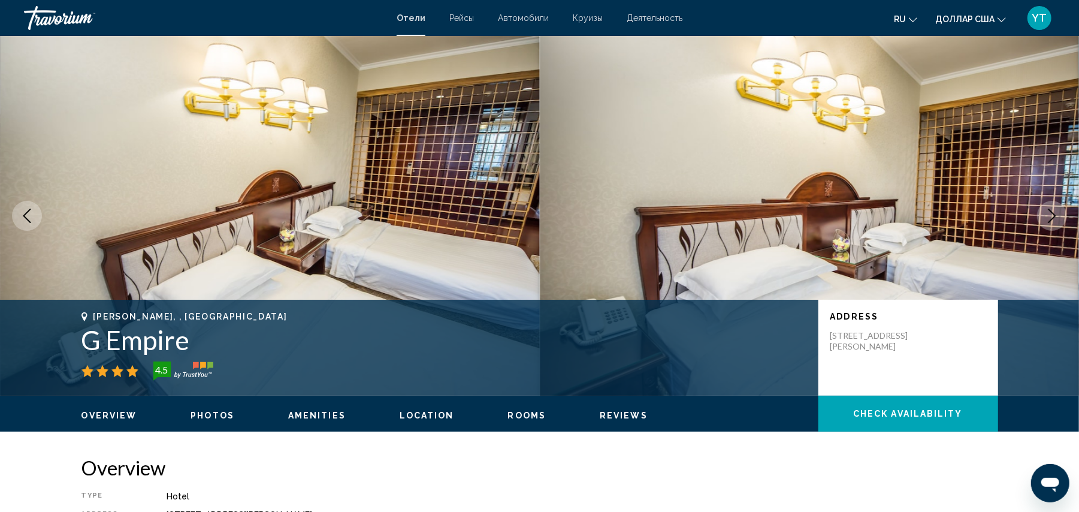
click at [1065, 220] on button "Next image" at bounding box center [1052, 216] width 30 height 30
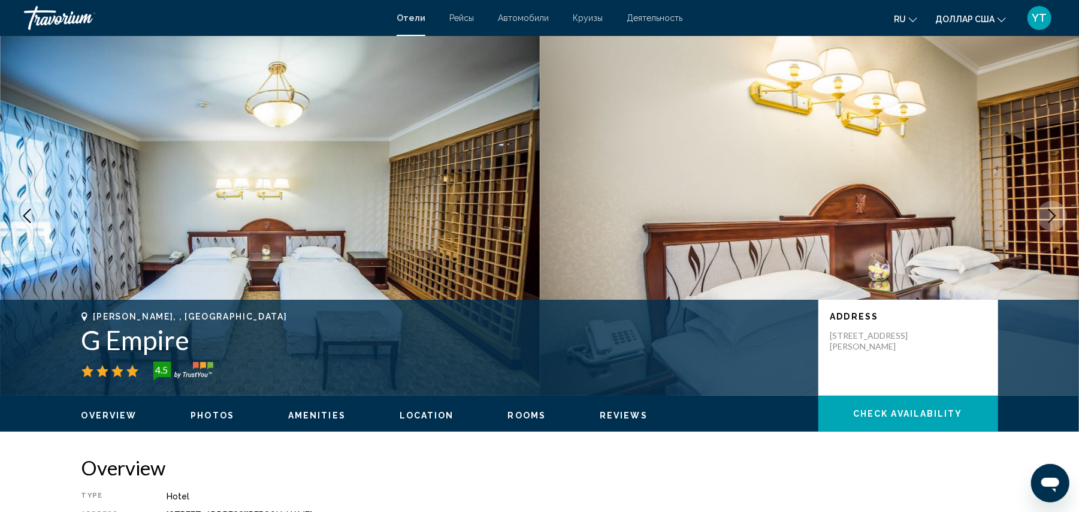
click at [1065, 220] on button "Next image" at bounding box center [1052, 216] width 30 height 30
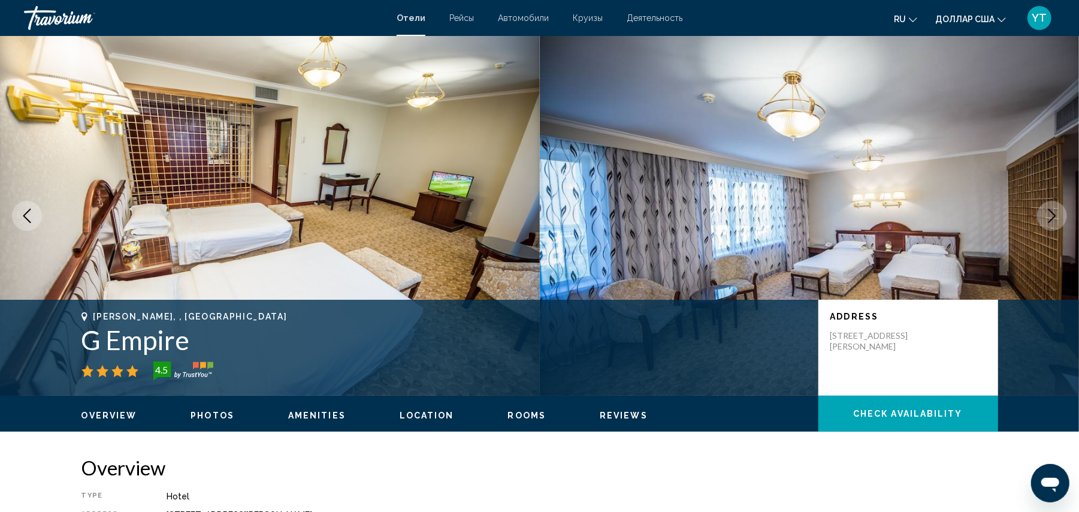
click at [1062, 221] on button "Next image" at bounding box center [1052, 216] width 30 height 30
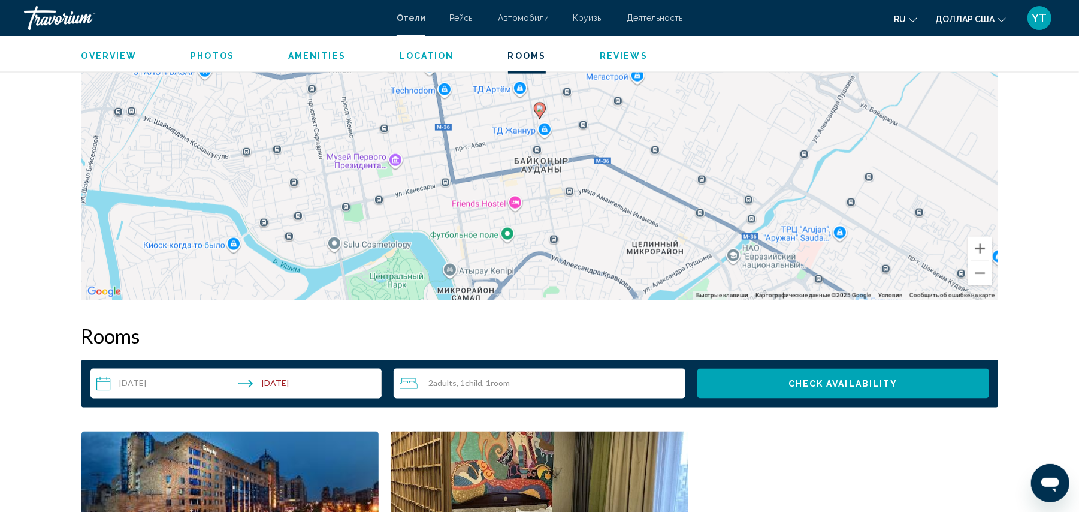
scroll to position [1065, 0]
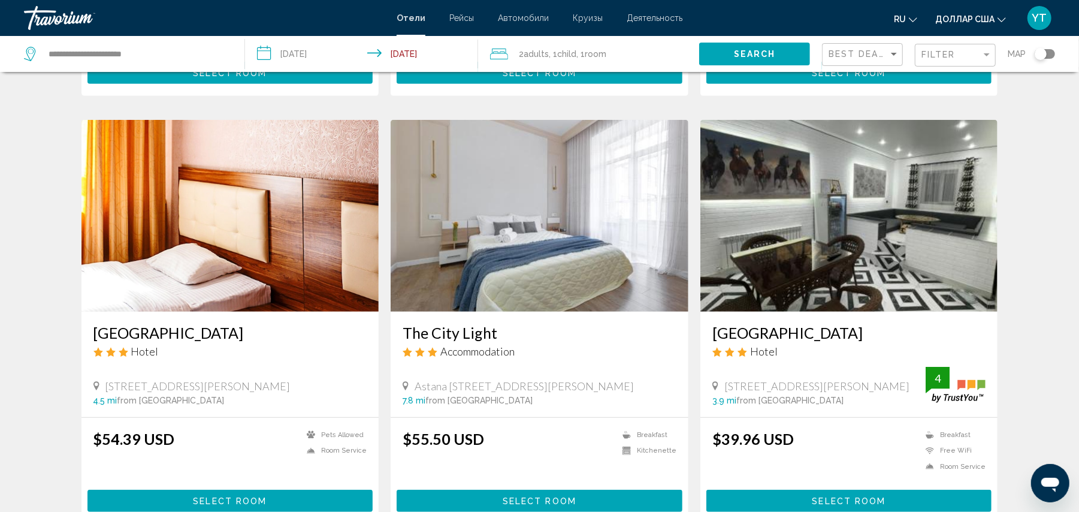
scroll to position [533, 0]
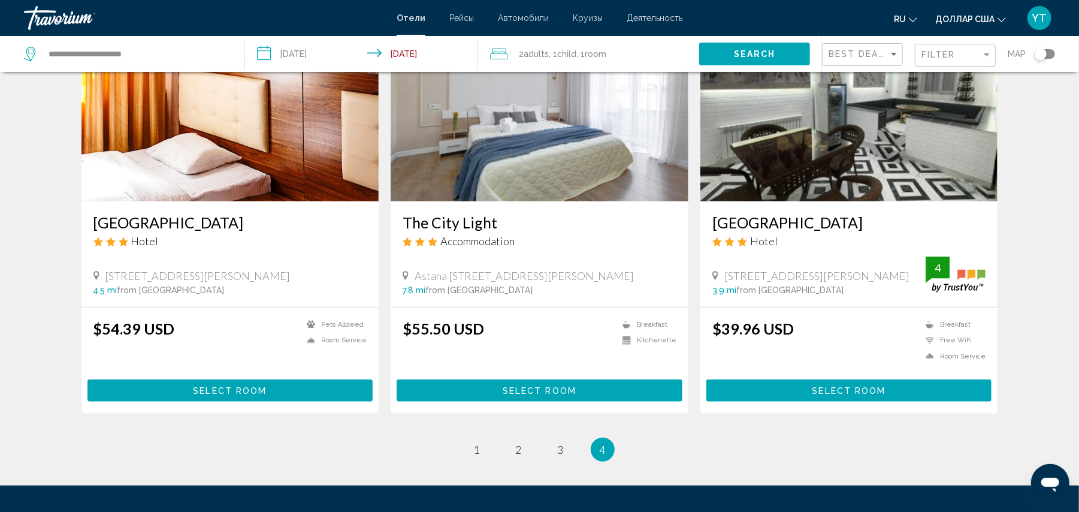
click at [209, 139] on img "Основное содержание" at bounding box center [230, 106] width 298 height 192
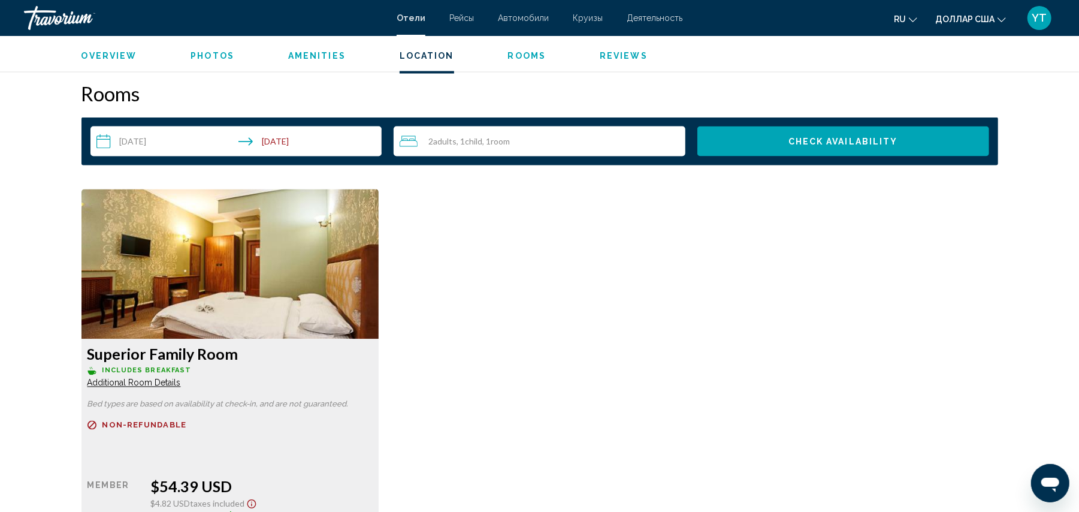
scroll to position [1464, 0]
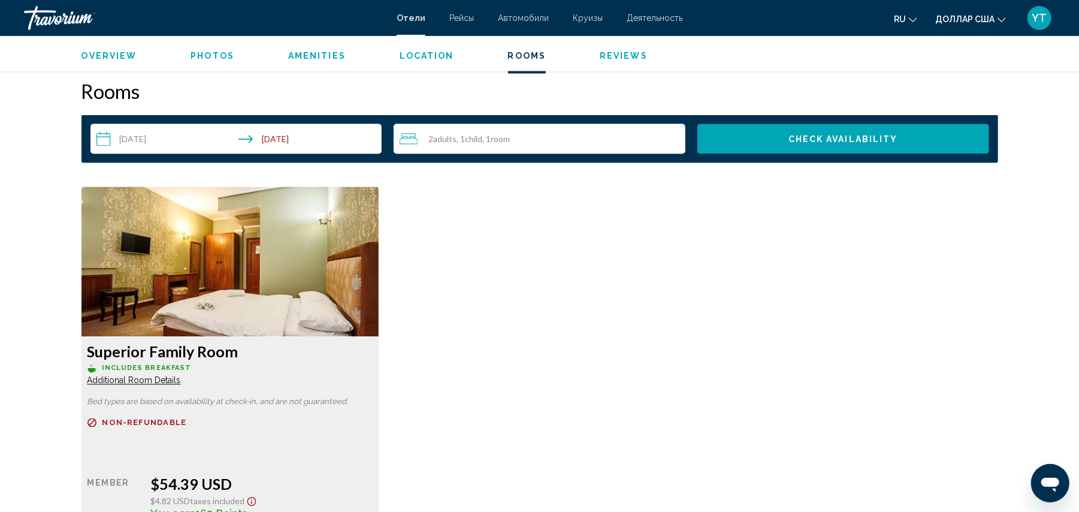
click at [256, 268] on img "Основное содержание" at bounding box center [230, 262] width 298 height 150
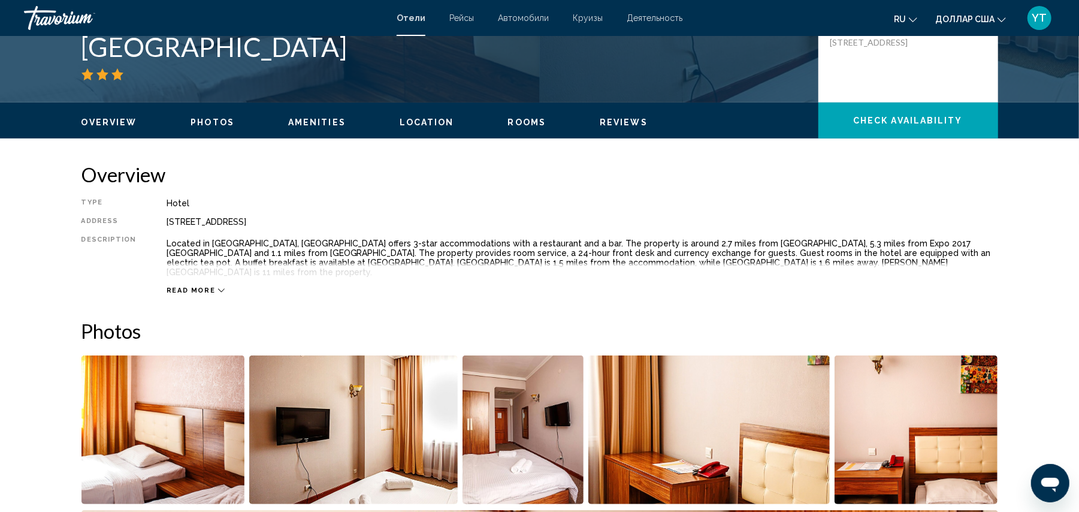
scroll to position [533, 0]
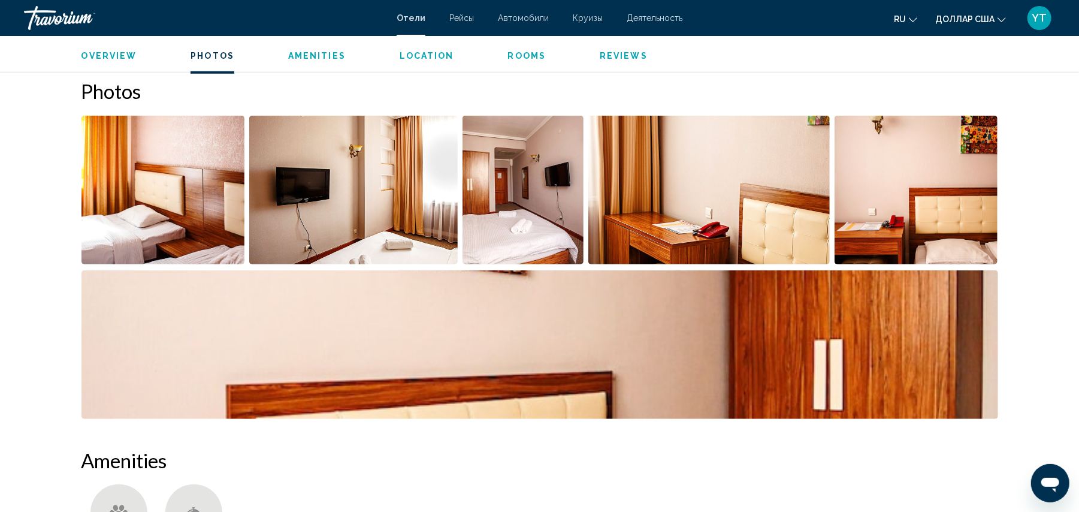
click at [180, 228] on img "Open full-screen image slider" at bounding box center [163, 190] width 164 height 149
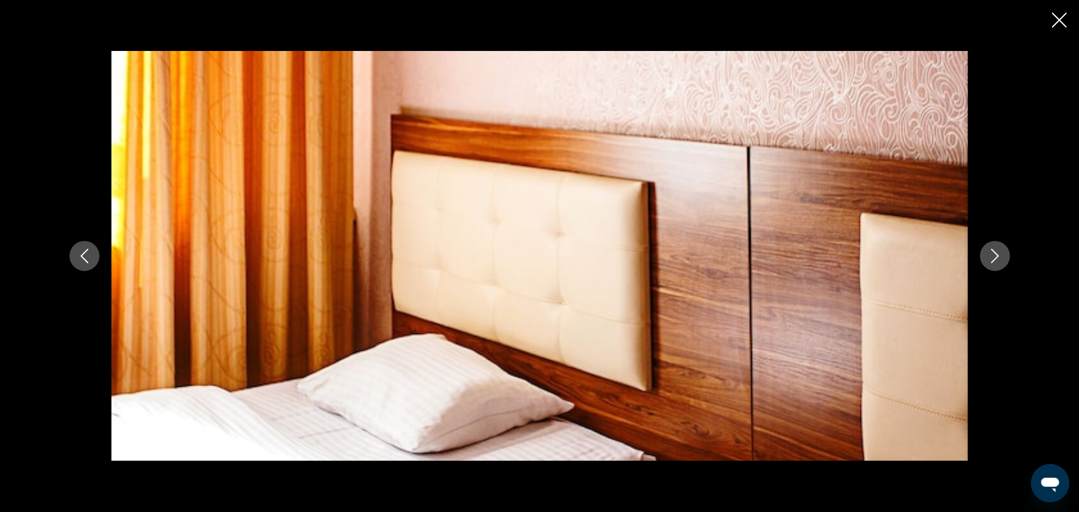
click at [997, 264] on button "Next image" at bounding box center [995, 256] width 30 height 30
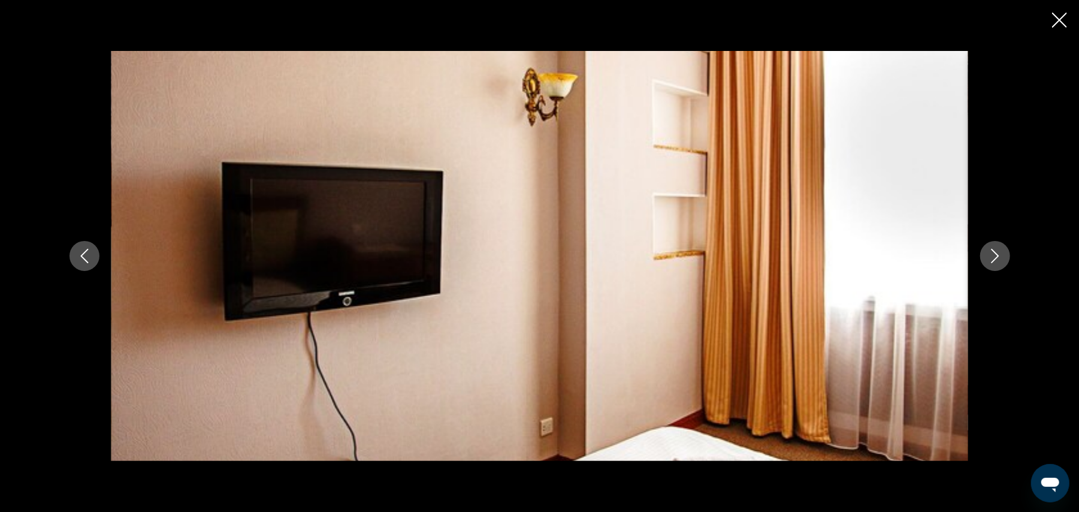
click at [997, 264] on button "Next image" at bounding box center [995, 256] width 30 height 30
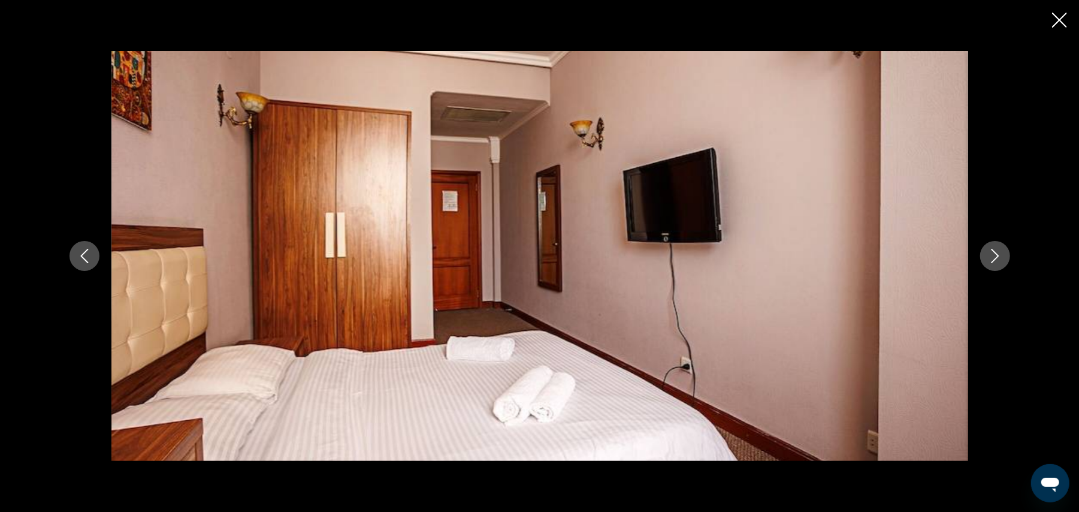
click at [997, 264] on button "Next image" at bounding box center [995, 256] width 30 height 30
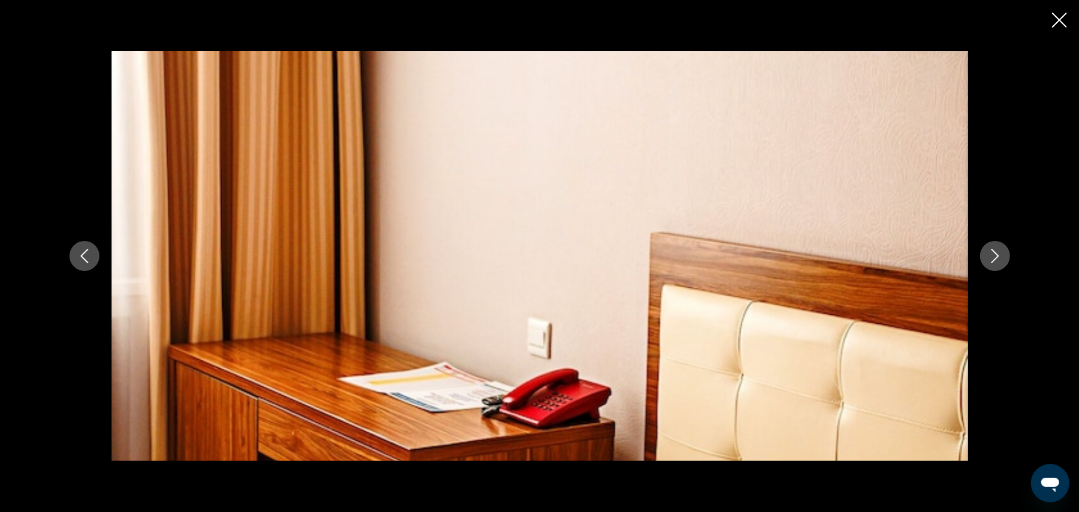
click at [997, 264] on button "Next image" at bounding box center [995, 256] width 30 height 30
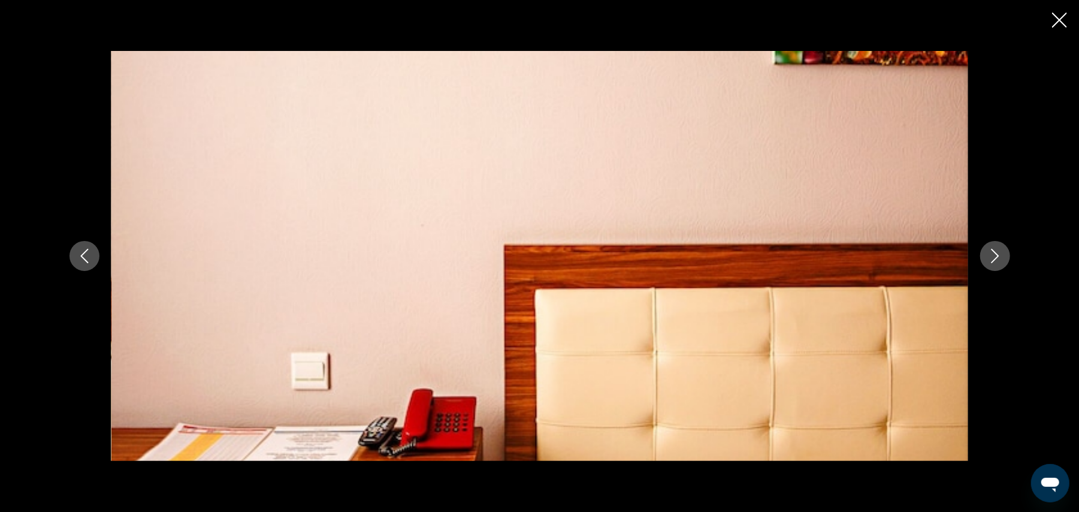
click at [997, 264] on button "Next image" at bounding box center [995, 256] width 30 height 30
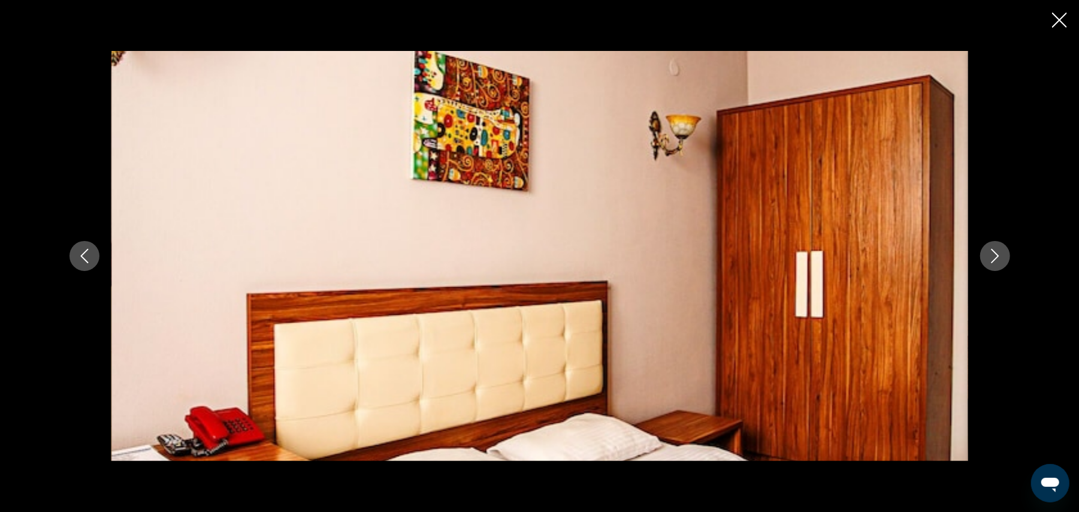
click at [997, 264] on button "Next image" at bounding box center [995, 256] width 30 height 30
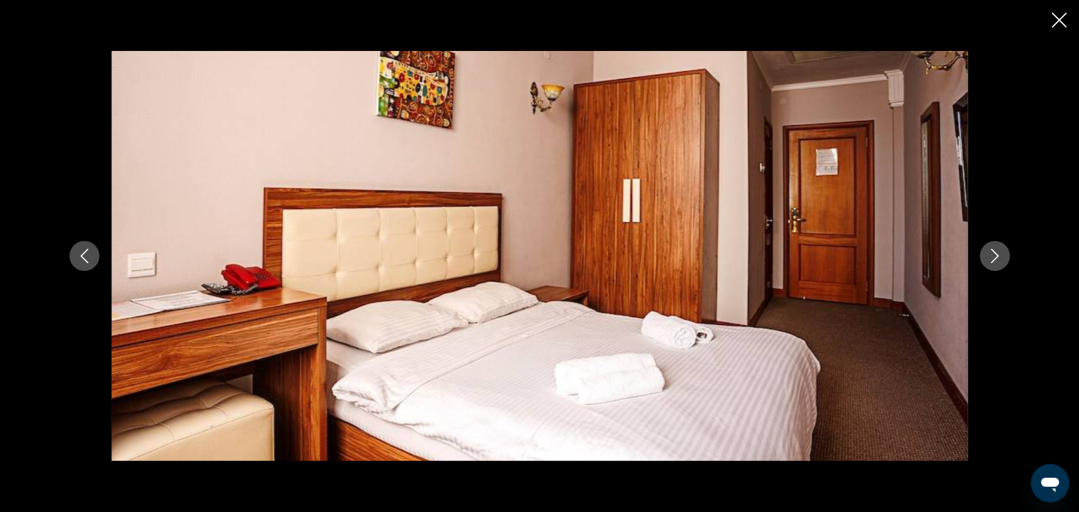
click at [995, 261] on icon "Next image" at bounding box center [995, 256] width 14 height 14
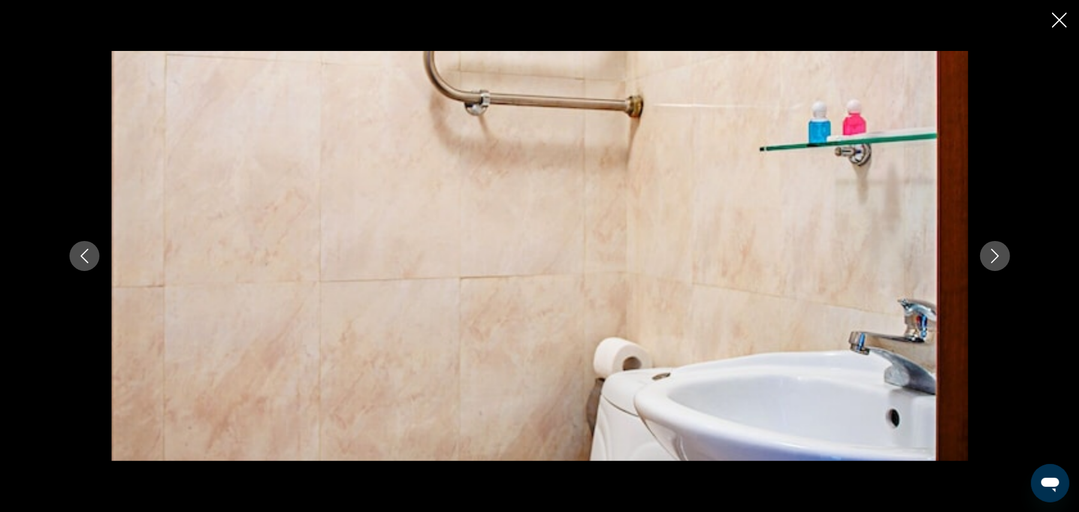
click at [994, 261] on icon "Next image" at bounding box center [995, 256] width 14 height 14
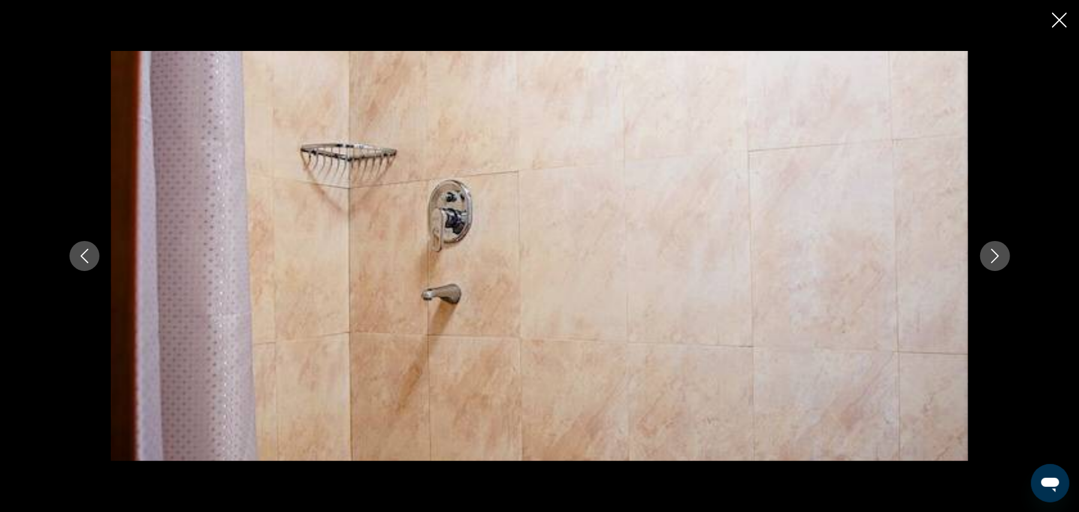
click at [1067, 22] on div "Основное содержание" at bounding box center [539, 256] width 1079 height 512
click at [990, 259] on icon "Next image" at bounding box center [995, 256] width 14 height 14
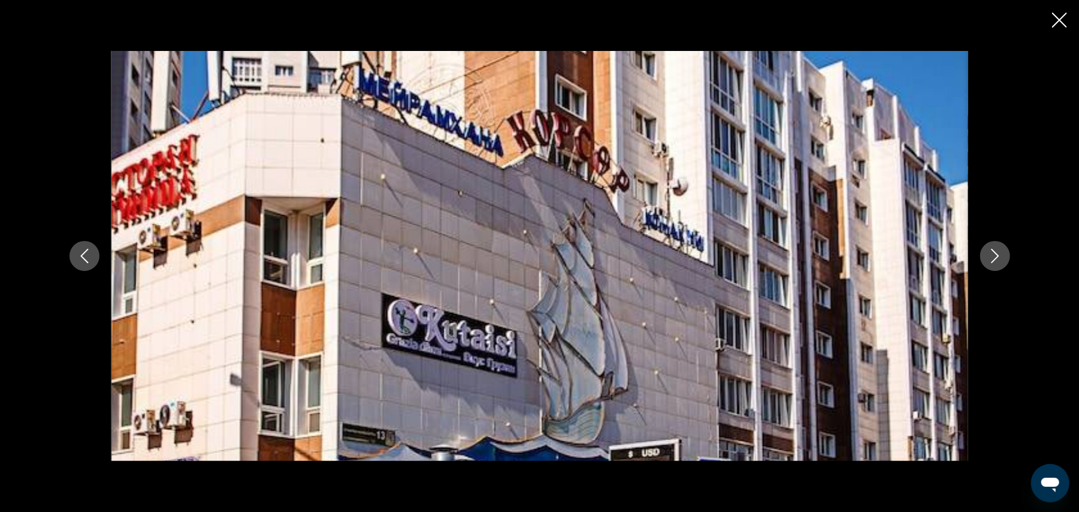
click at [990, 259] on icon "Next image" at bounding box center [995, 256] width 14 height 14
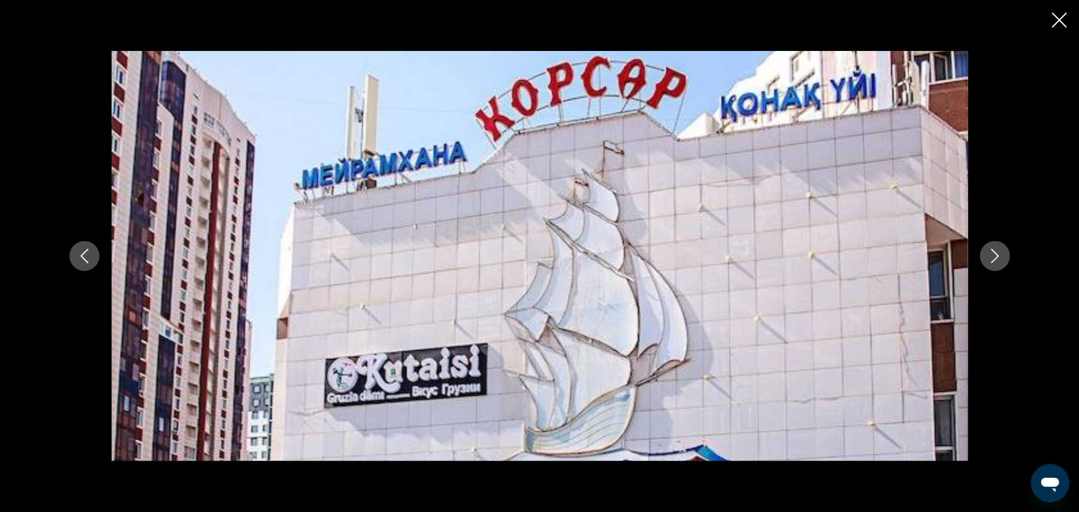
click at [990, 259] on icon "Next image" at bounding box center [995, 256] width 14 height 14
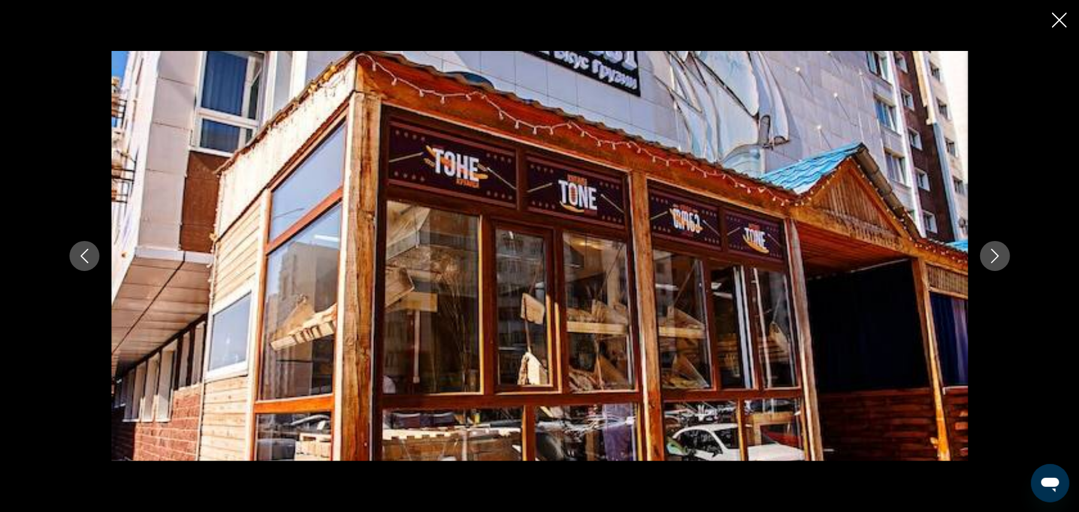
click at [990, 259] on icon "Next image" at bounding box center [995, 256] width 14 height 14
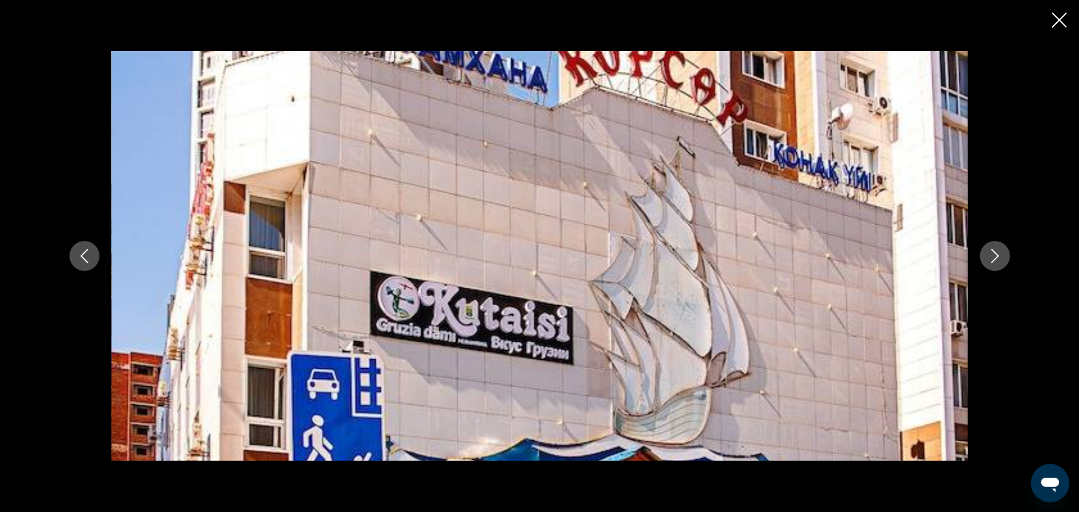
click at [1058, 22] on icon "Close slideshow" at bounding box center [1059, 20] width 15 height 15
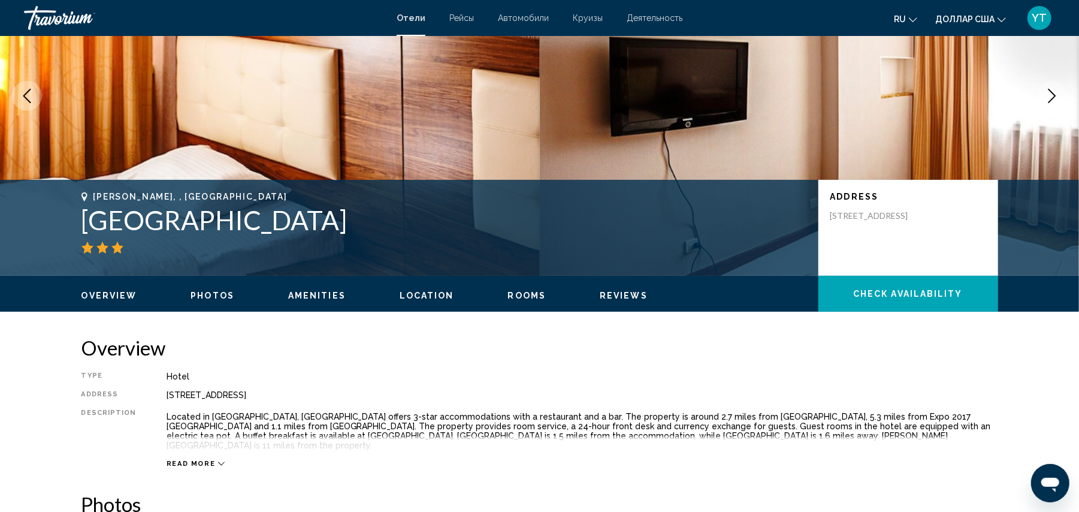
scroll to position [0, 0]
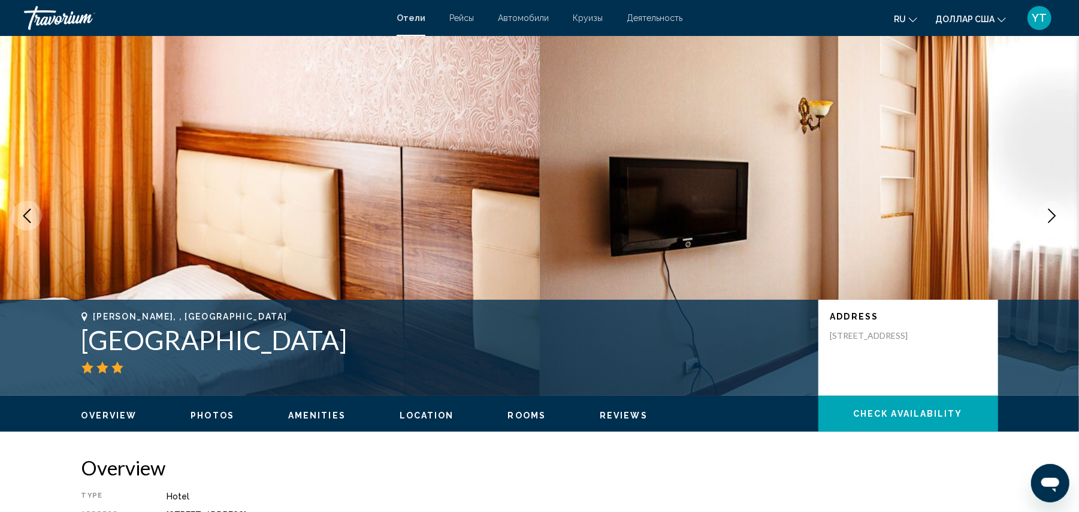
click at [1048, 211] on icon "Next image" at bounding box center [1052, 215] width 14 height 14
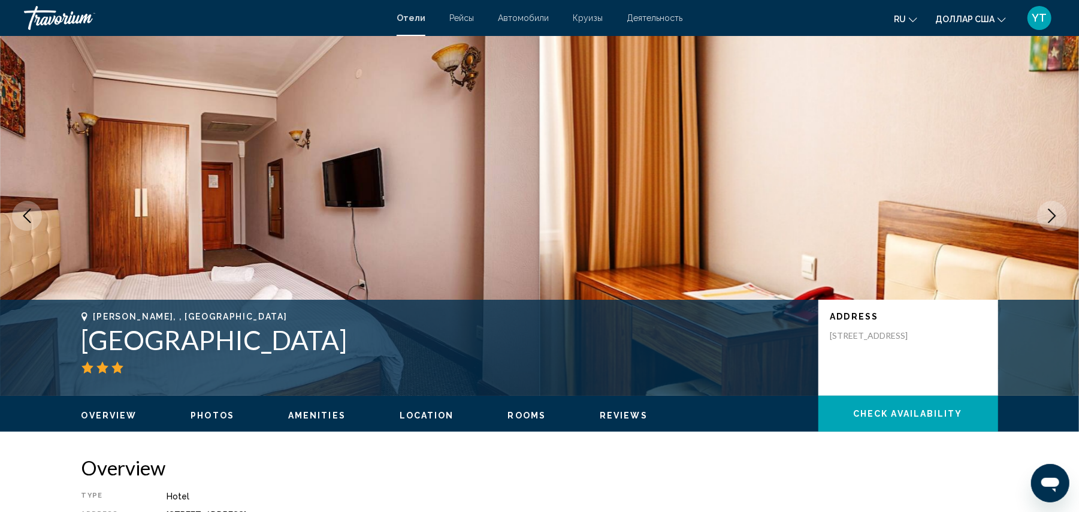
click at [1047, 216] on icon "Next image" at bounding box center [1052, 215] width 14 height 14
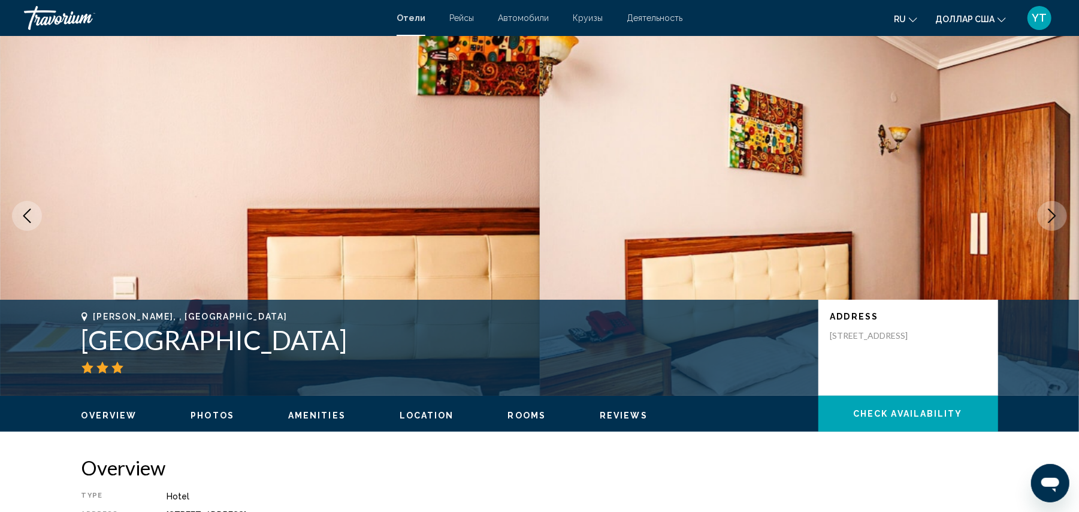
click at [1047, 216] on icon "Next image" at bounding box center [1052, 215] width 14 height 14
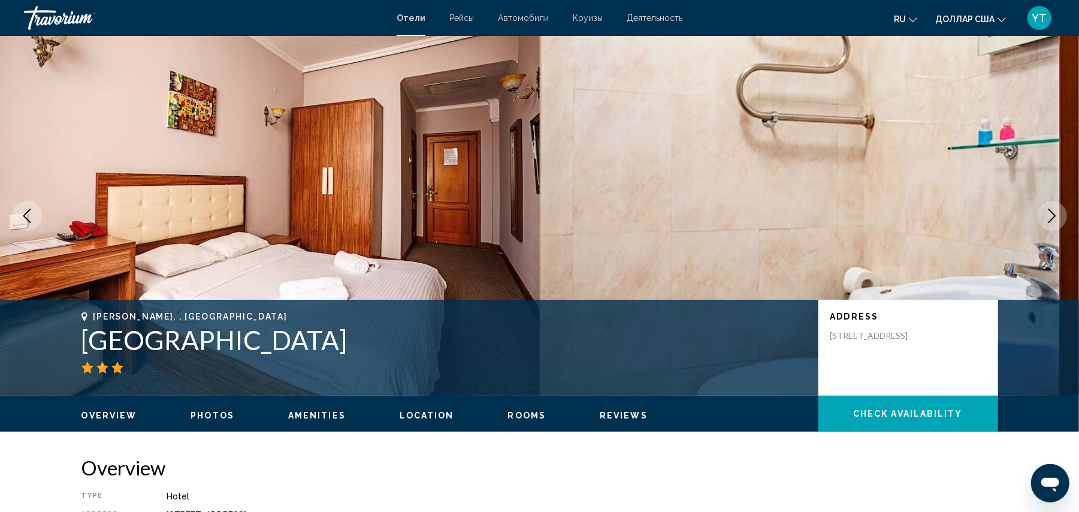
click at [1047, 216] on icon "Next image" at bounding box center [1052, 215] width 14 height 14
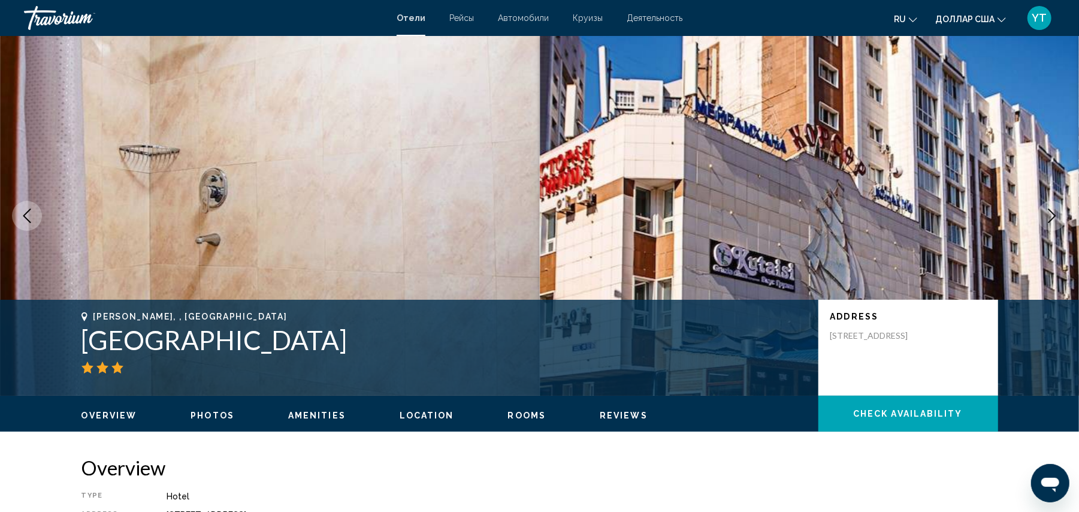
click at [1047, 216] on icon "Next image" at bounding box center [1052, 215] width 14 height 14
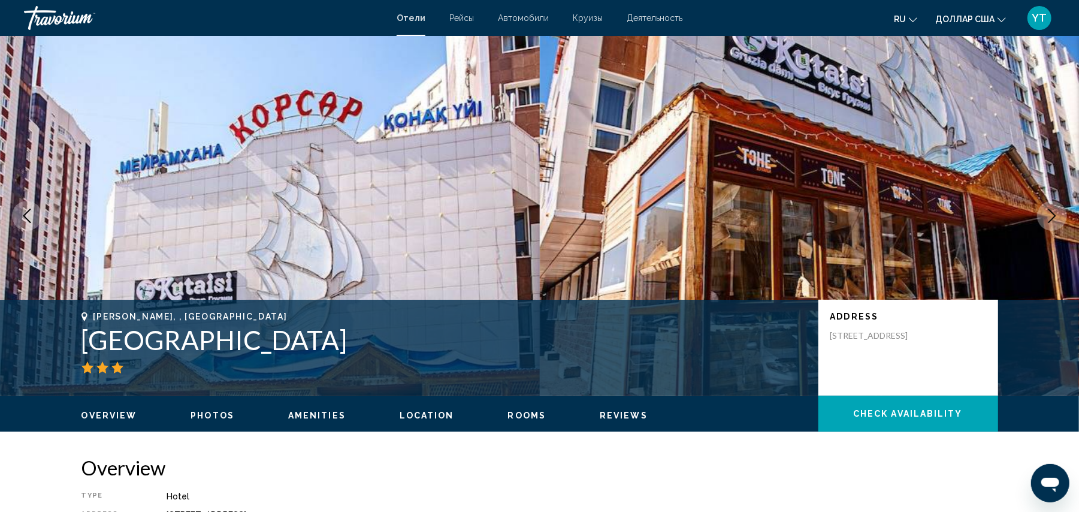
click at [1047, 216] on icon "Next image" at bounding box center [1052, 215] width 14 height 14
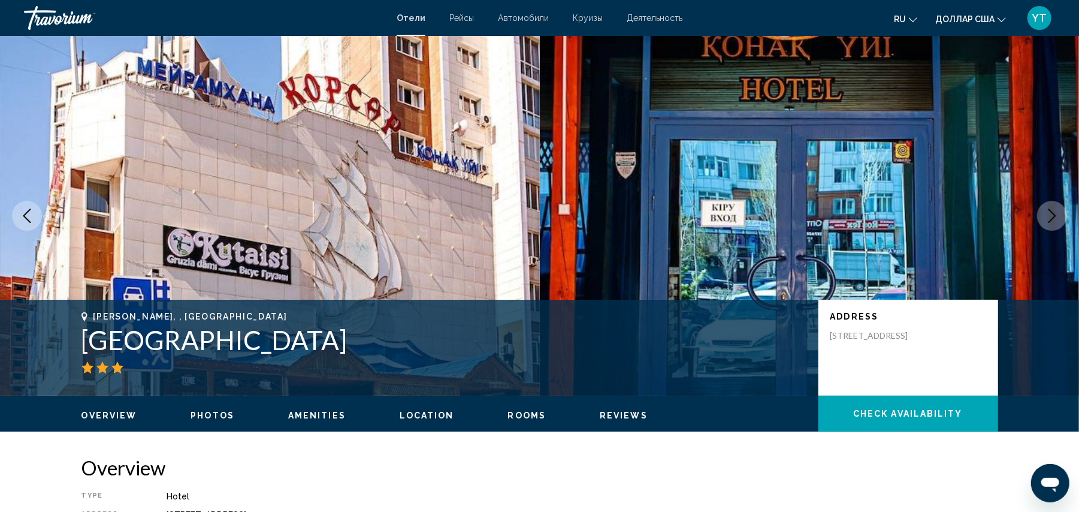
click at [1042, 216] on button "Next image" at bounding box center [1052, 216] width 30 height 30
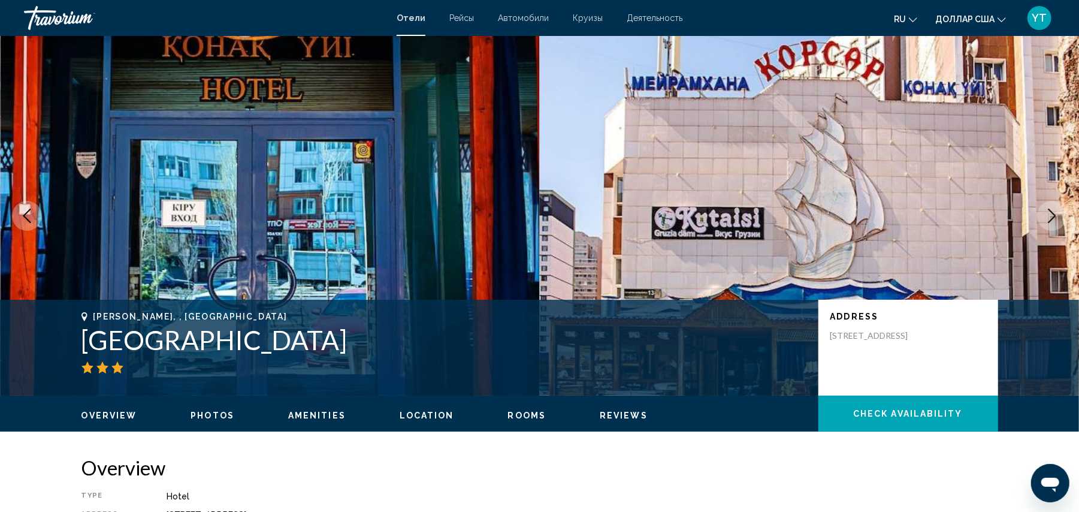
click at [1036, 219] on img "Основное содержание" at bounding box center [810, 215] width 540 height 359
click at [1057, 218] on icon "Next image" at bounding box center [1052, 215] width 14 height 14
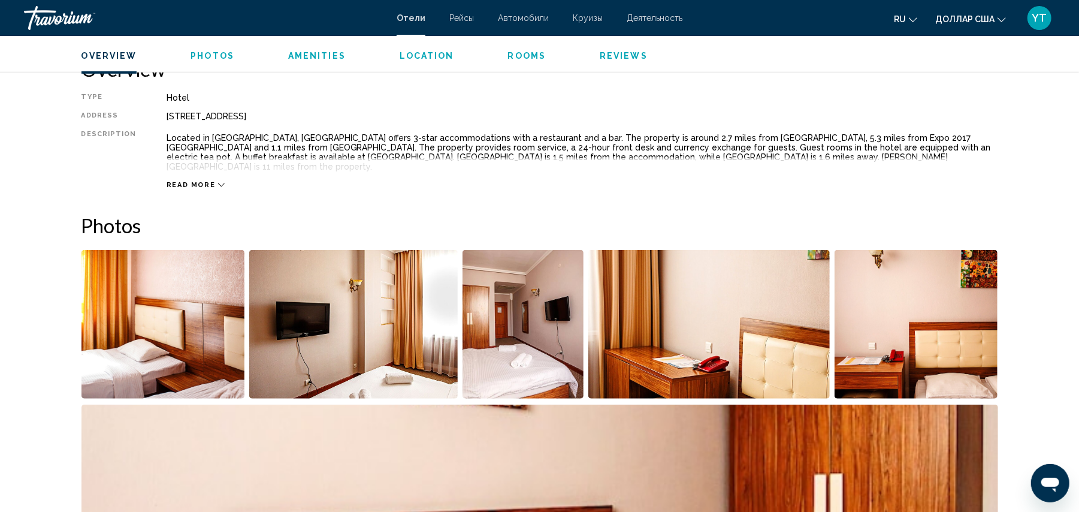
scroll to position [266, 0]
